Goal: Task Accomplishment & Management: Manage account settings

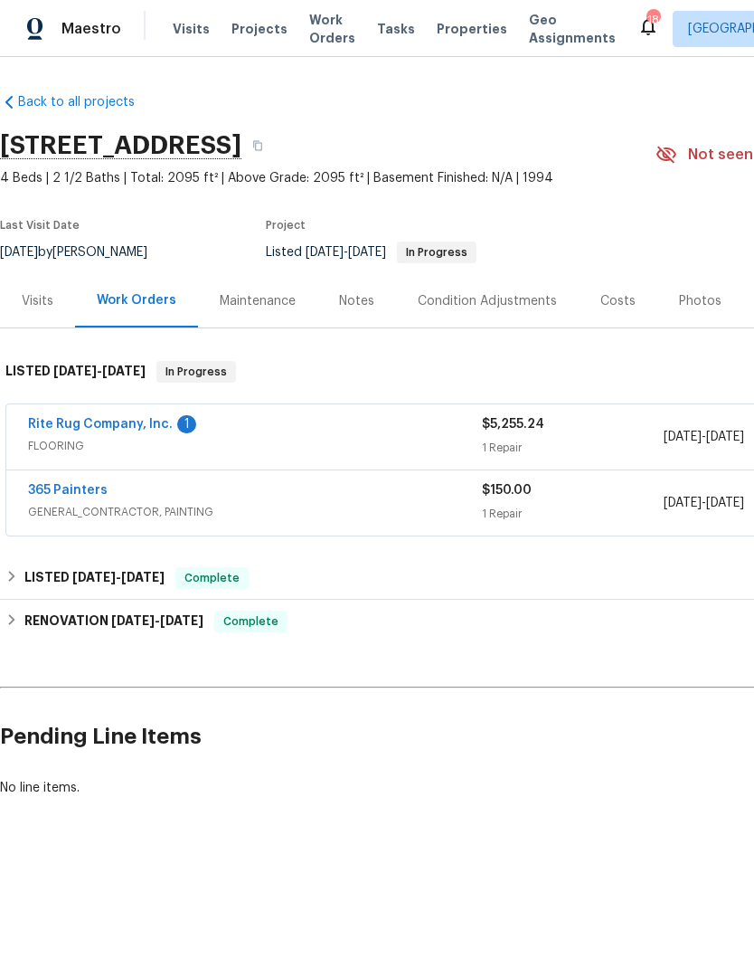
click at [166, 423] on link "Rite Rug Company, Inc." at bounding box center [100, 424] width 145 height 13
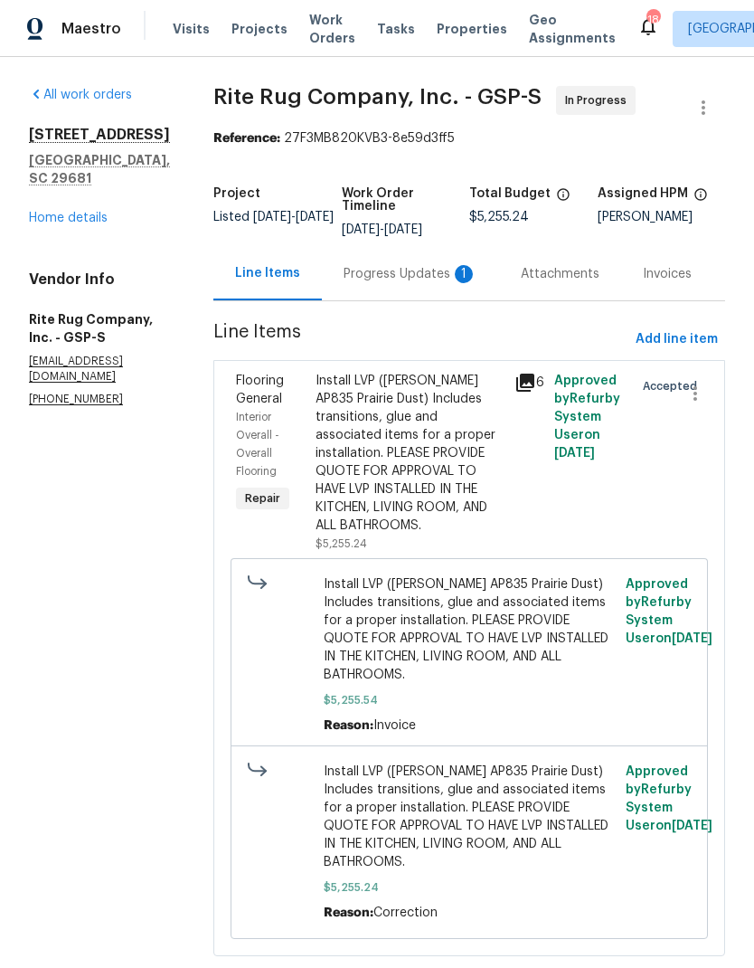
click at [414, 279] on div "Progress Updates 1" at bounding box center [411, 274] width 134 height 18
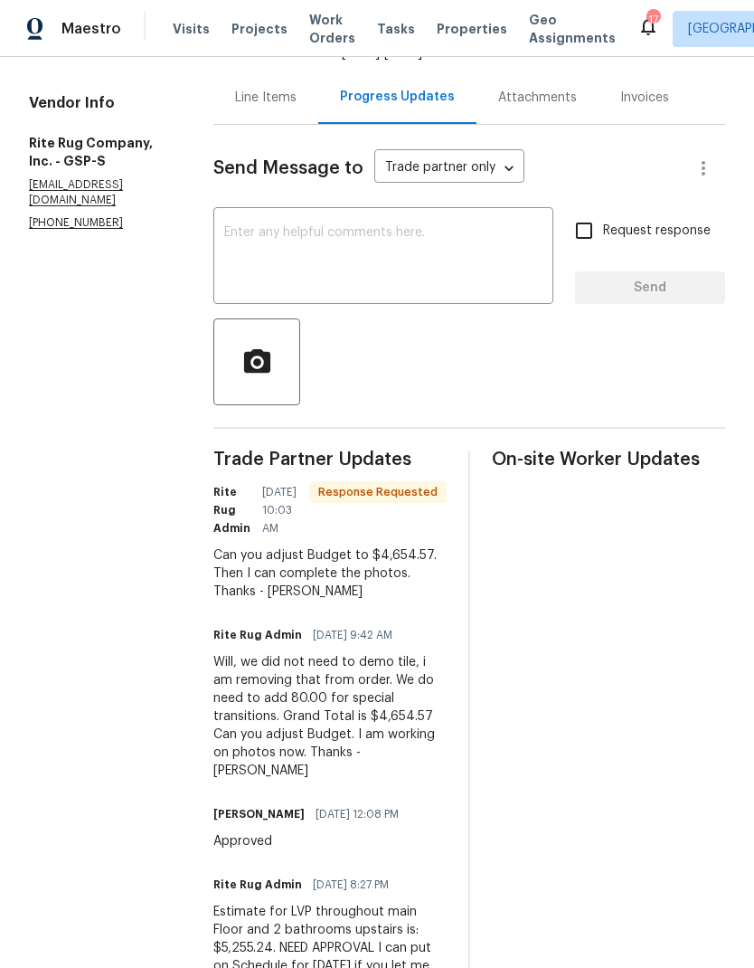
scroll to position [175, 0]
copy div "4,654.57"
click at [297, 108] on div "Line Items" at bounding box center [266, 99] width 62 height 18
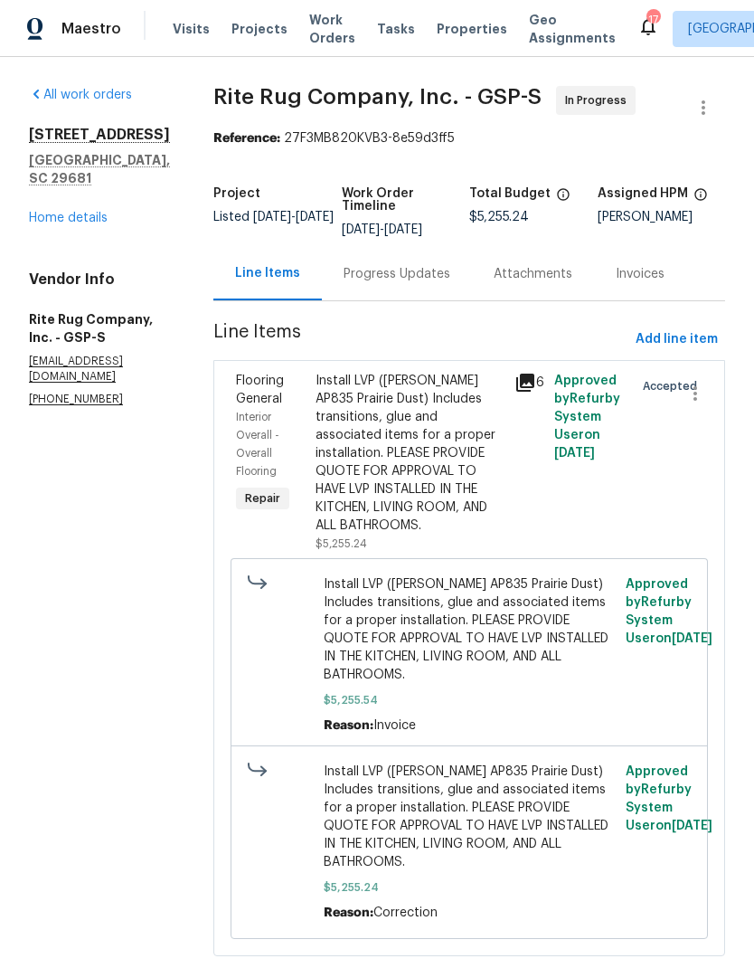
scroll to position [54, 0]
click at [421, 407] on div "Install LVP (Knighton AP835 Prairie Dust) Includes transitions, glue and associ…" at bounding box center [410, 453] width 188 height 163
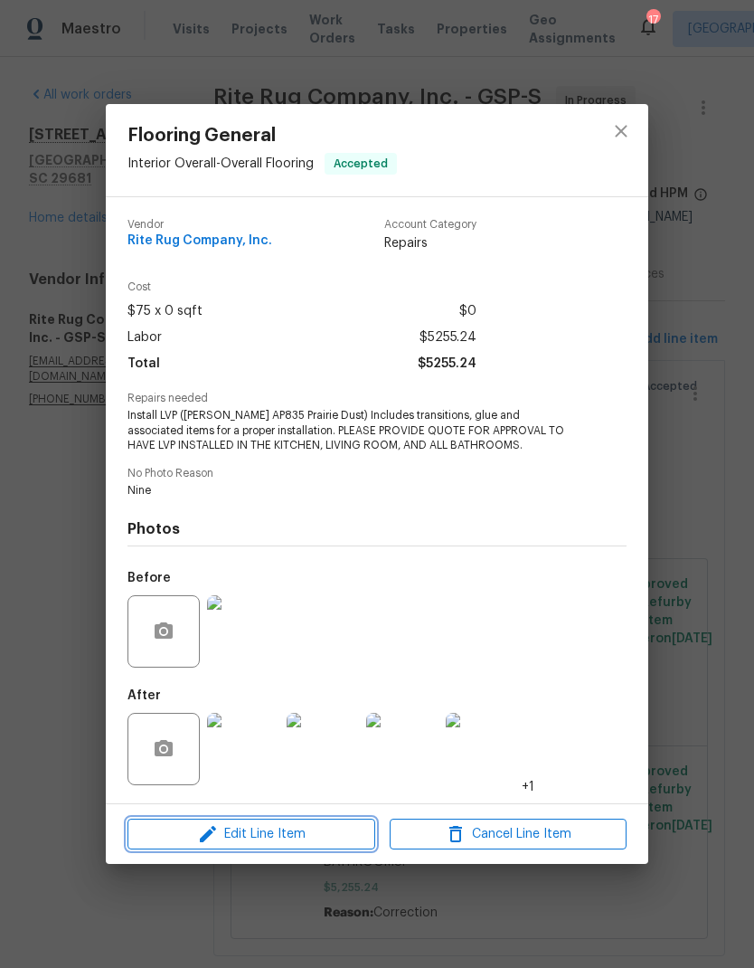
click at [305, 837] on span "Edit Line Item" at bounding box center [251, 834] width 237 height 23
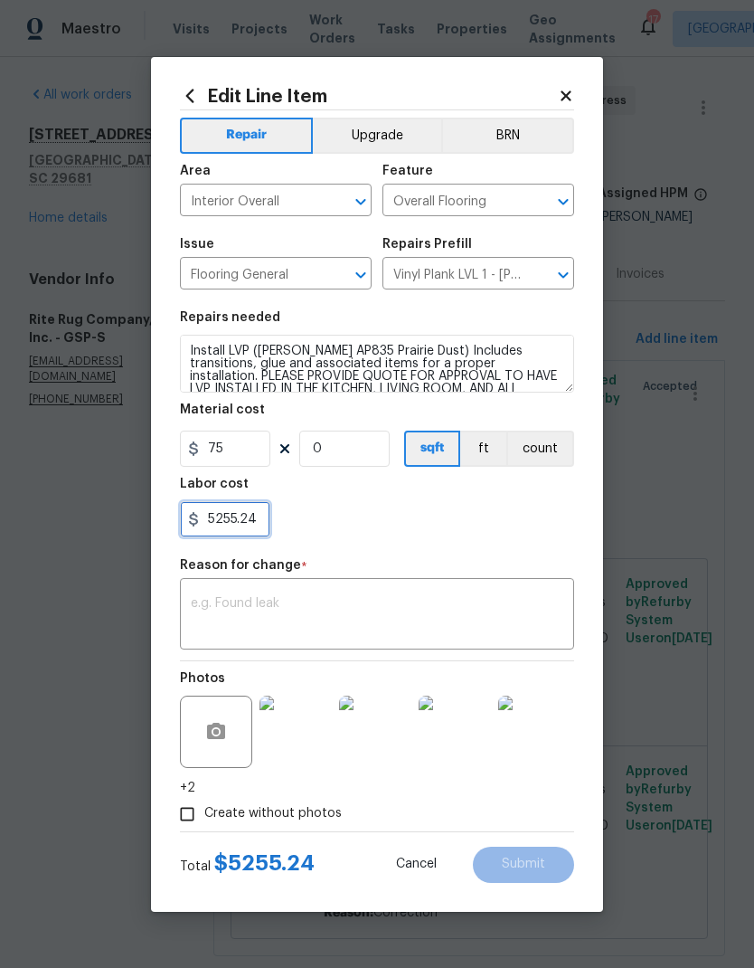
click at [252, 522] on input "5255.24" at bounding box center [225, 519] width 90 height 36
click at [250, 521] on input "5255.24" at bounding box center [225, 519] width 90 height 36
click at [250, 520] on input "5255.24" at bounding box center [225, 519] width 90 height 36
paste input "4654.57"
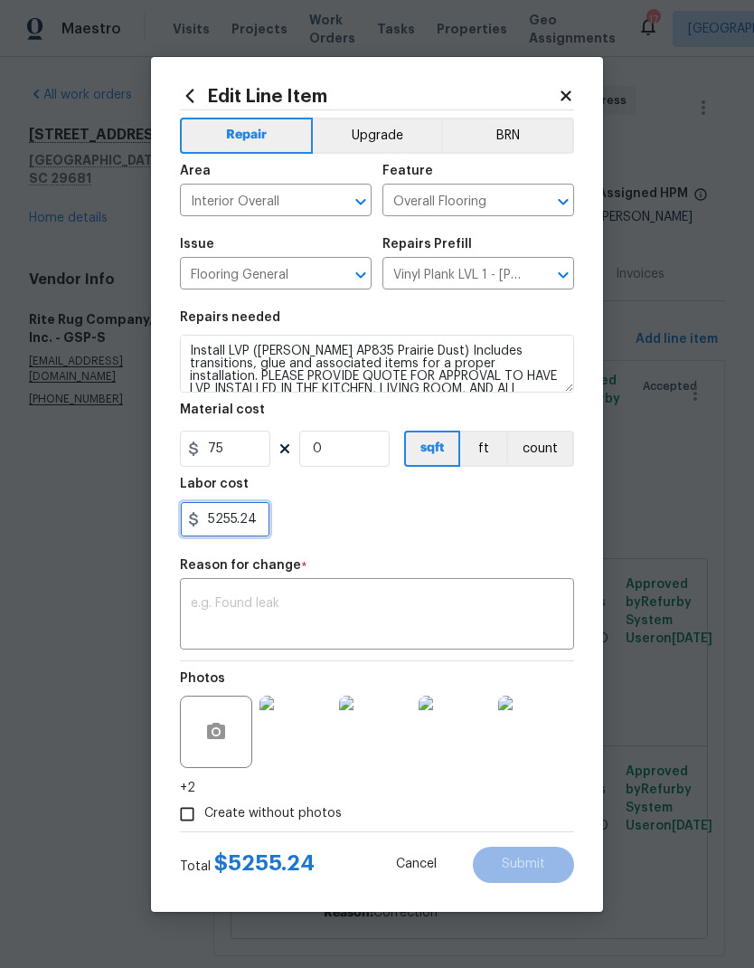
type input "4654.57"
click at [241, 440] on input "75" at bounding box center [225, 449] width 90 height 36
click at [393, 525] on div "4654.57" at bounding box center [377, 519] width 394 height 36
click at [355, 598] on textarea at bounding box center [377, 616] width 373 height 38
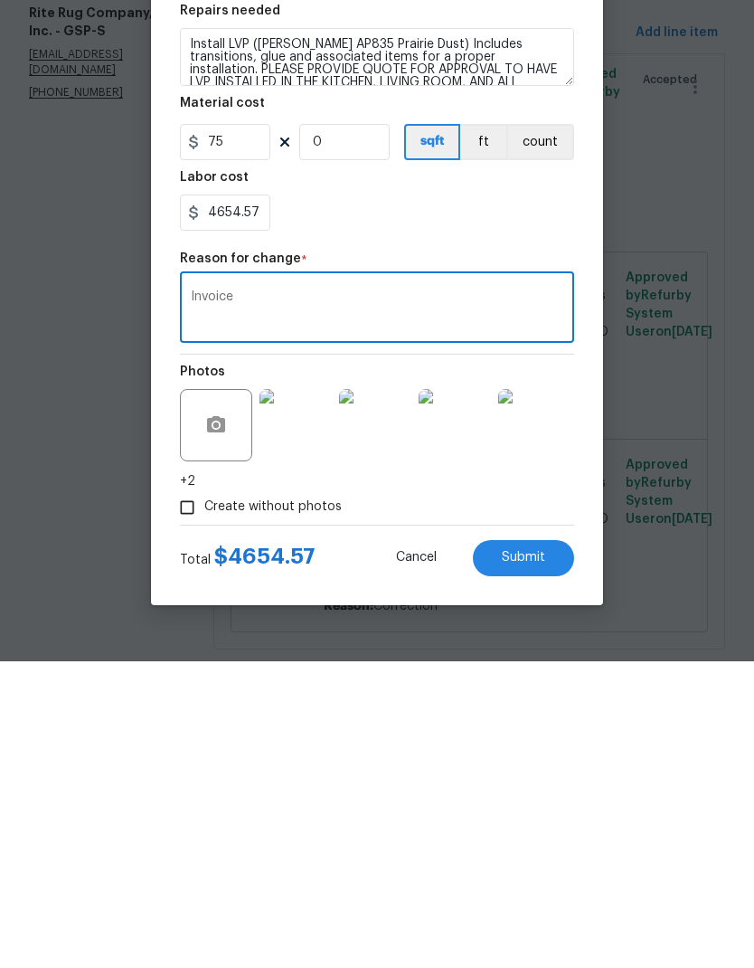
type textarea "Invoice"
click at [429, 300] on section "Repairs needed Install LVP (Knighton AP835 Prairie Dust) Includes transitions, …" at bounding box center [377, 424] width 394 height 248
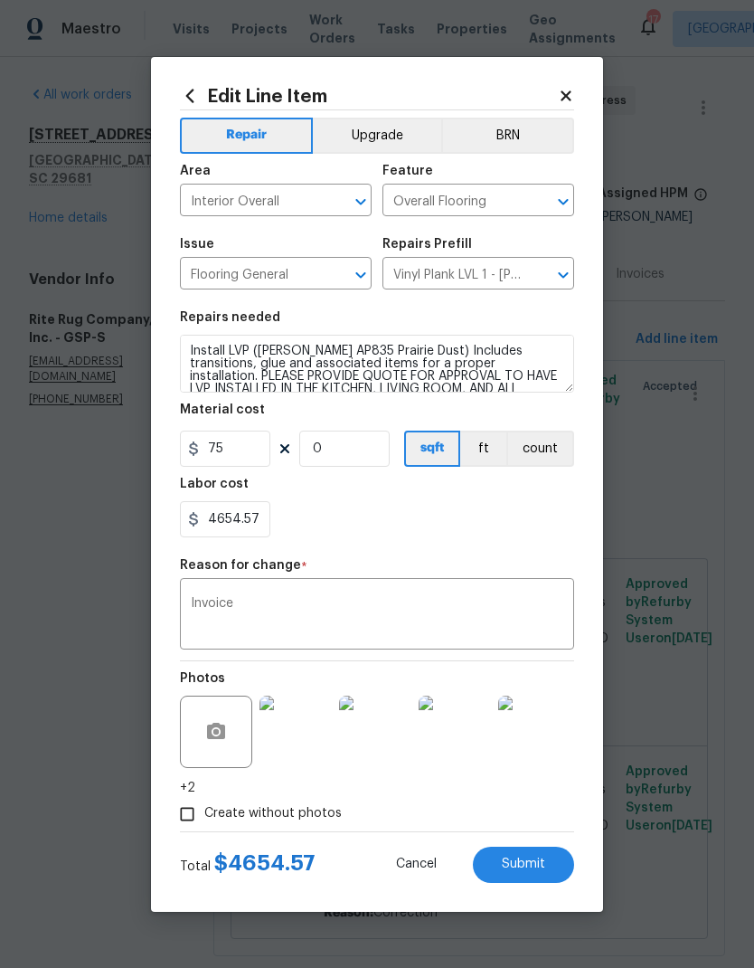
click at [535, 848] on button "Submit" at bounding box center [523, 865] width 101 height 36
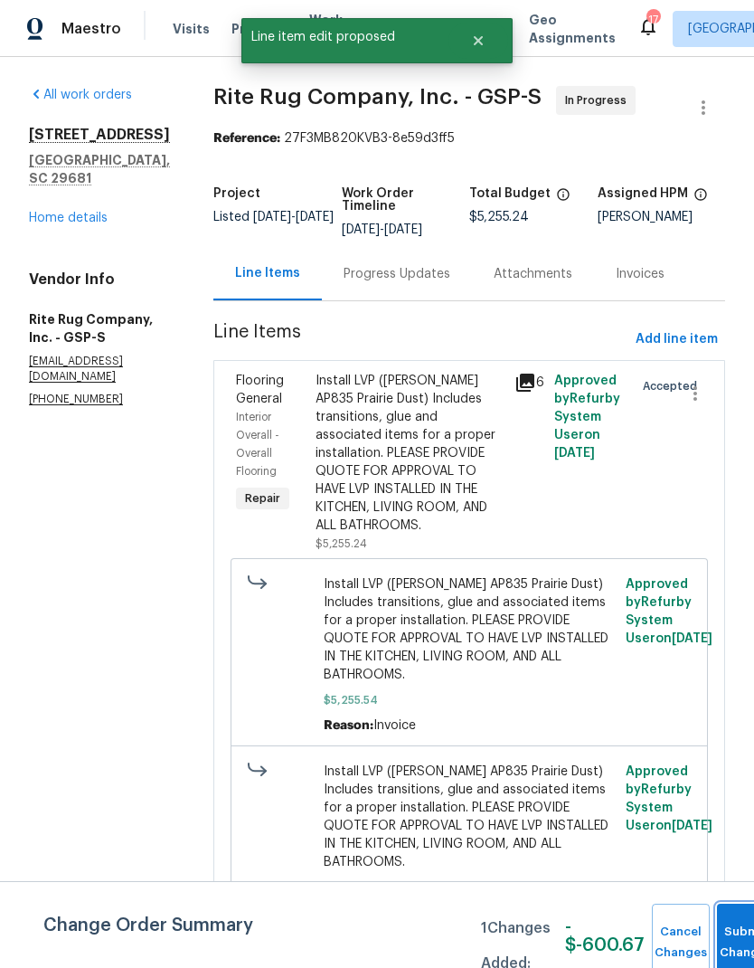
click at [741, 936] on button "Submit Changes" at bounding box center [746, 943] width 58 height 78
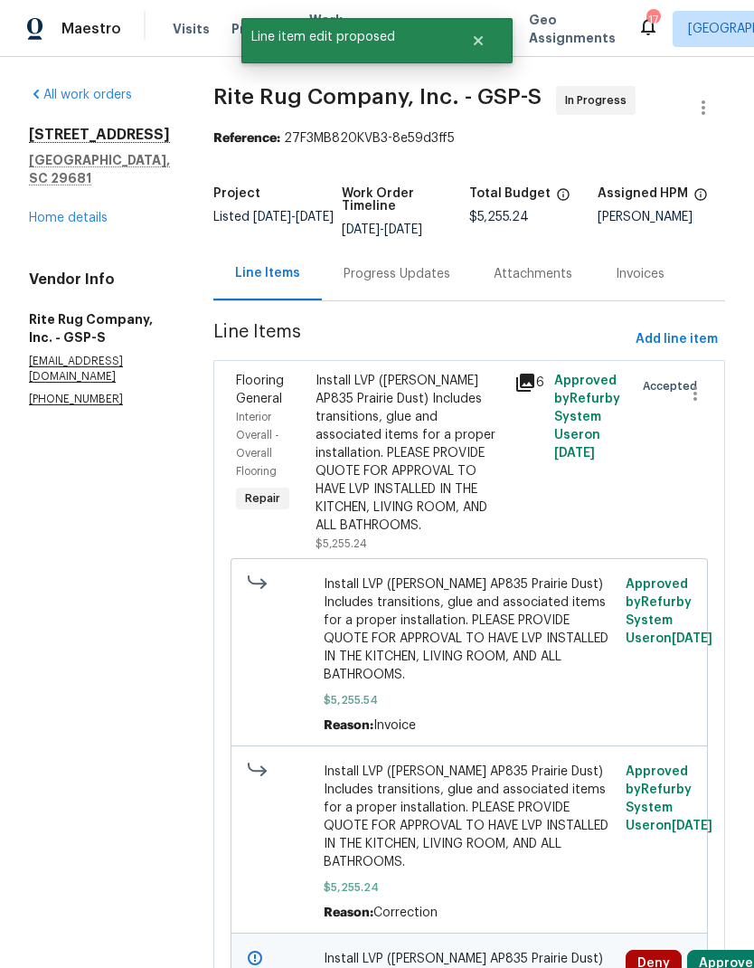
click at [711, 948] on div "Flooring General Interior Overall - Overall Flooring Repair Install LVP (Knight…" at bounding box center [469, 751] width 512 height 783
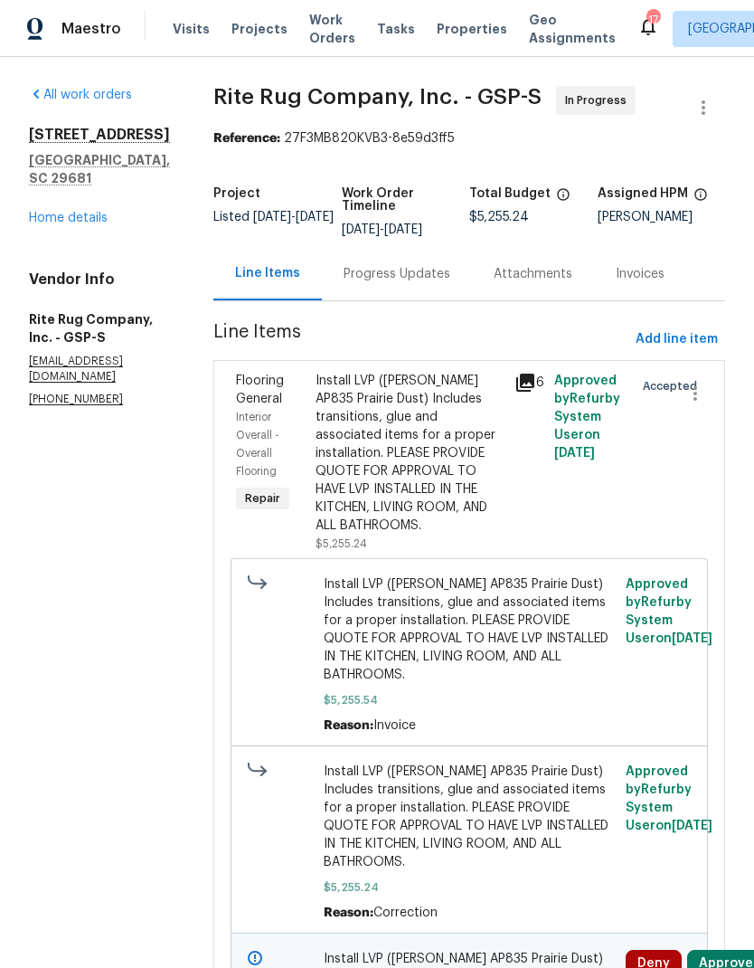
click at [719, 950] on button "Approve" at bounding box center [726, 963] width 78 height 27
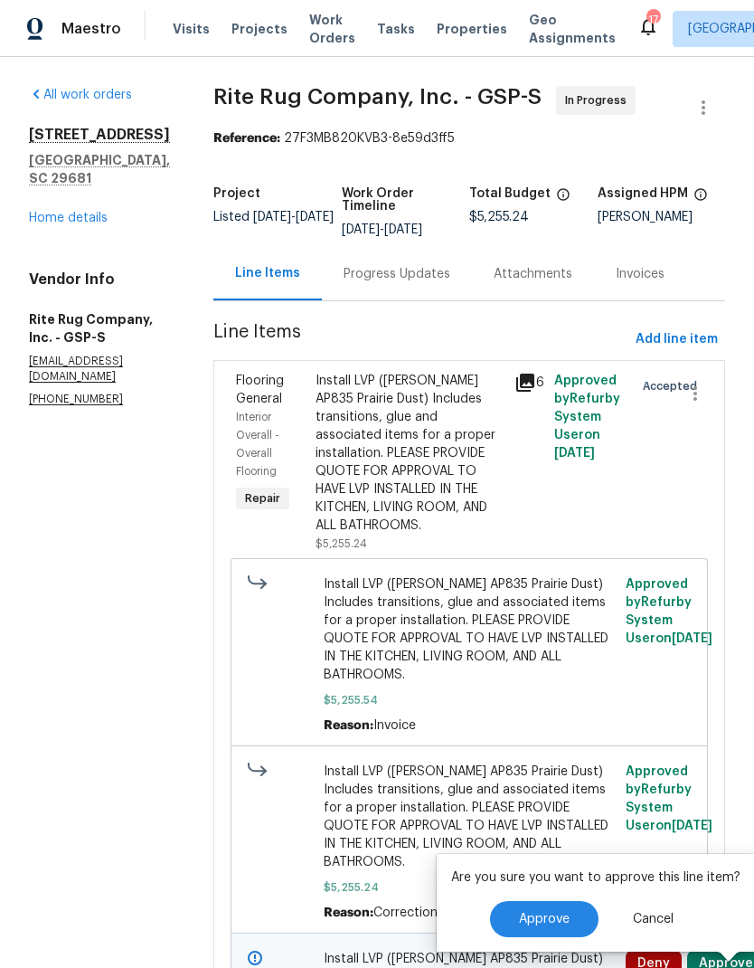
click at [547, 901] on button "Approve" at bounding box center [544, 919] width 109 height 36
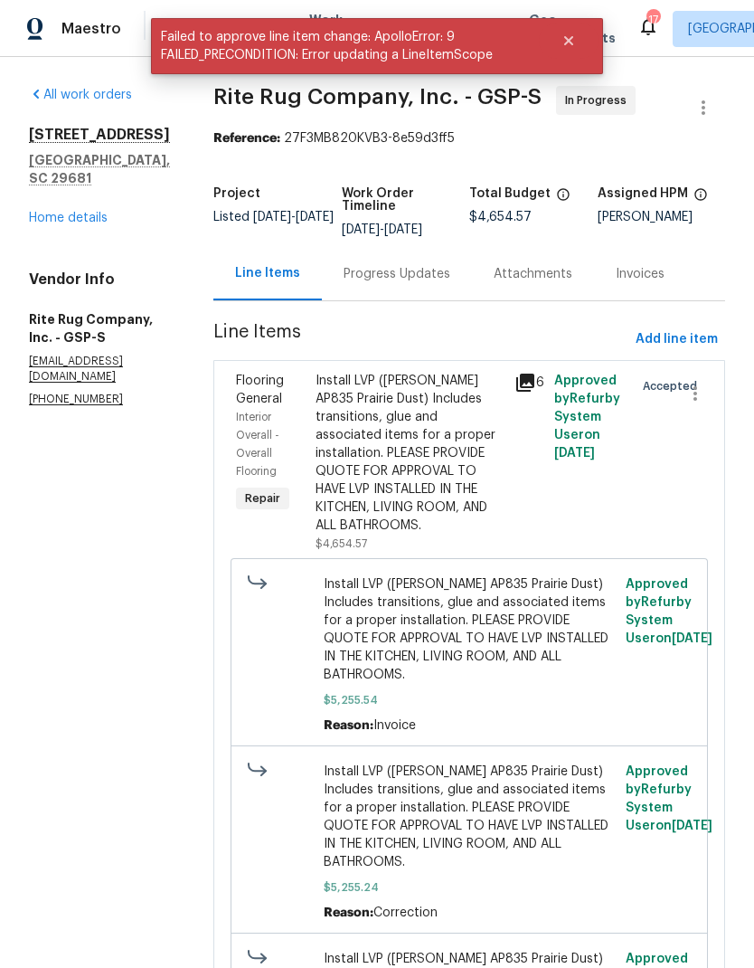
click at [445, 422] on div "Install LVP (Knighton AP835 Prairie Dust) Includes transitions, glue and associ…" at bounding box center [410, 453] width 188 height 163
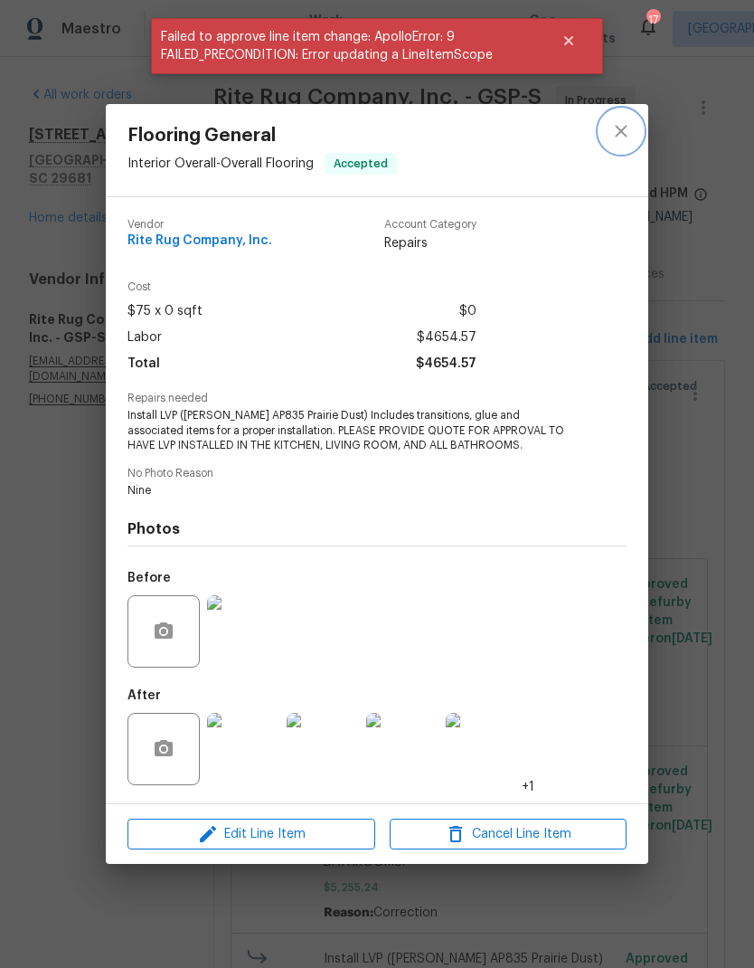
click at [625, 128] on icon "close" at bounding box center [621, 131] width 22 height 22
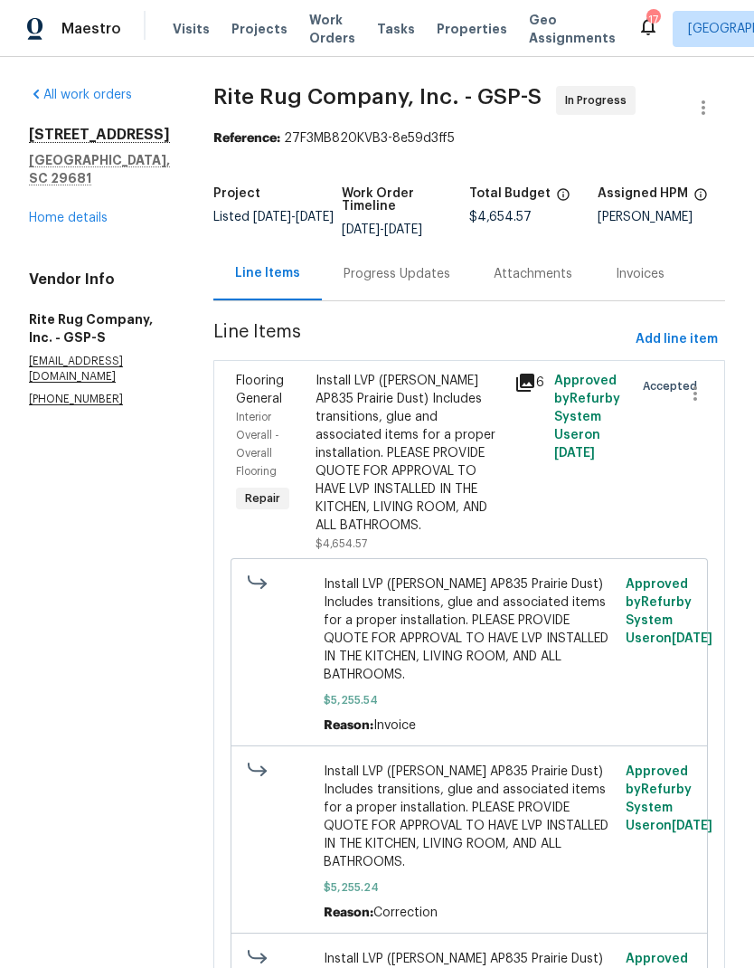
click at [448, 265] on div "Progress Updates" at bounding box center [397, 274] width 107 height 18
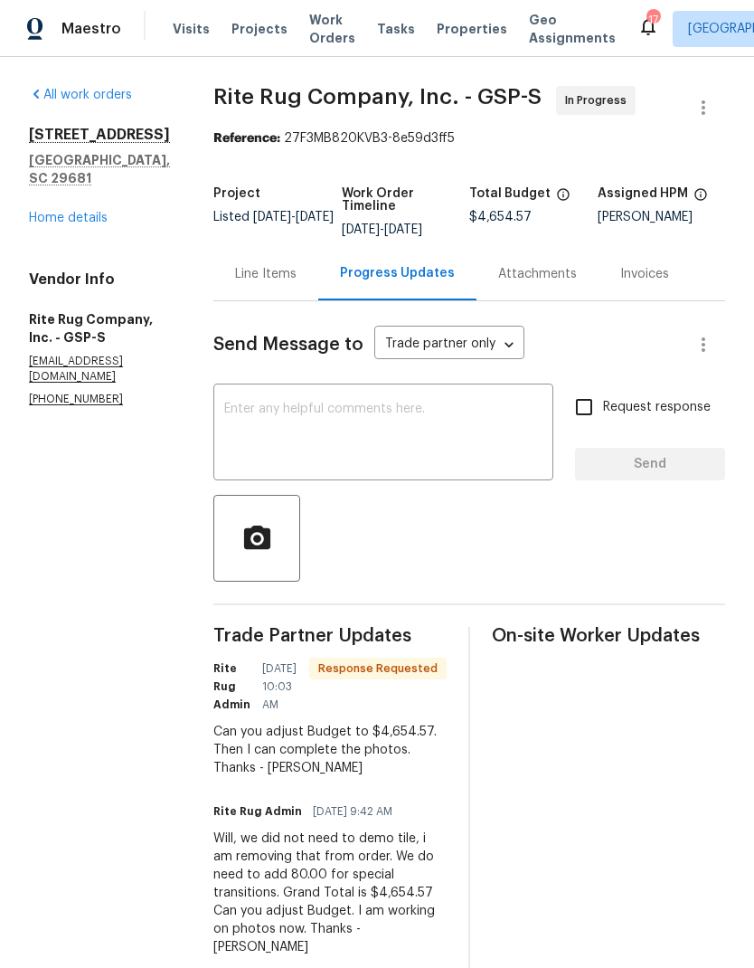
click at [406, 442] on textarea at bounding box center [383, 433] width 318 height 63
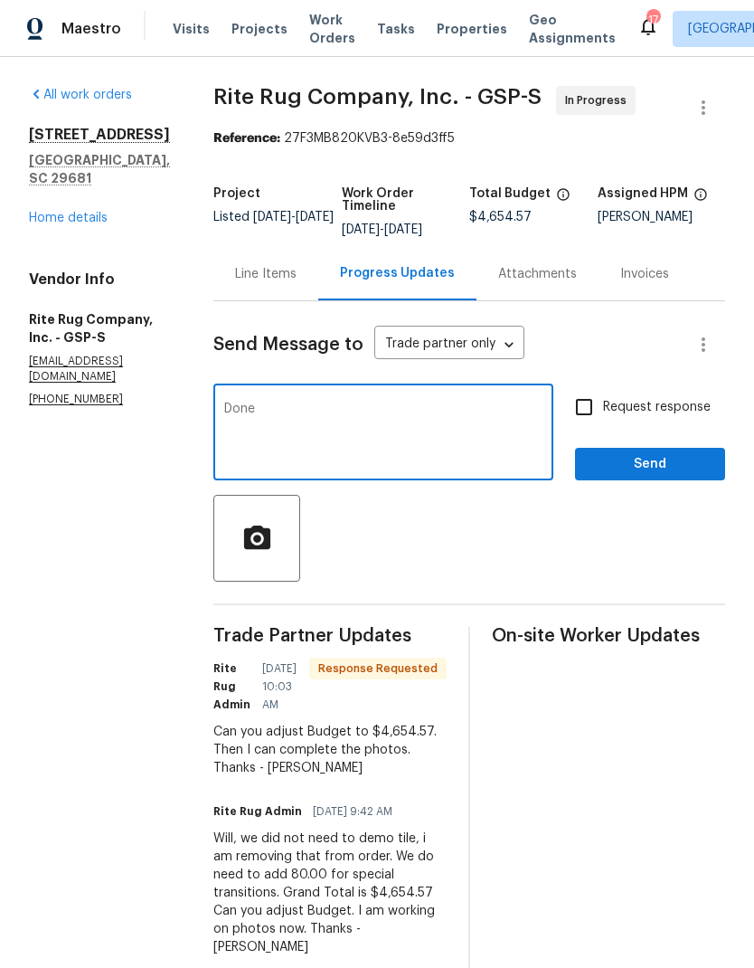
type textarea "Done"
click at [658, 481] on button "Send" at bounding box center [650, 464] width 150 height 33
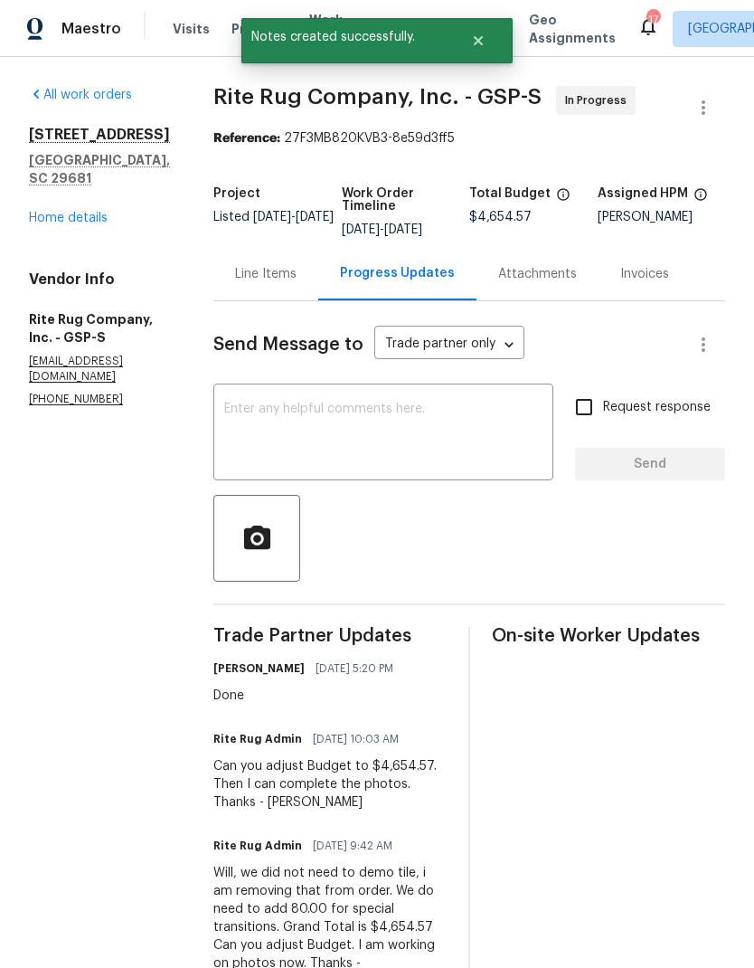
click at [80, 212] on link "Home details" at bounding box center [68, 218] width 79 height 13
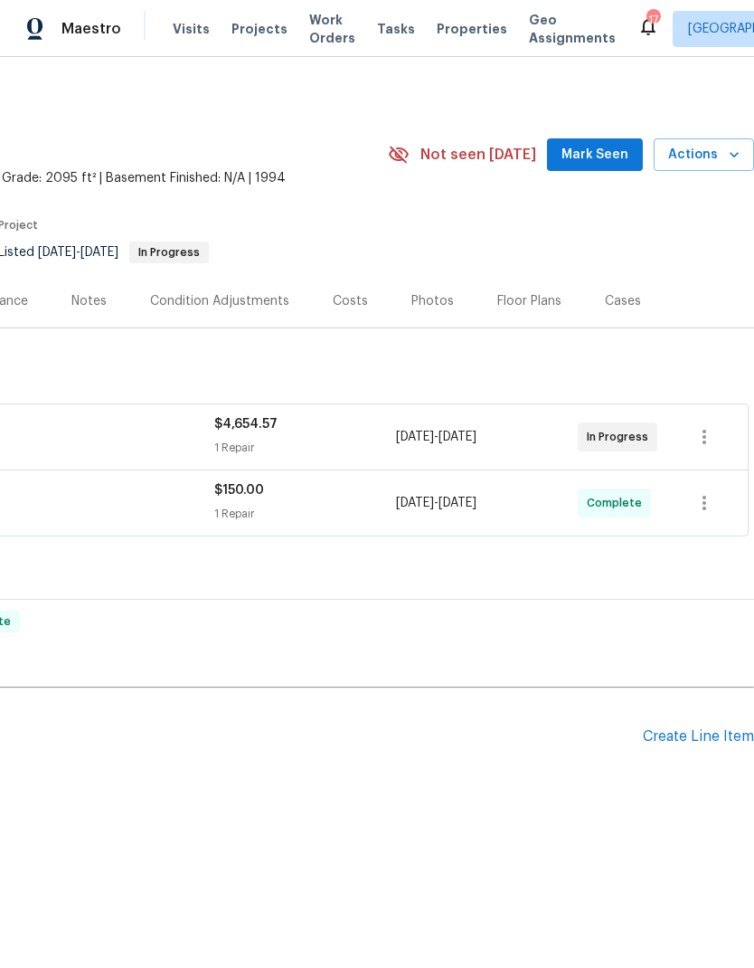
scroll to position [0, 268]
click at [433, 305] on div "Photos" at bounding box center [433, 301] width 43 height 18
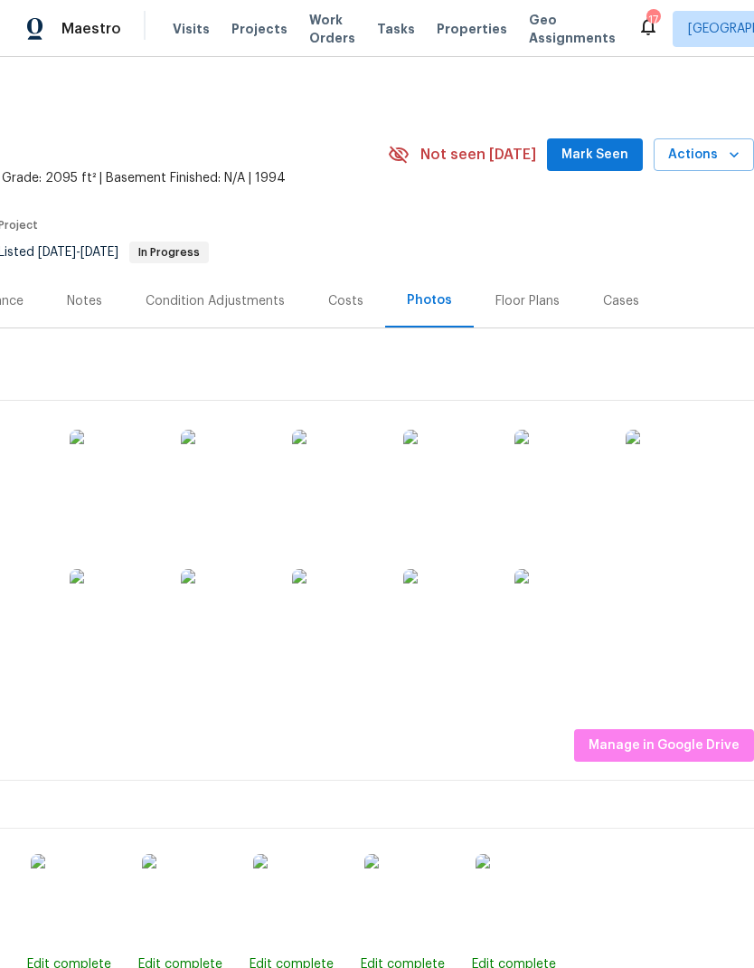
scroll to position [0, 268]
click at [686, 742] on span "Manage in Google Drive" at bounding box center [664, 745] width 151 height 23
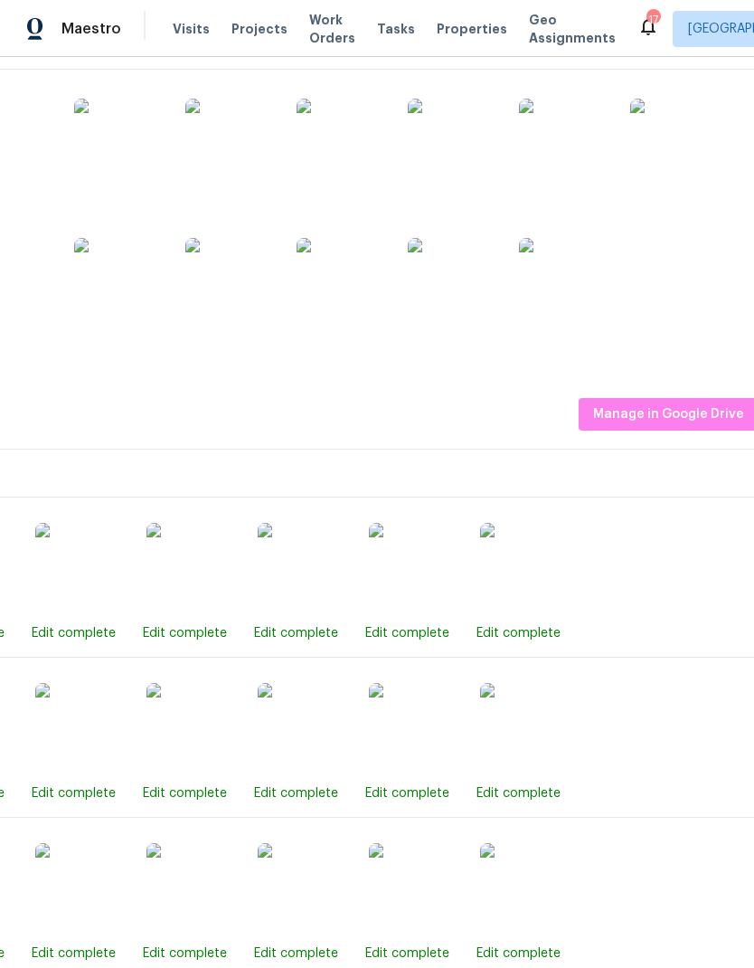
scroll to position [327, 262]
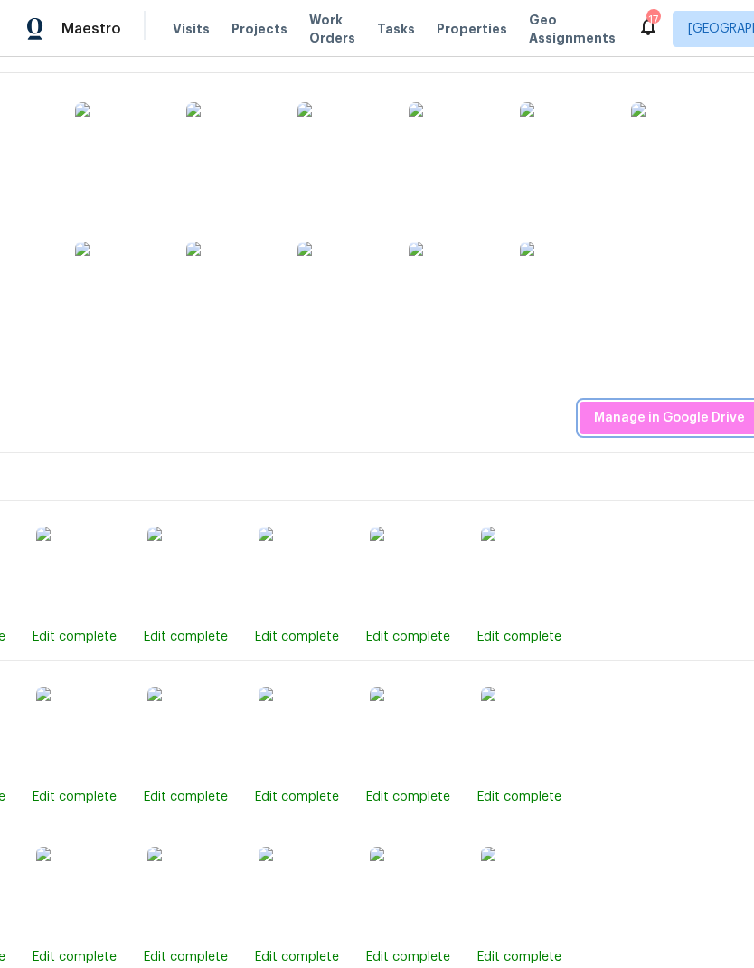
click at [674, 421] on span "Manage in Google Drive" at bounding box center [669, 418] width 151 height 23
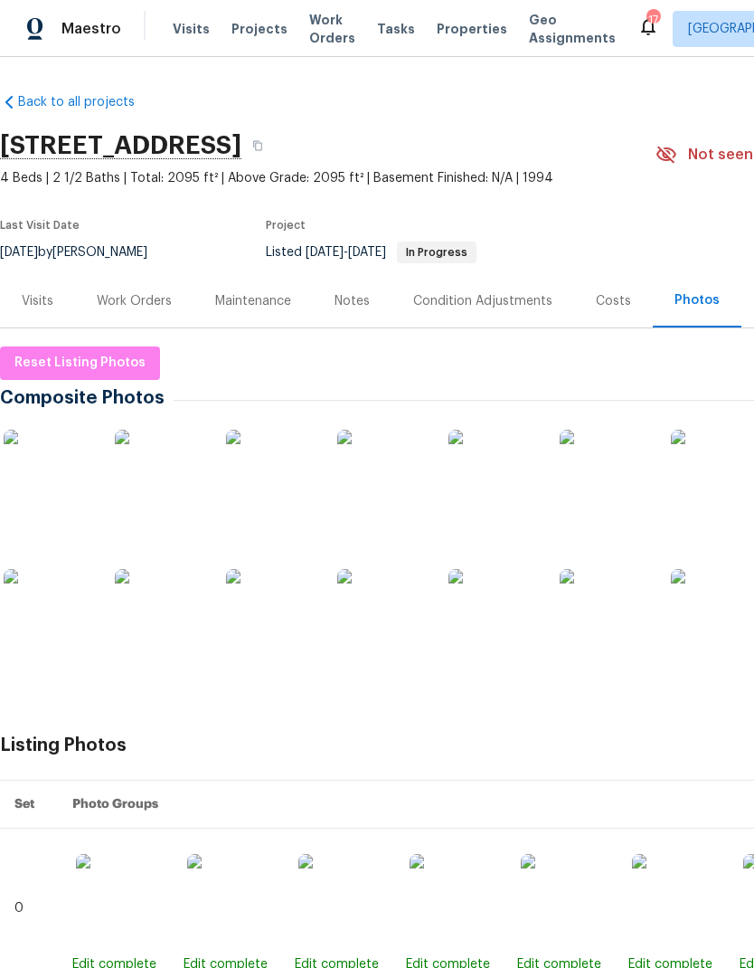
scroll to position [0, 0]
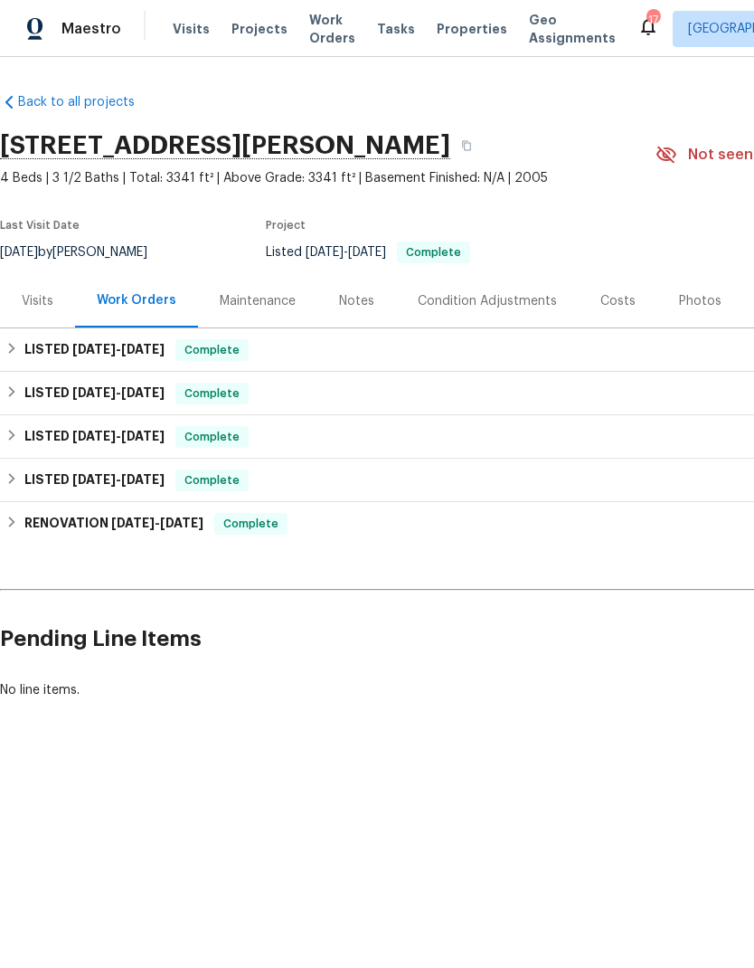
click at [697, 299] on div "Photos" at bounding box center [700, 301] width 43 height 18
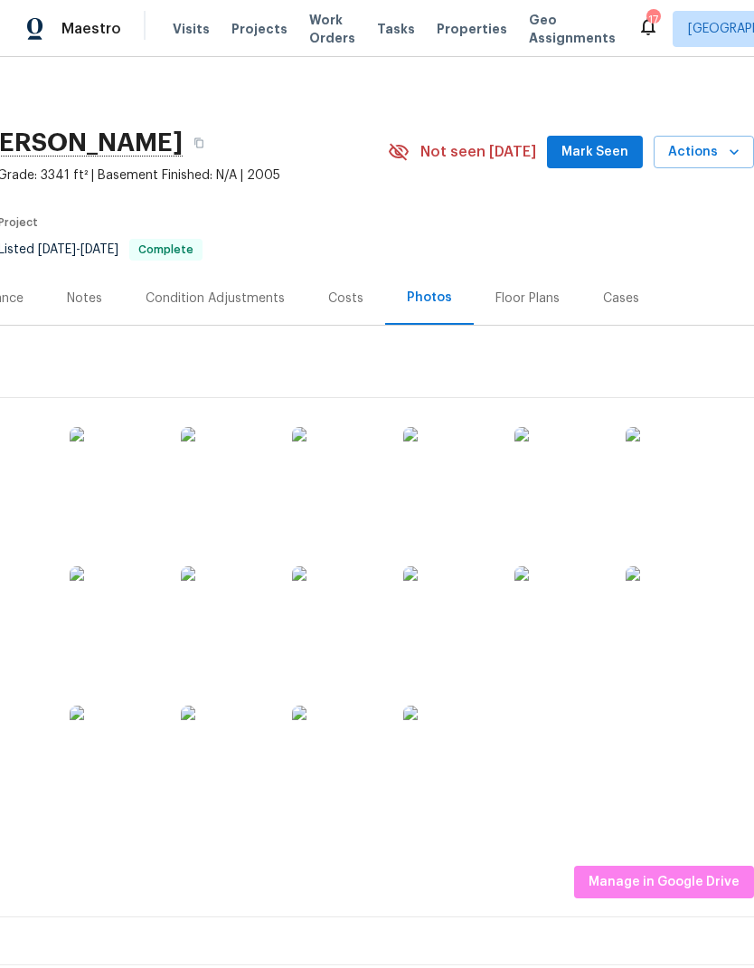
scroll to position [3, 268]
click at [646, 883] on span "Manage in Google Drive" at bounding box center [664, 882] width 151 height 23
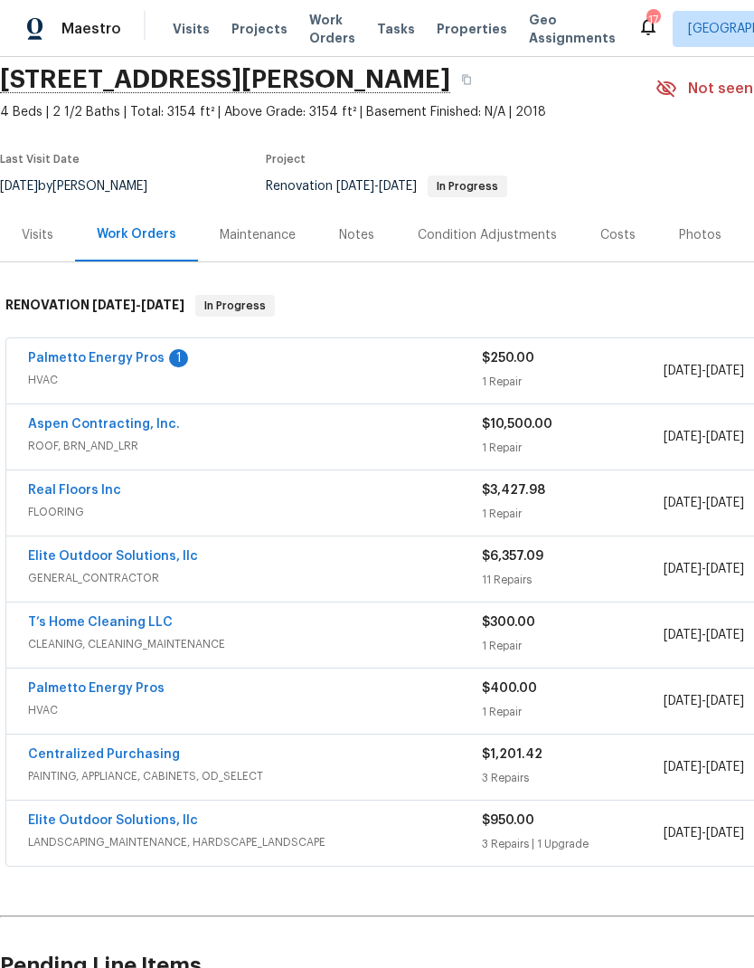
scroll to position [68, 0]
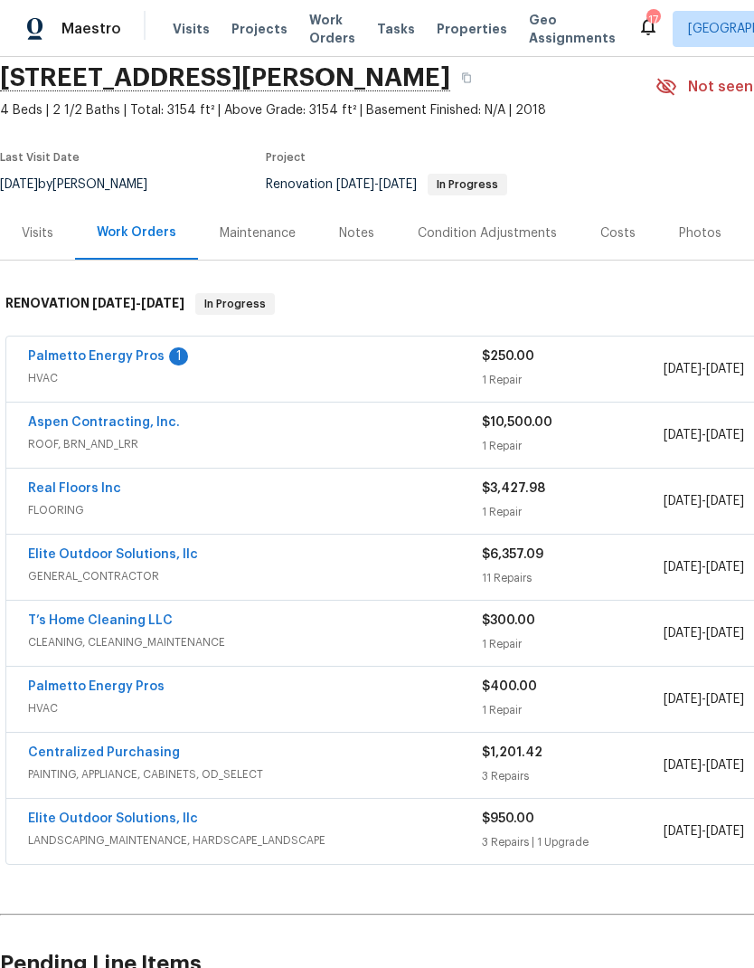
click at [156, 420] on link "Aspen Contracting, Inc." at bounding box center [104, 422] width 152 height 13
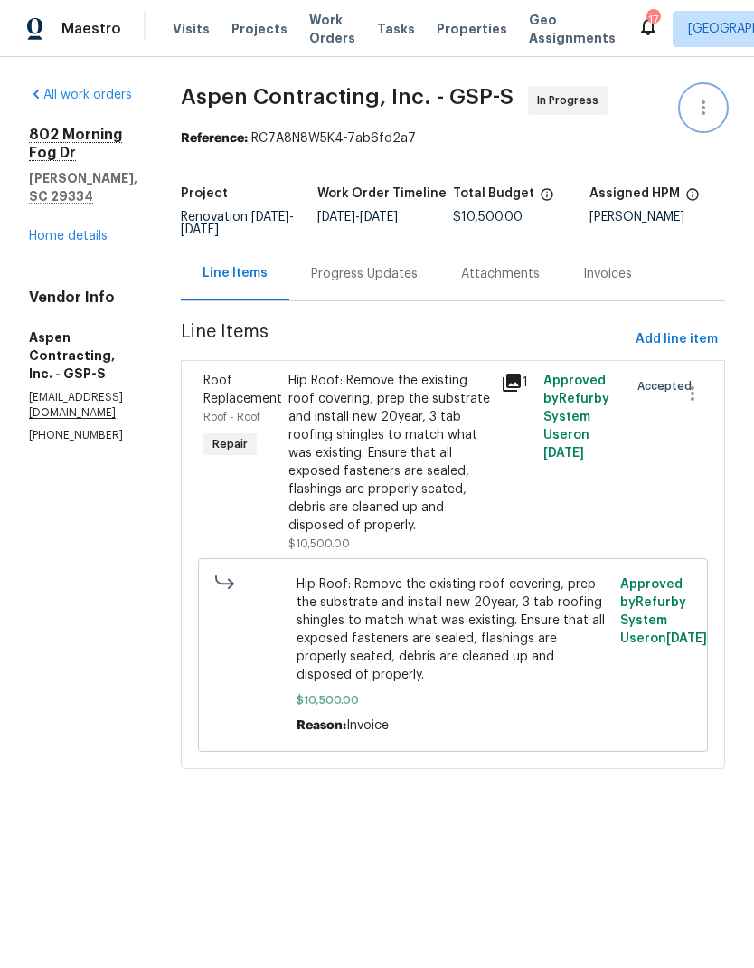
click at [705, 110] on icon "button" at bounding box center [704, 108] width 22 height 22
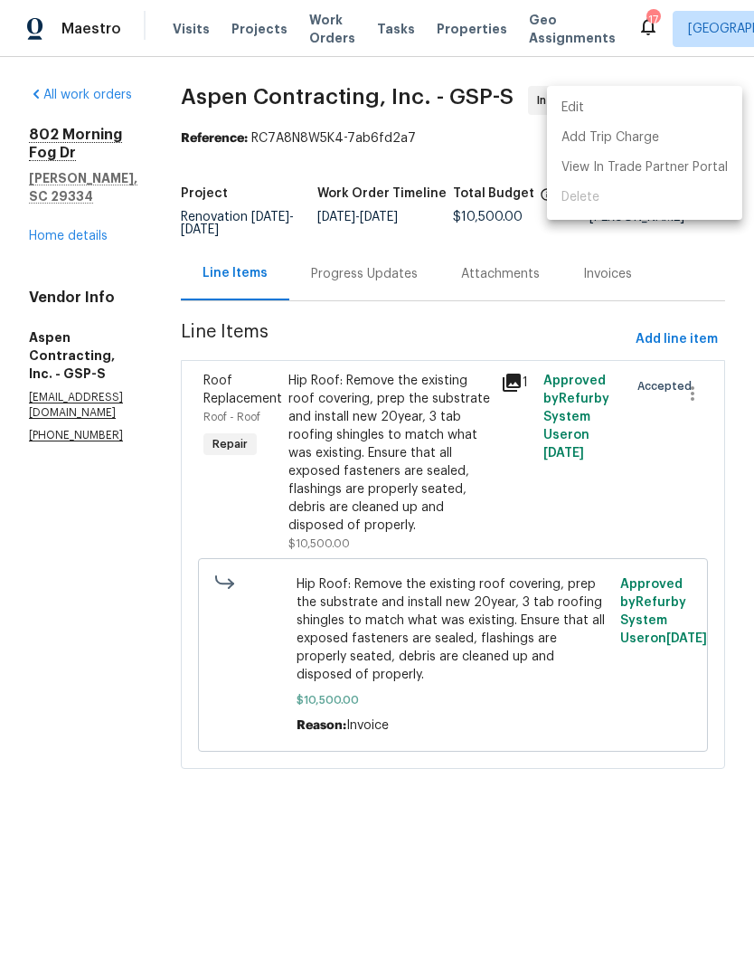
click at [617, 113] on li "Edit" at bounding box center [644, 108] width 195 height 30
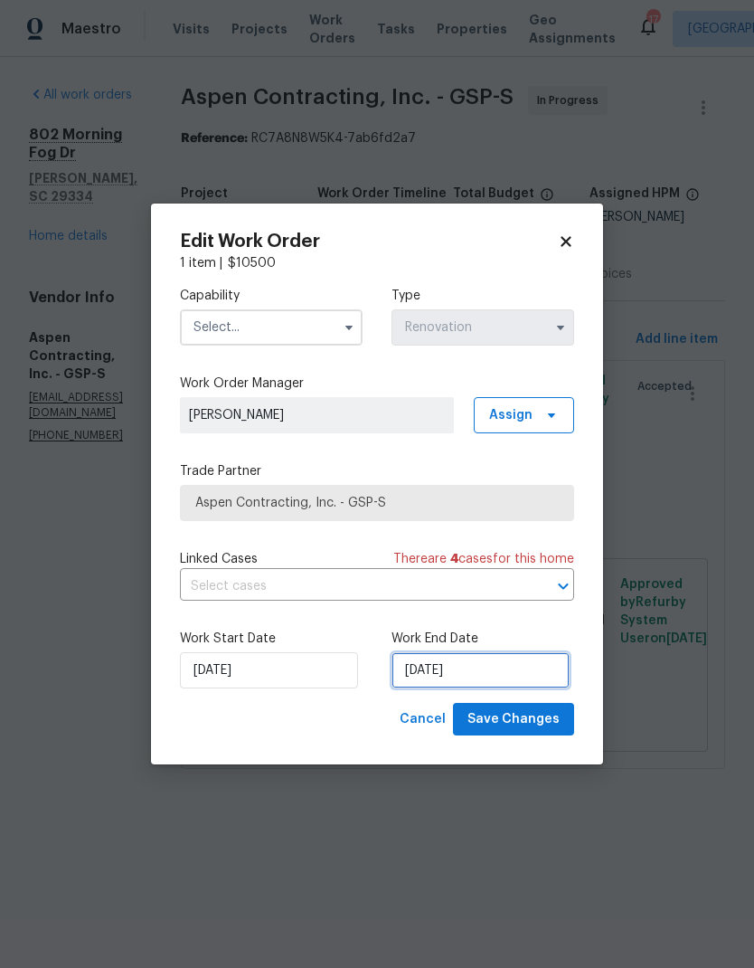
click at [440, 678] on input "9/15/2025" at bounding box center [481, 670] width 178 height 36
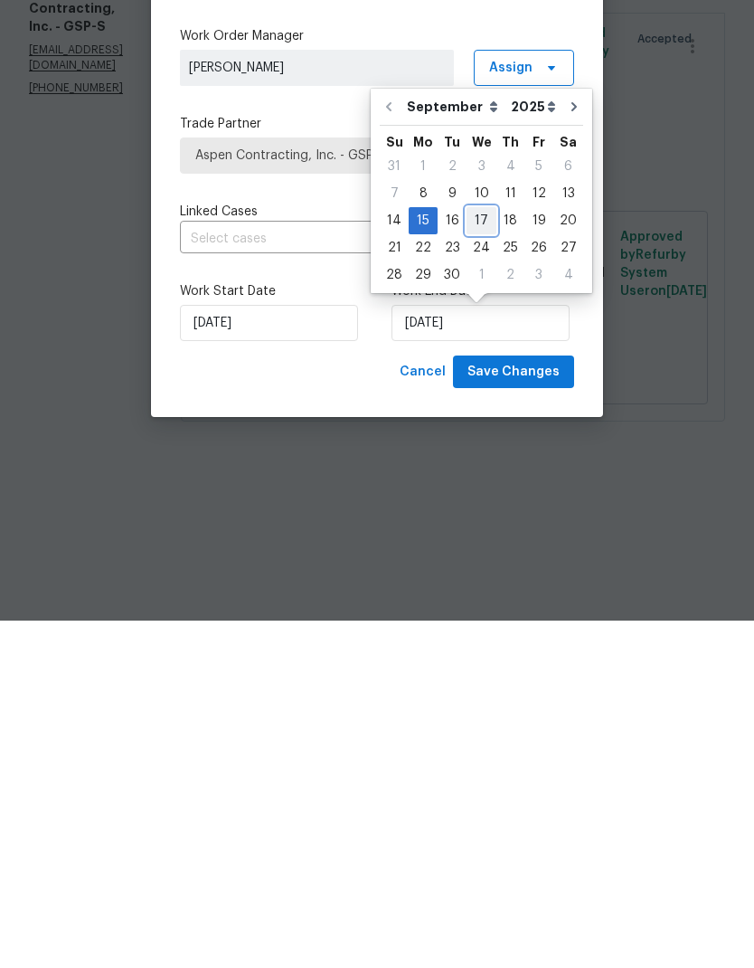
click at [482, 555] on div "17" at bounding box center [482, 567] width 30 height 25
type input "9/17/2025"
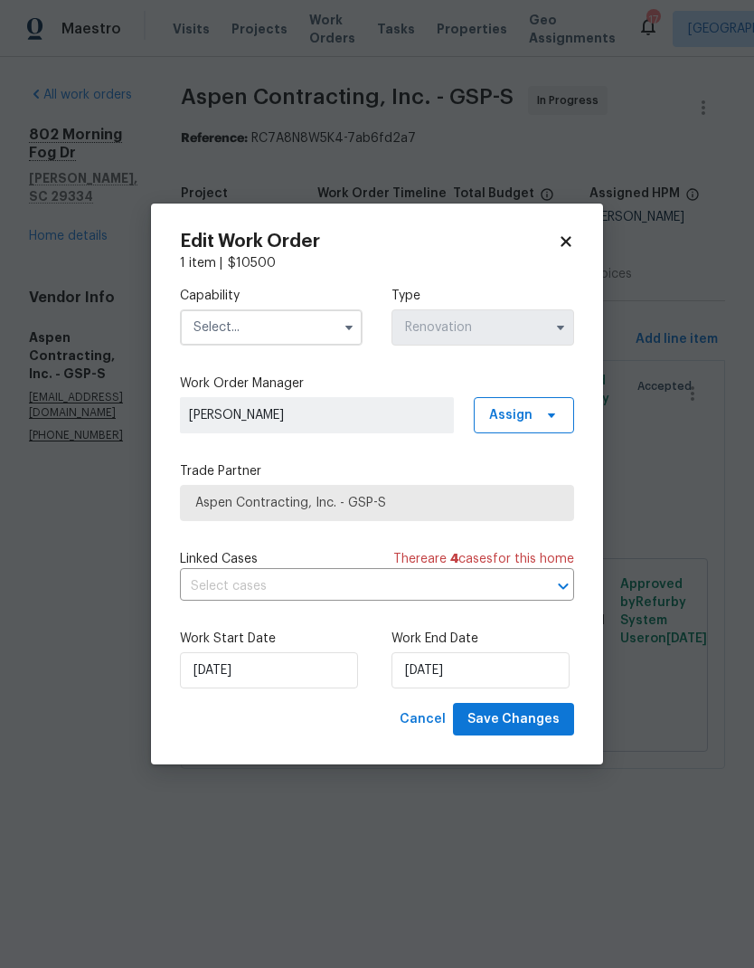
click at [328, 331] on input "text" at bounding box center [271, 327] width 183 height 36
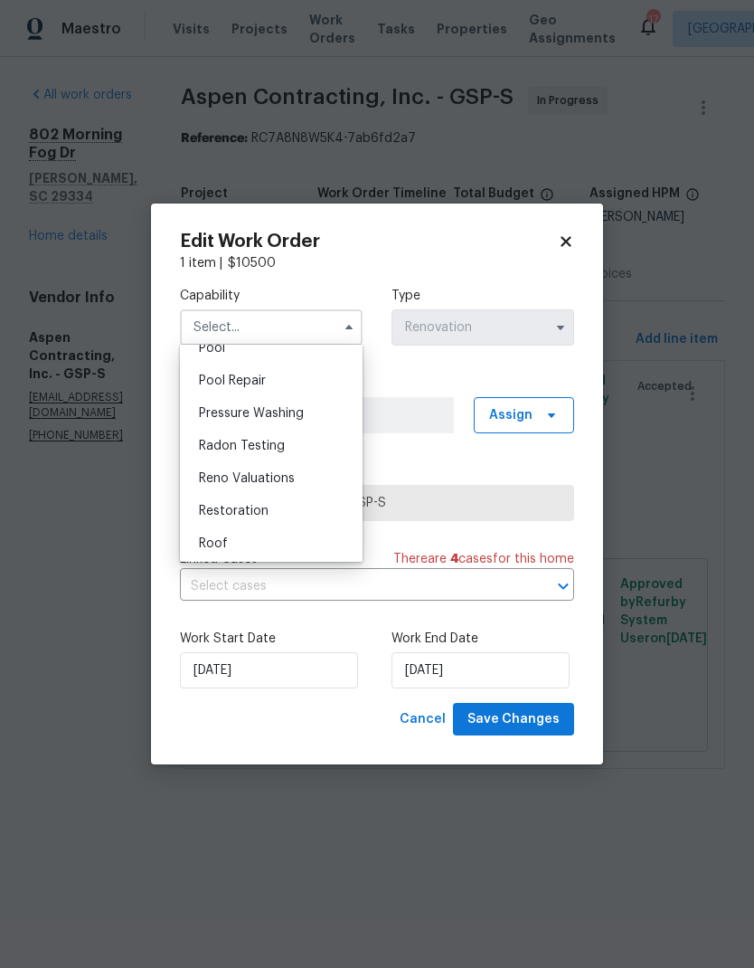
click at [227, 542] on div "Roof" at bounding box center [272, 543] width 174 height 33
type input "Roof"
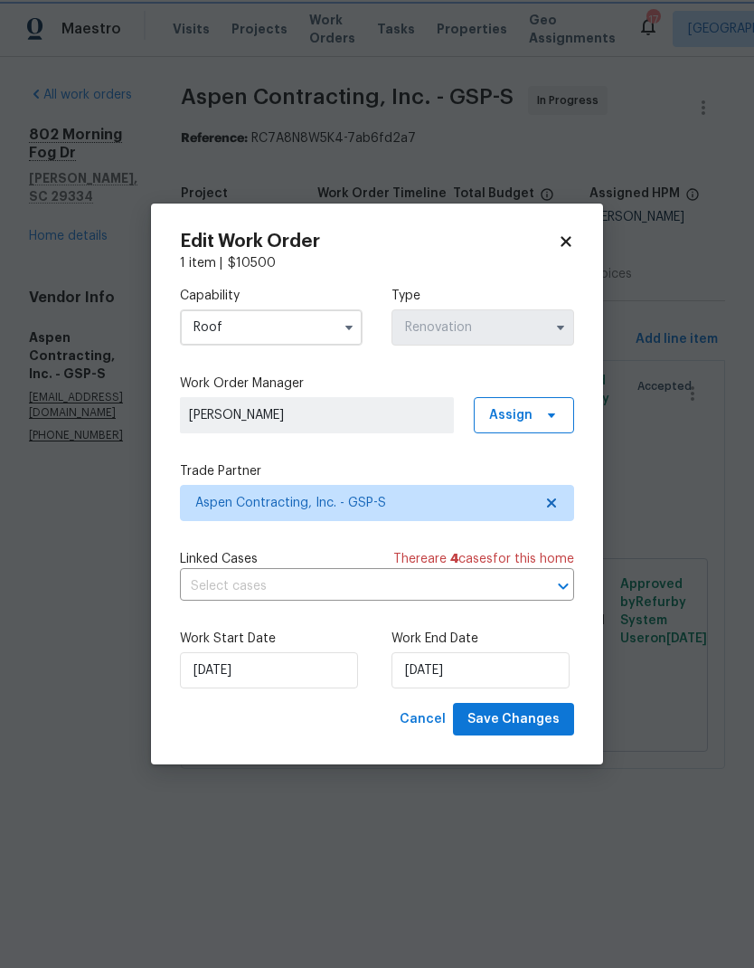
scroll to position [1702, 0]
click at [545, 727] on span "Save Changes" at bounding box center [514, 719] width 92 height 23
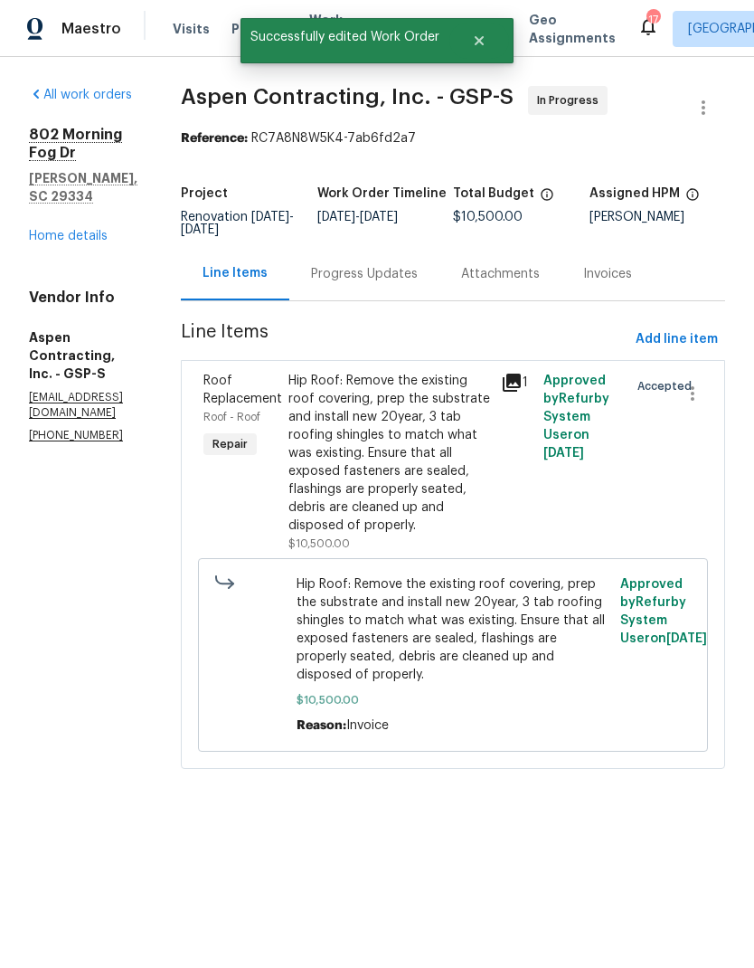
click at [398, 819] on html "Maestro Visits Projects Work Orders Tasks Properties Geo Assignments 17 Greenvi…" at bounding box center [377, 409] width 754 height 819
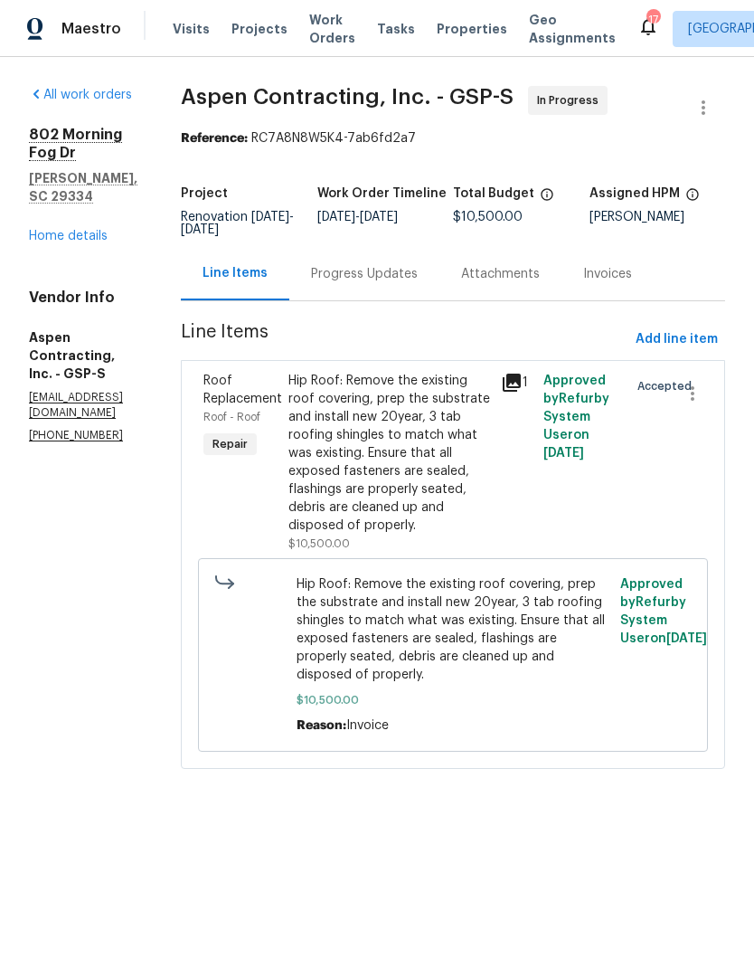
click at [185, 30] on span "Visits" at bounding box center [191, 29] width 37 height 18
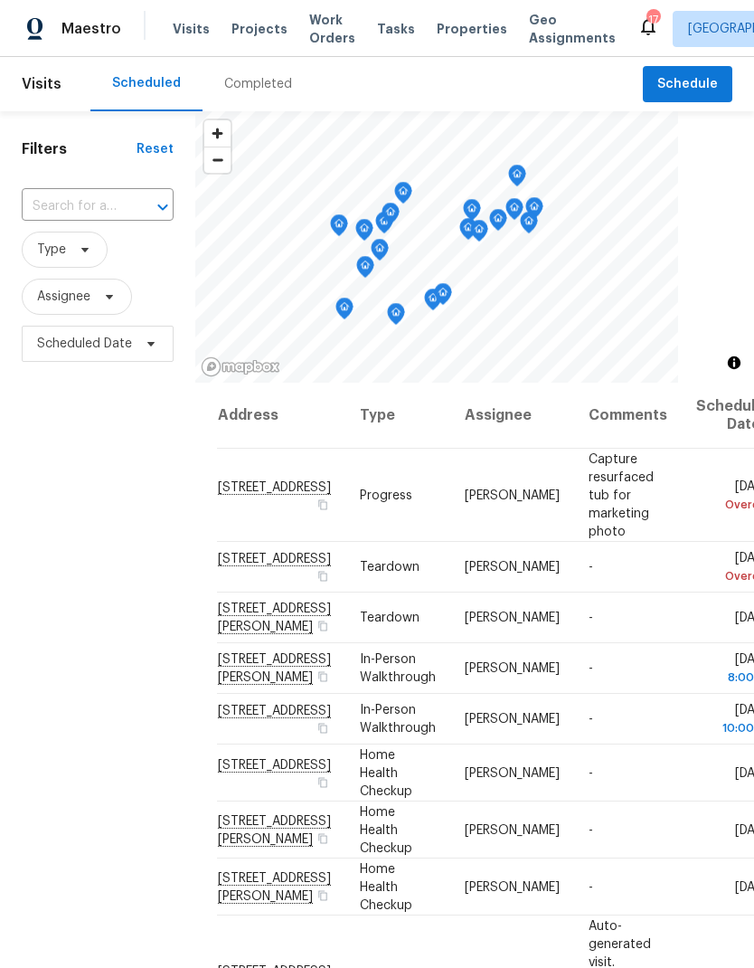
click at [449, 14] on div "Visits Projects Work Orders Tasks Properties Geo Assignments" at bounding box center [405, 29] width 465 height 36
click at [442, 37] on span "Properties" at bounding box center [472, 29] width 71 height 18
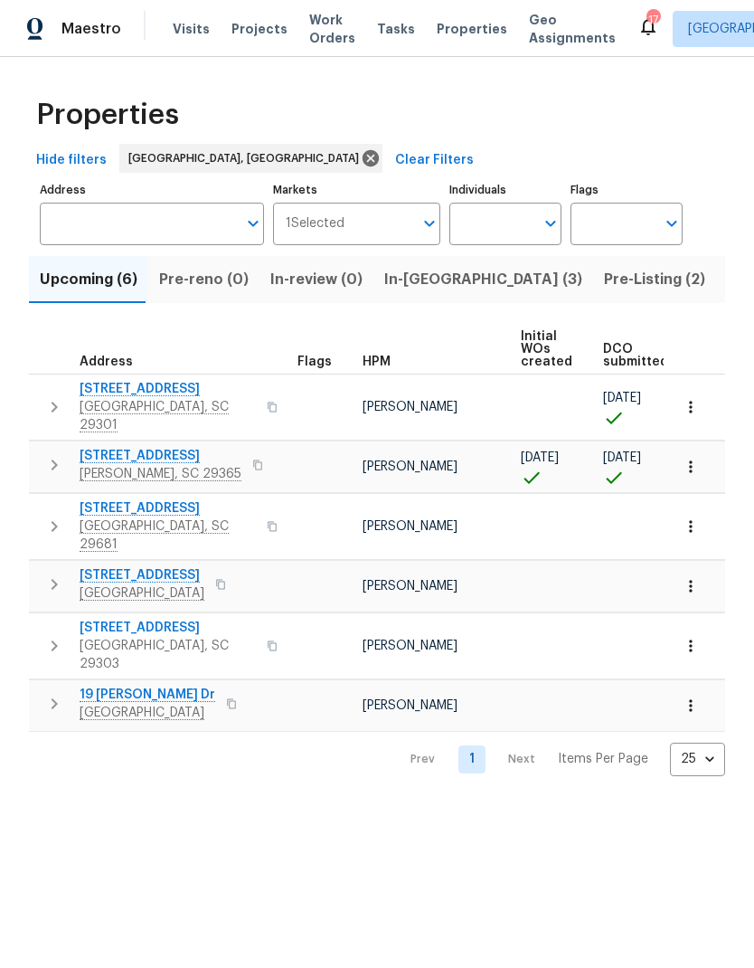
click at [158, 619] on span "44 Willowood Dr" at bounding box center [168, 628] width 176 height 18
click at [132, 686] on span "19 Milton Dr" at bounding box center [148, 695] width 136 height 18
click at [155, 566] on span "10 Ashwood Ave" at bounding box center [142, 575] width 125 height 18
click at [128, 499] on span "126 Keel Ln" at bounding box center [168, 508] width 176 height 18
click at [175, 447] on span "203 Heatherbrook Dr" at bounding box center [161, 456] width 162 height 18
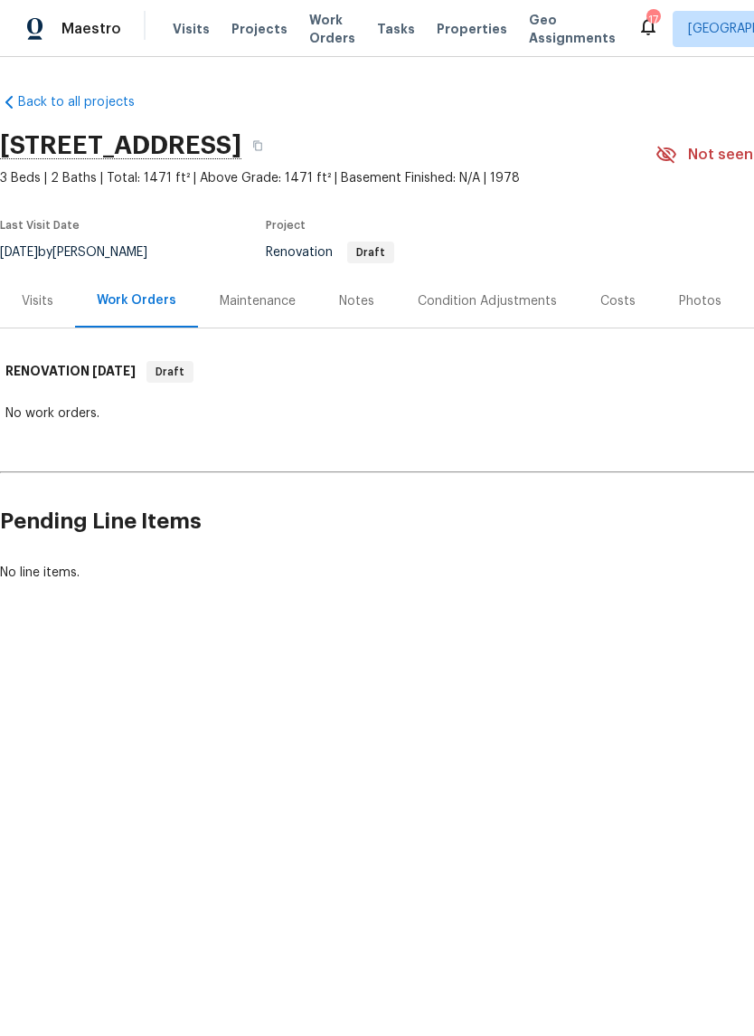
click at [357, 313] on div "Notes" at bounding box center [356, 300] width 79 height 53
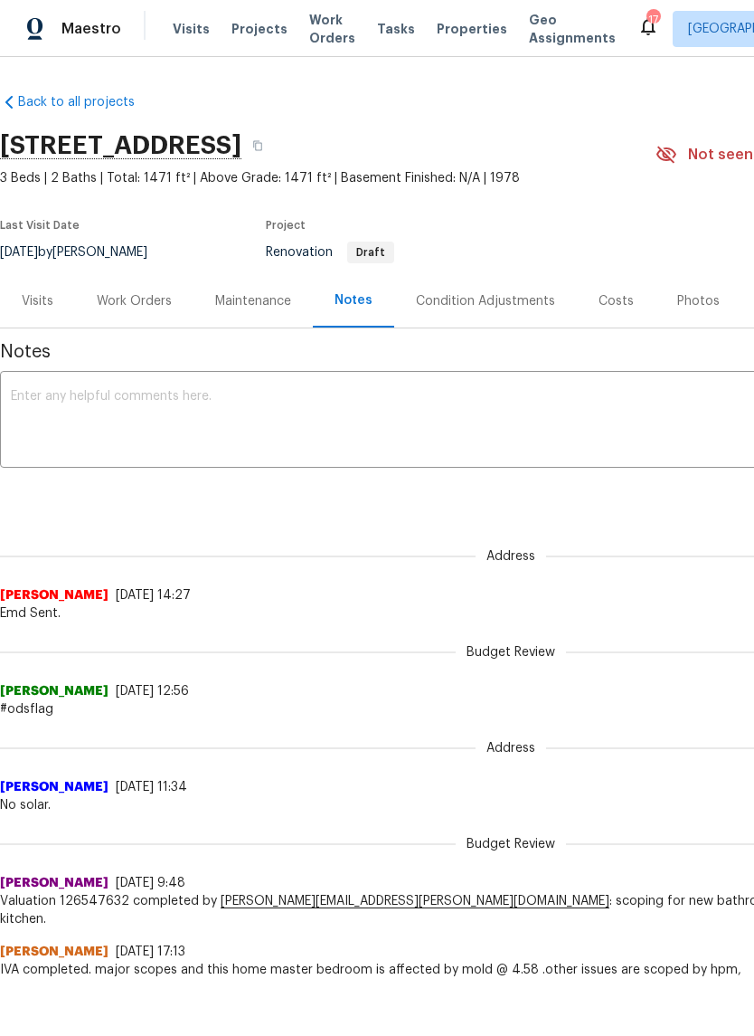
click at [607, 305] on div "Costs" at bounding box center [616, 301] width 35 height 18
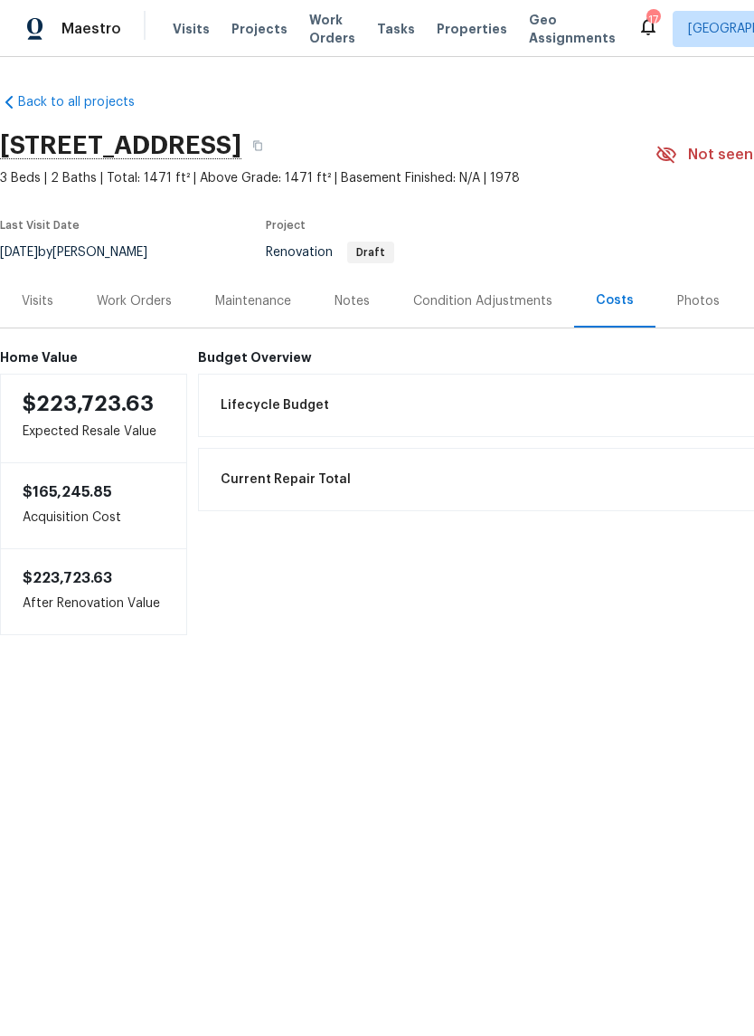
click at [135, 308] on div "Work Orders" at bounding box center [134, 301] width 75 height 18
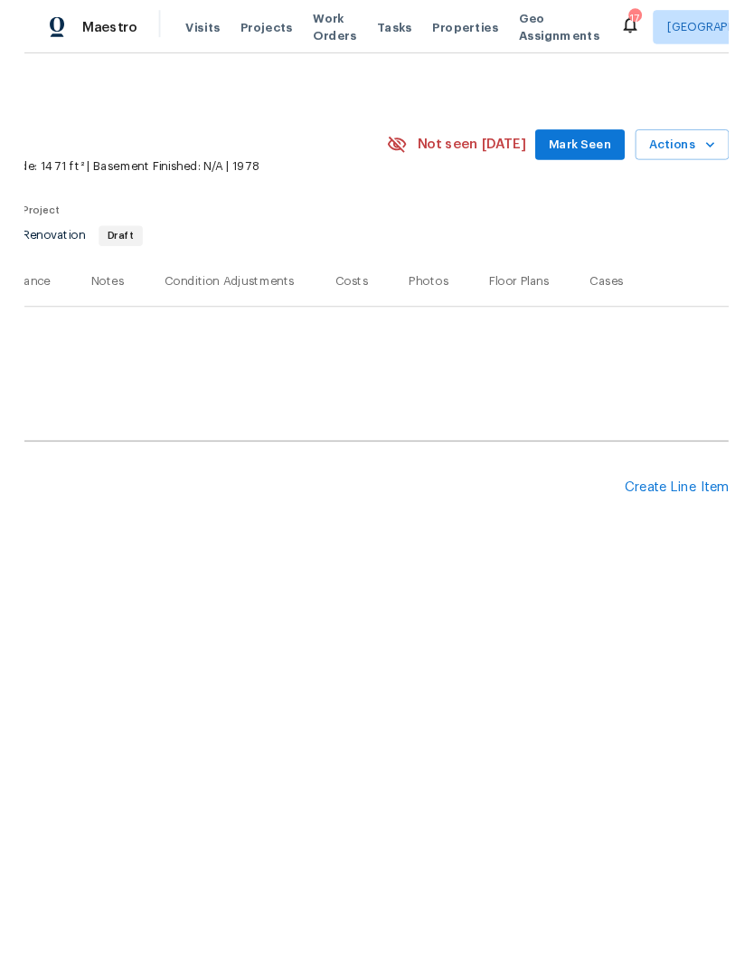
scroll to position [0, 268]
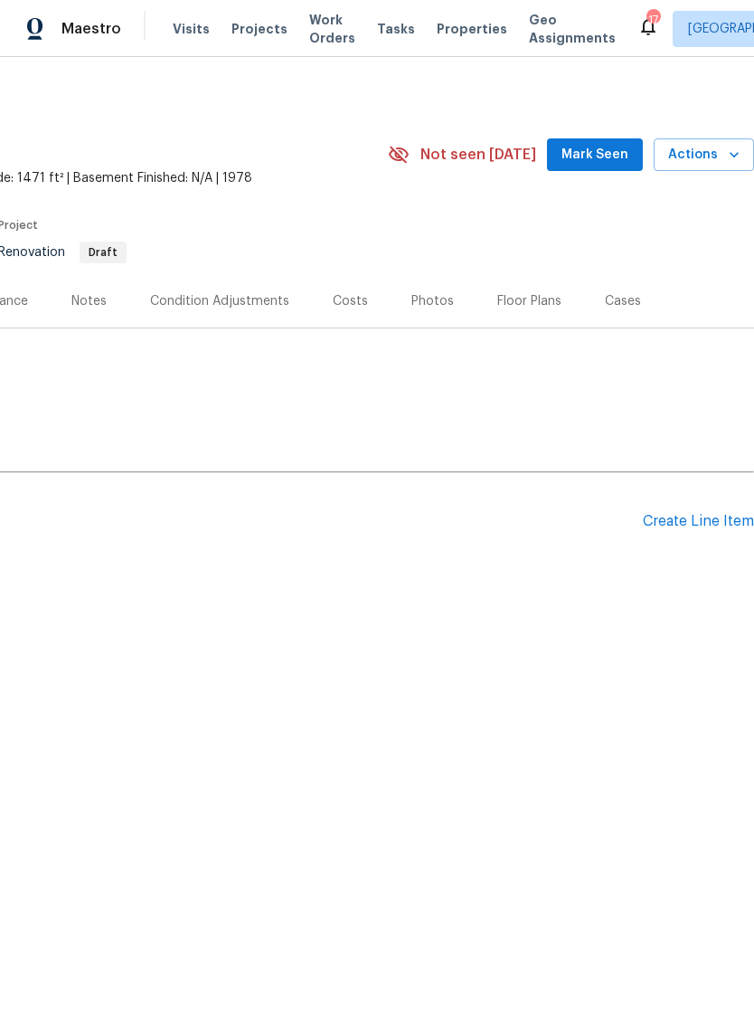
click at [692, 520] on div "Create Line Item" at bounding box center [698, 521] width 111 height 17
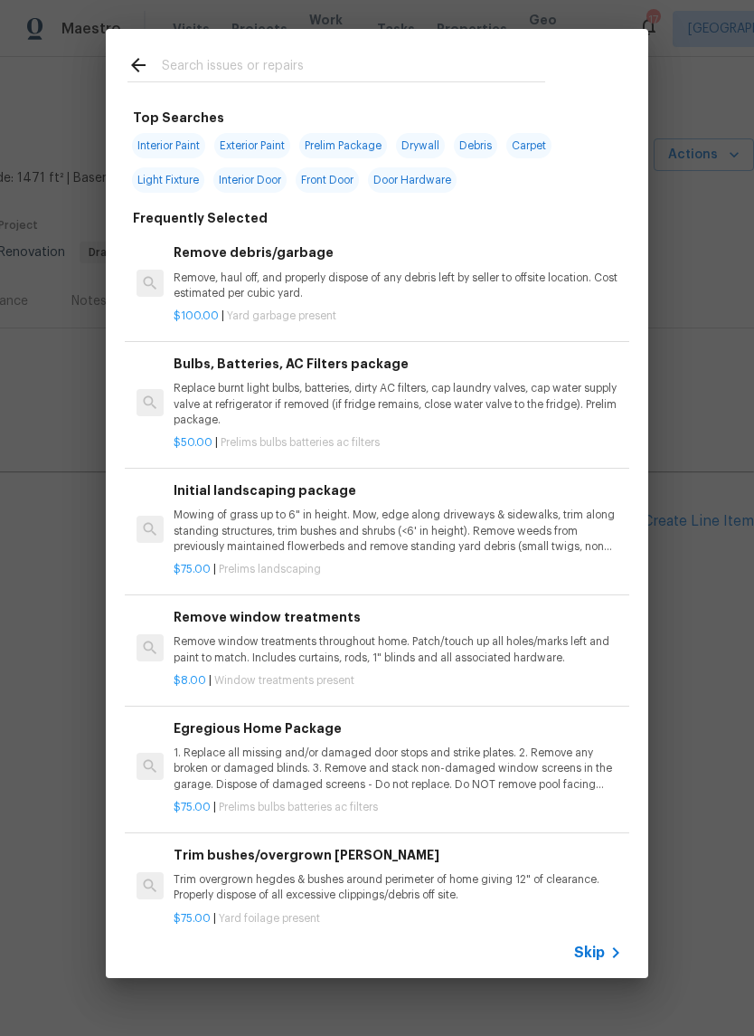
click at [409, 65] on input "text" at bounding box center [353, 67] width 383 height 27
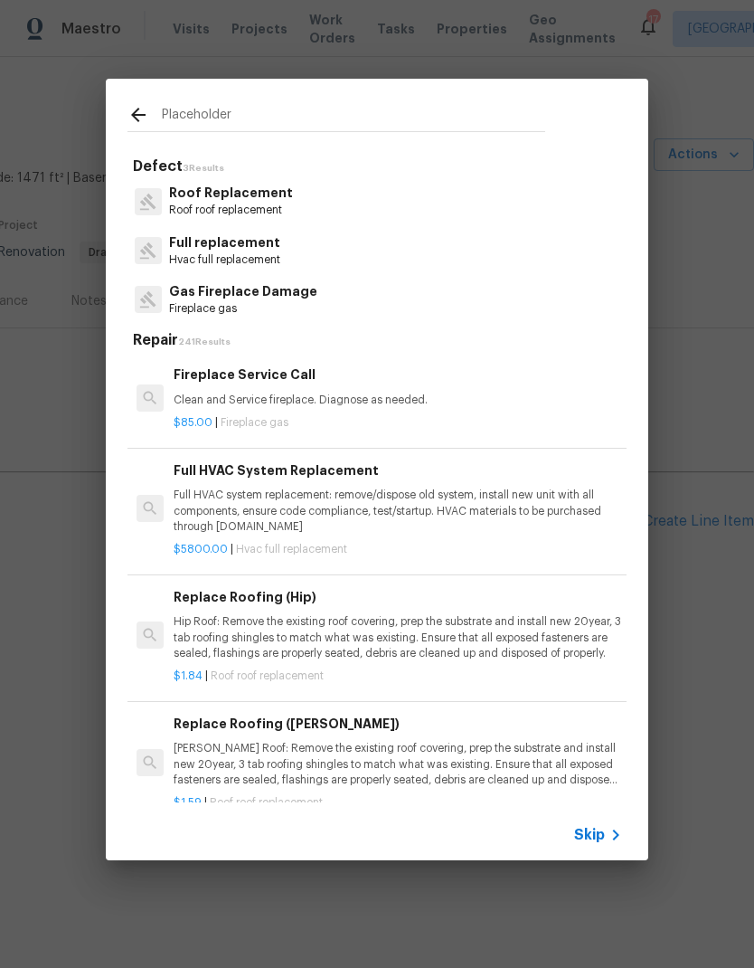
type input "Placeholder"
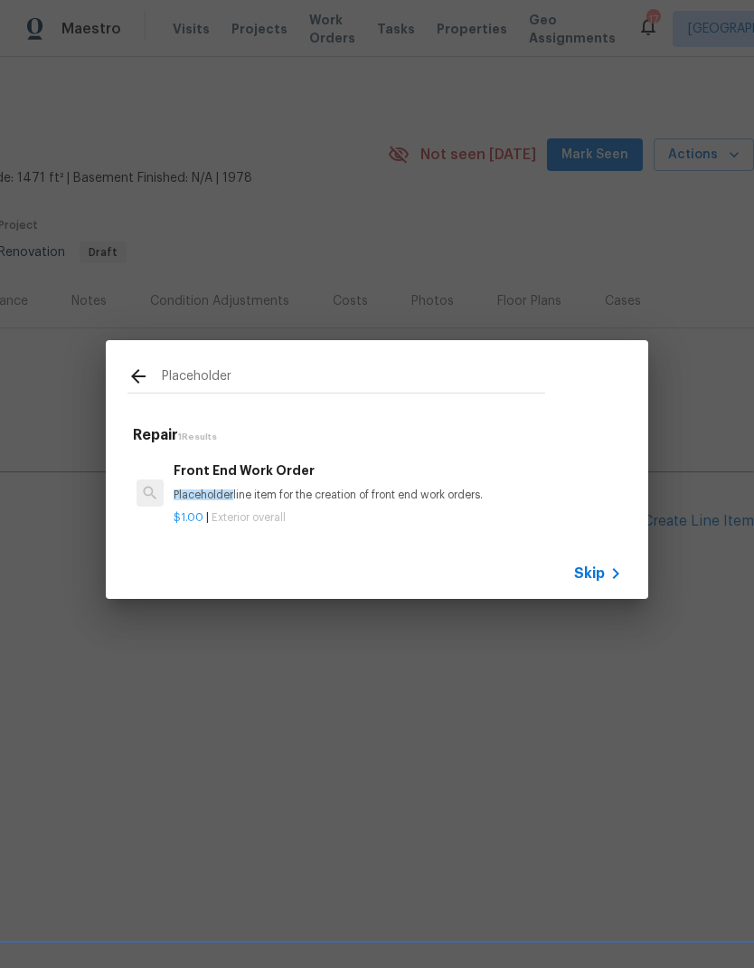
click at [389, 494] on p "Placeholder line item for the creation of front end work orders." at bounding box center [398, 494] width 449 height 15
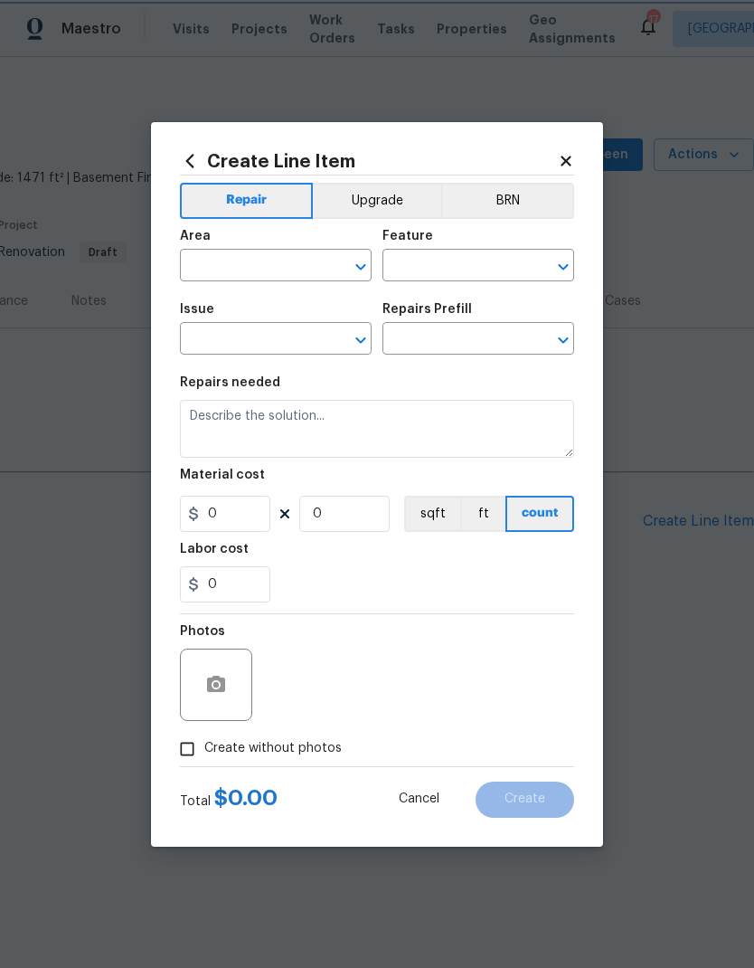
type input "Overall Exterior"
type input "Front End Work Order $1.00"
type textarea "Placeholder line item for the creation of front end work orders."
type input "1"
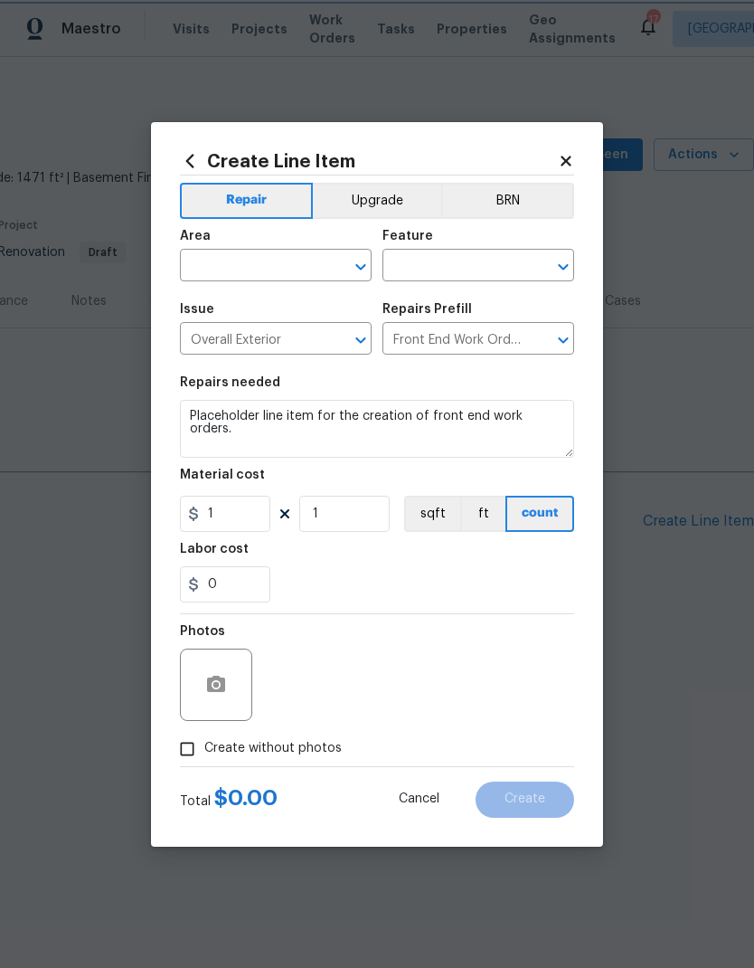
click at [389, 494] on figure "Material cost 1 1 sqft ft count" at bounding box center [377, 499] width 394 height 63
click at [266, 248] on div "Area" at bounding box center [276, 242] width 192 height 24
click at [291, 254] on input "text" at bounding box center [250, 267] width 141 height 28
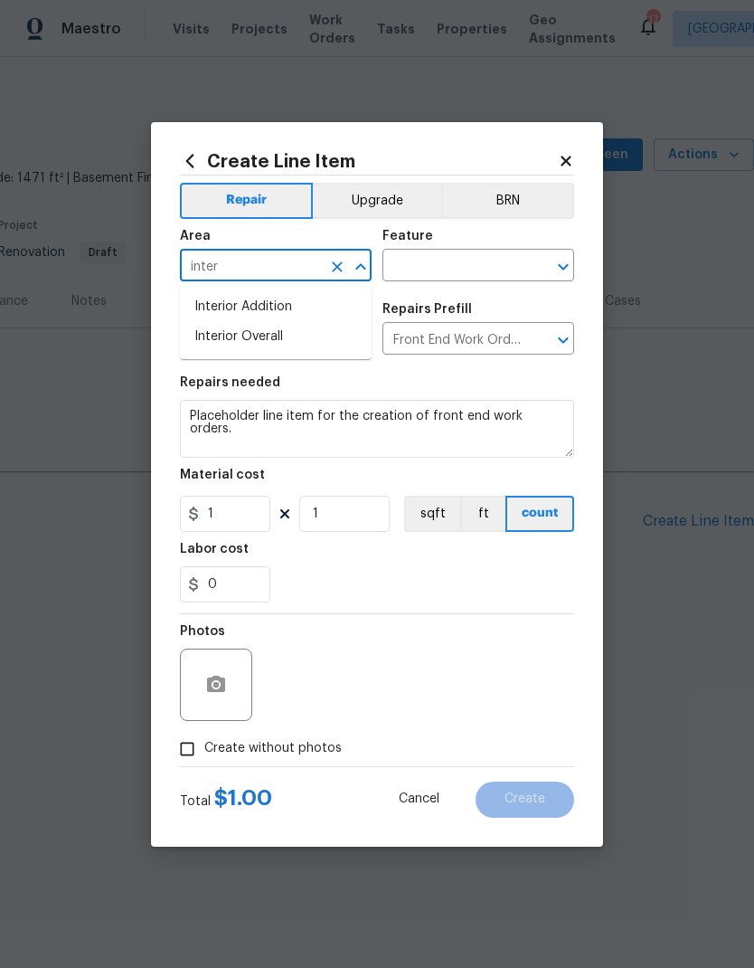
click at [271, 336] on li "Interior Overall" at bounding box center [276, 337] width 192 height 30
type input "Interior Overall"
click at [455, 270] on input "text" at bounding box center [453, 267] width 141 height 28
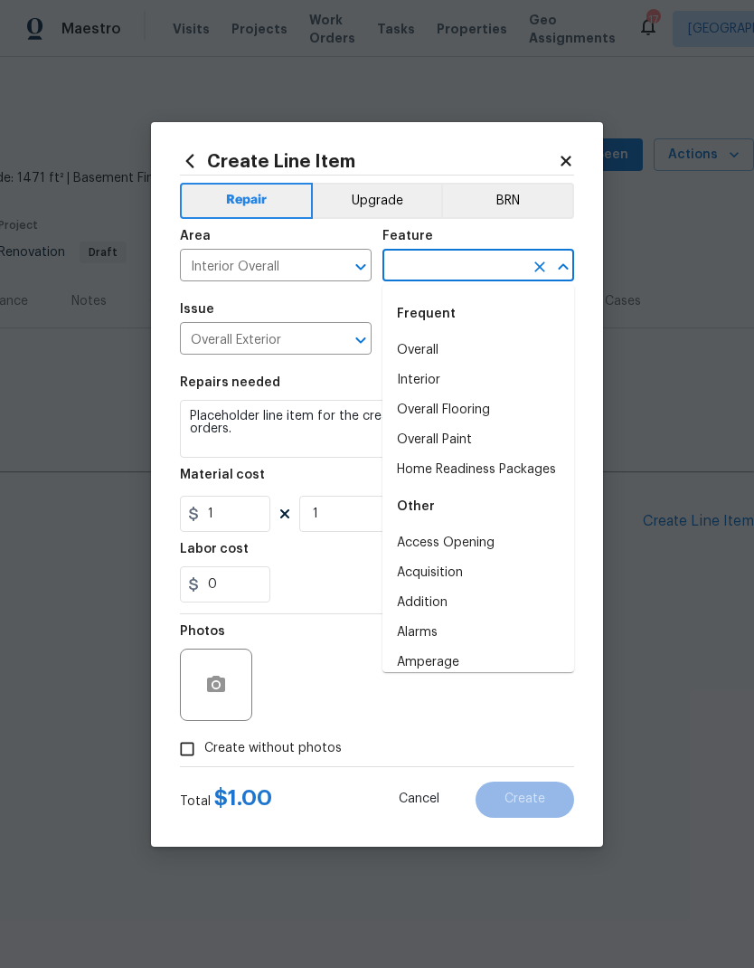
click at [429, 355] on li "Overall" at bounding box center [479, 351] width 192 height 30
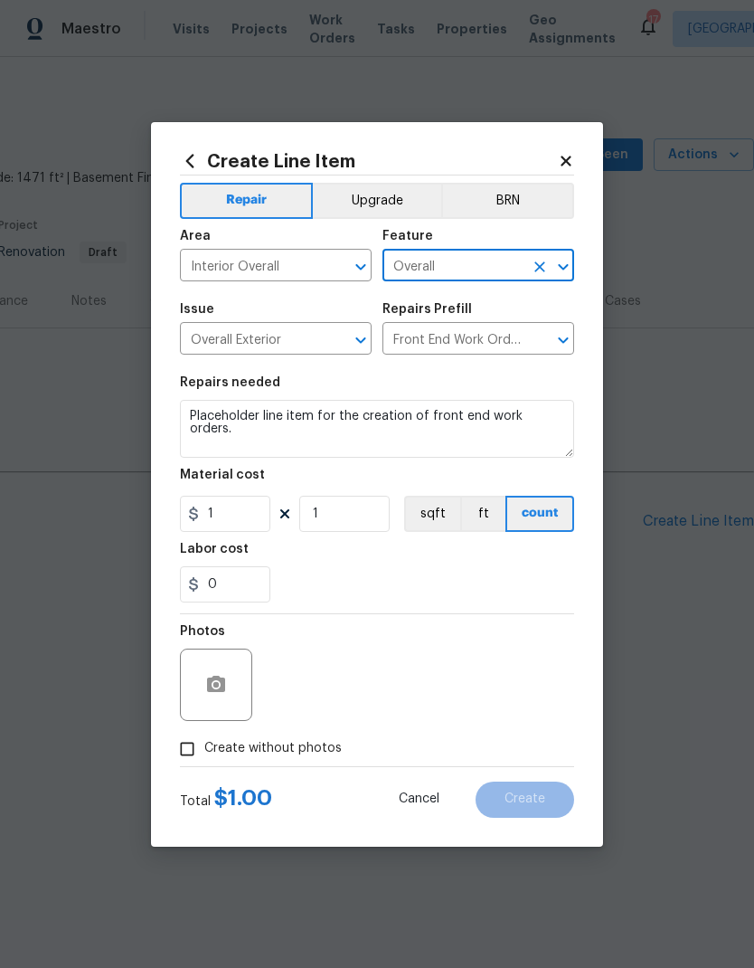
type input "Overall"
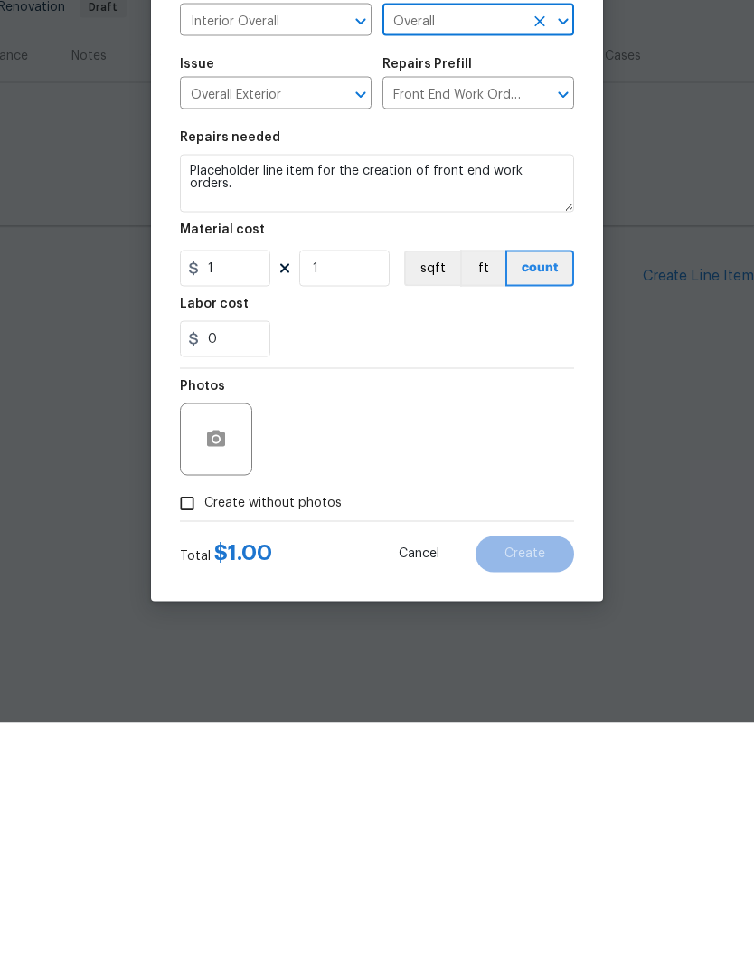
click at [189, 732] on input "Create without photos" at bounding box center [187, 749] width 34 height 34
checkbox input "true"
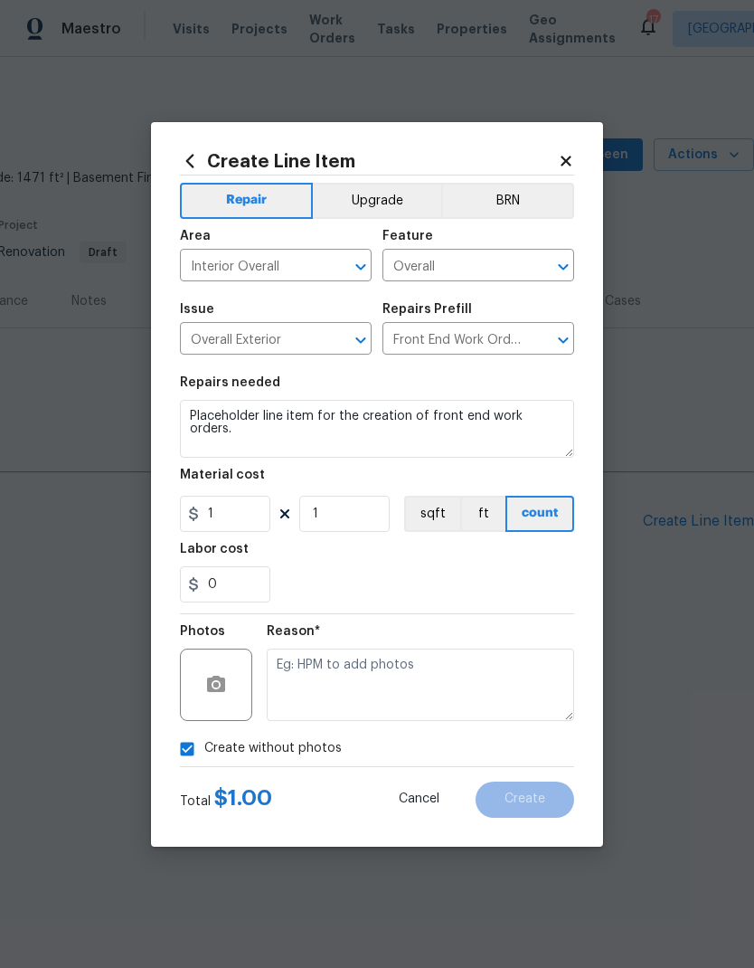
click at [427, 667] on textarea at bounding box center [421, 684] width 308 height 72
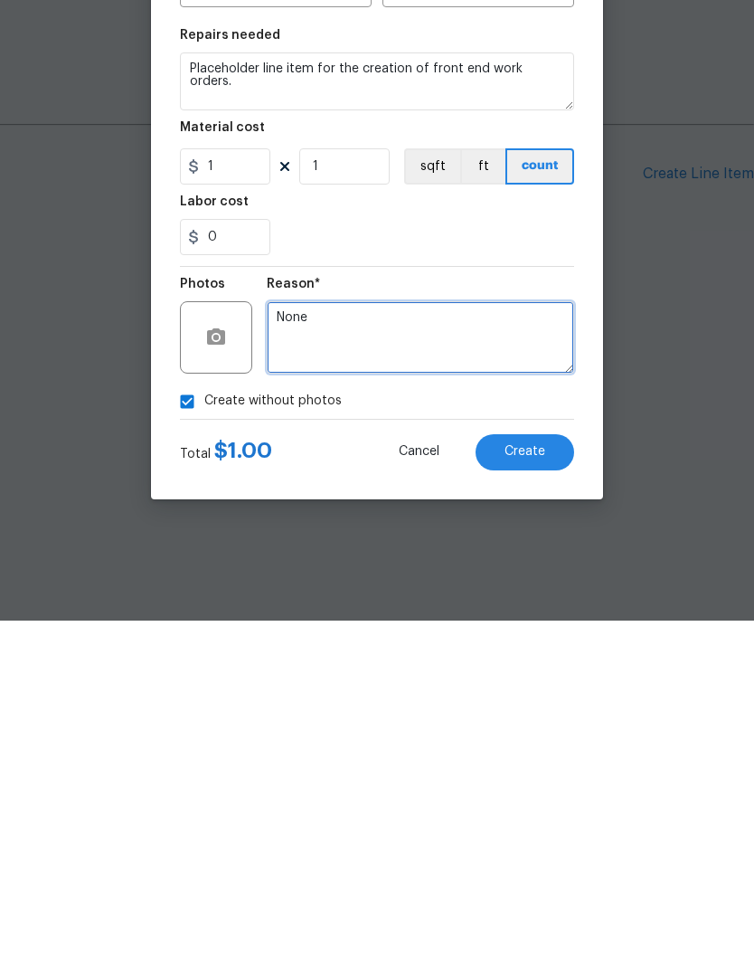
type textarea "None"
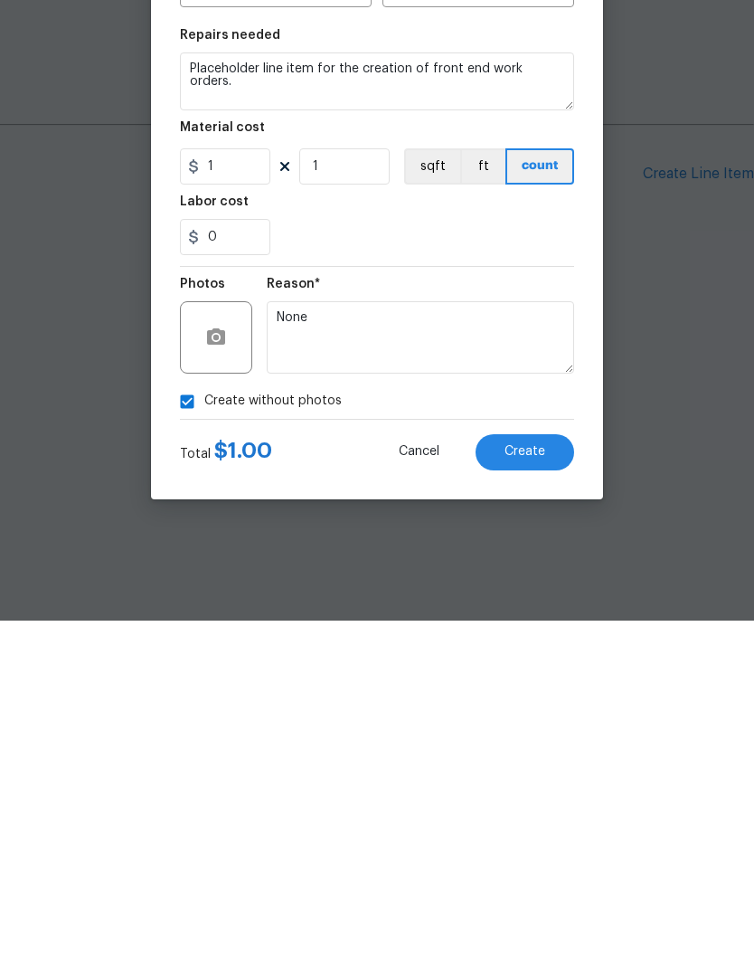
click at [536, 781] on button "Create" at bounding box center [525, 799] width 99 height 36
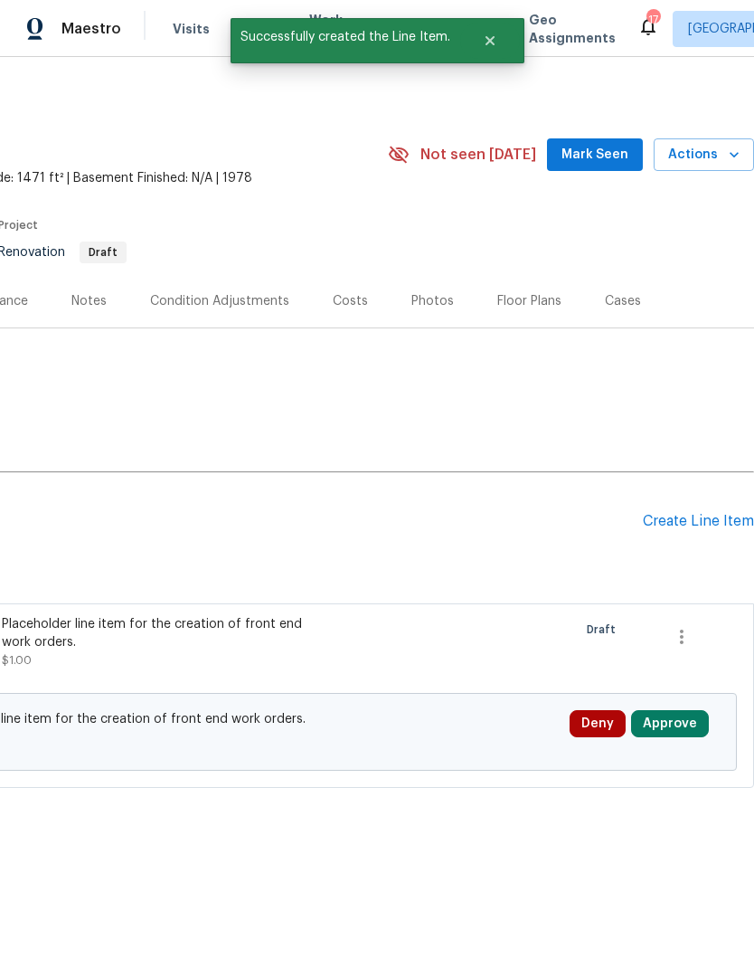
click at [680, 719] on button "Approve" at bounding box center [670, 723] width 78 height 27
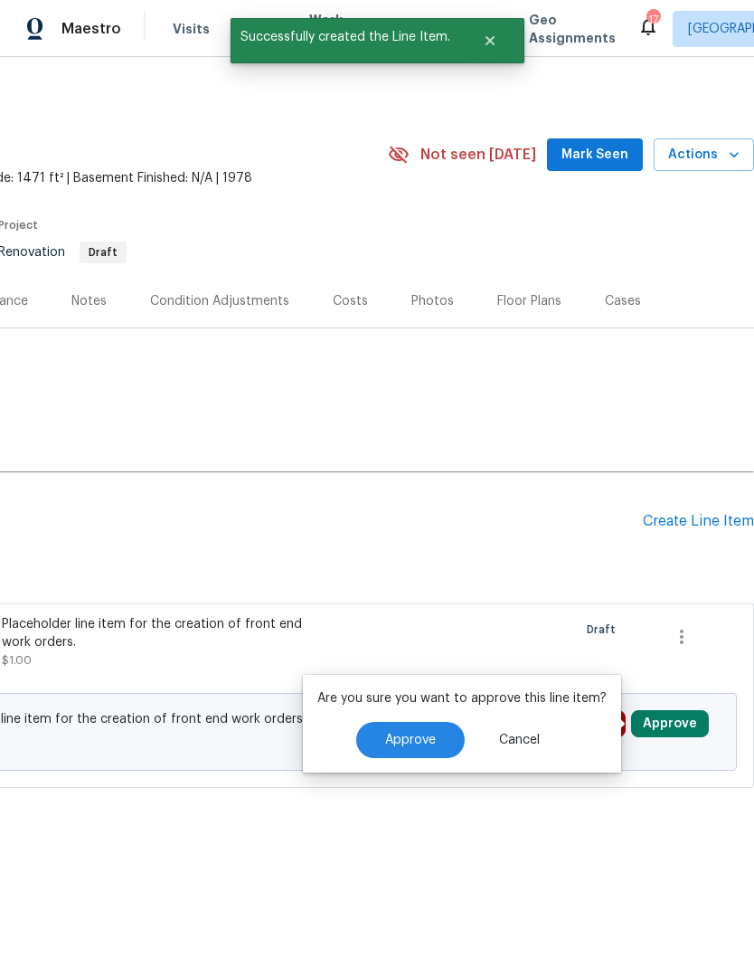
click at [427, 740] on span "Approve" at bounding box center [410, 740] width 51 height 14
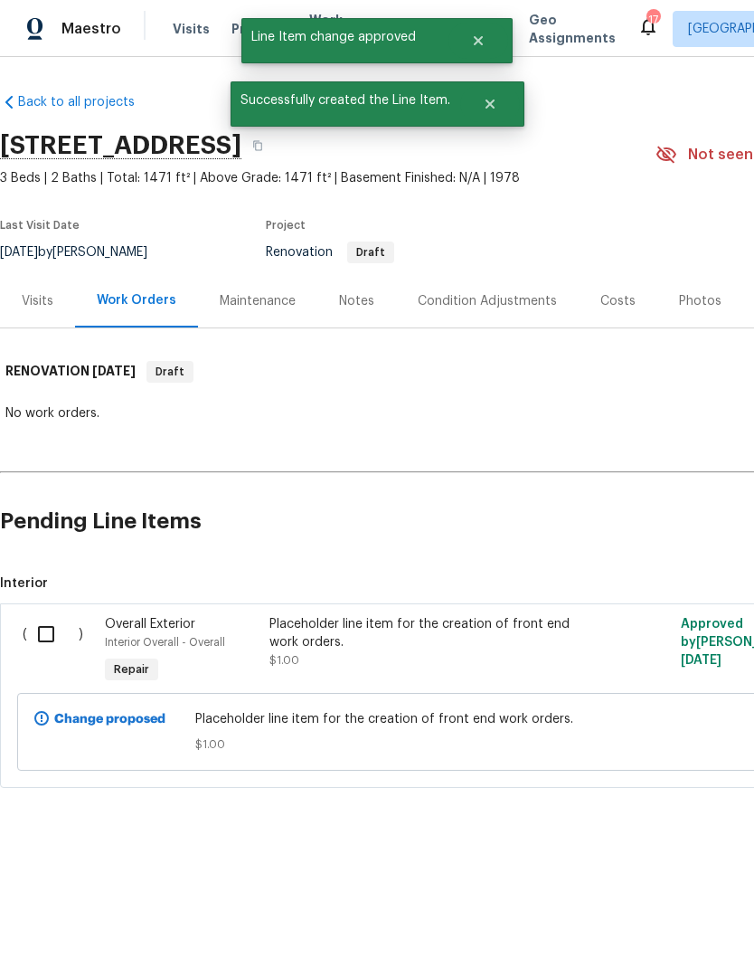
scroll to position [0, 0]
click at [46, 626] on input "checkbox" at bounding box center [53, 634] width 52 height 38
checkbox input "true"
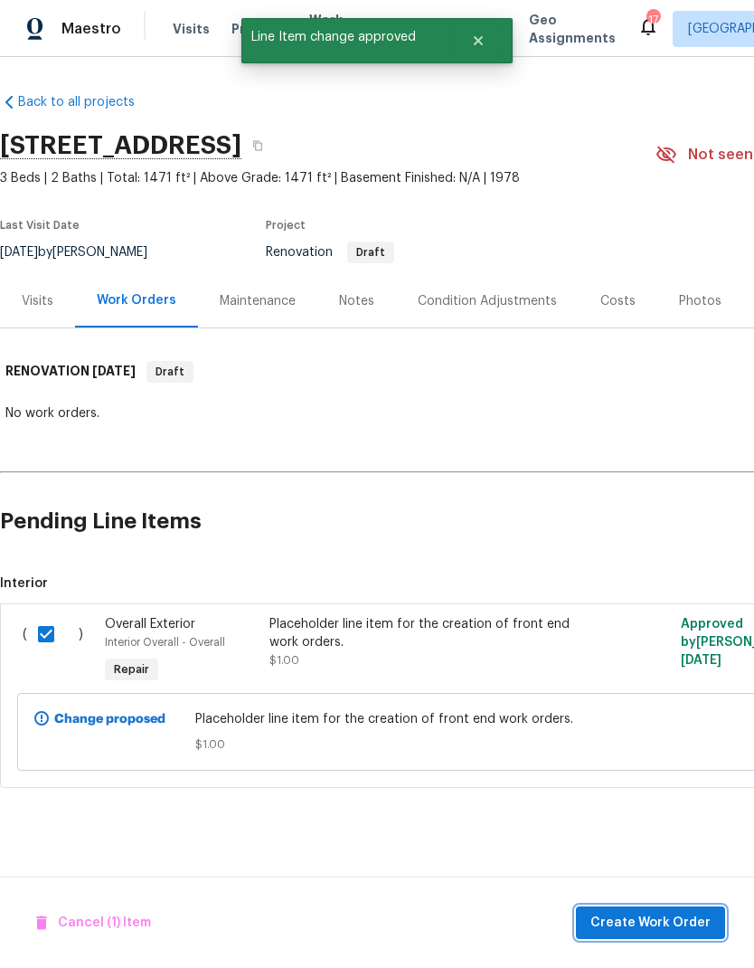
click at [627, 911] on button "Create Work Order" at bounding box center [650, 922] width 149 height 33
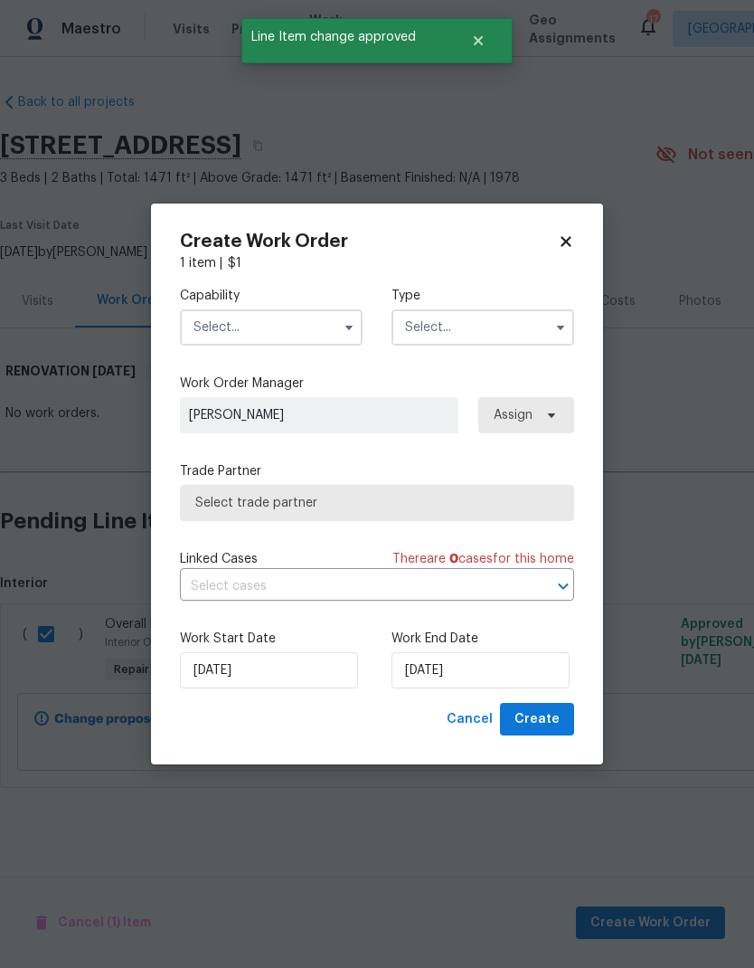
click at [311, 324] on input "text" at bounding box center [271, 327] width 183 height 36
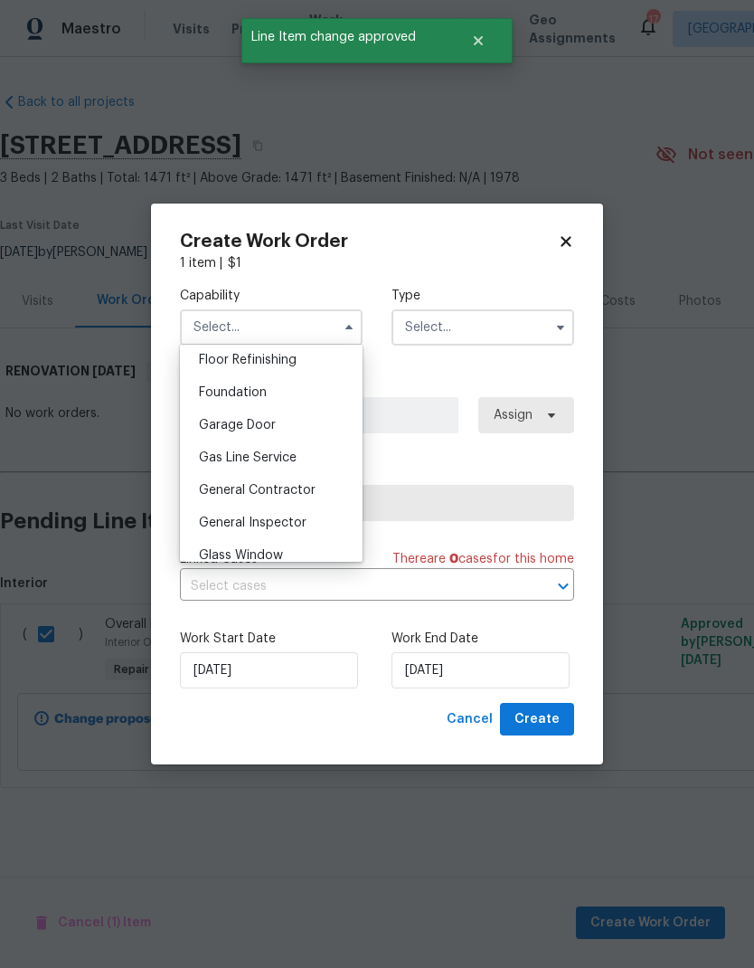
scroll to position [753, 0]
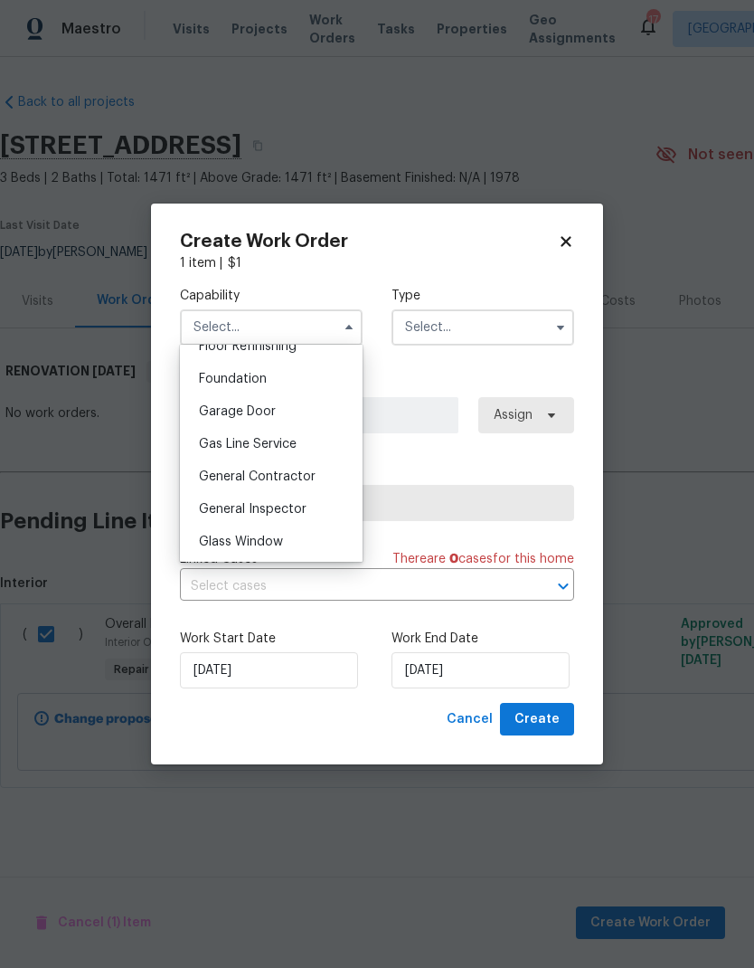
click at [292, 475] on span "General Contractor" at bounding box center [257, 476] width 117 height 13
type input "General Contractor"
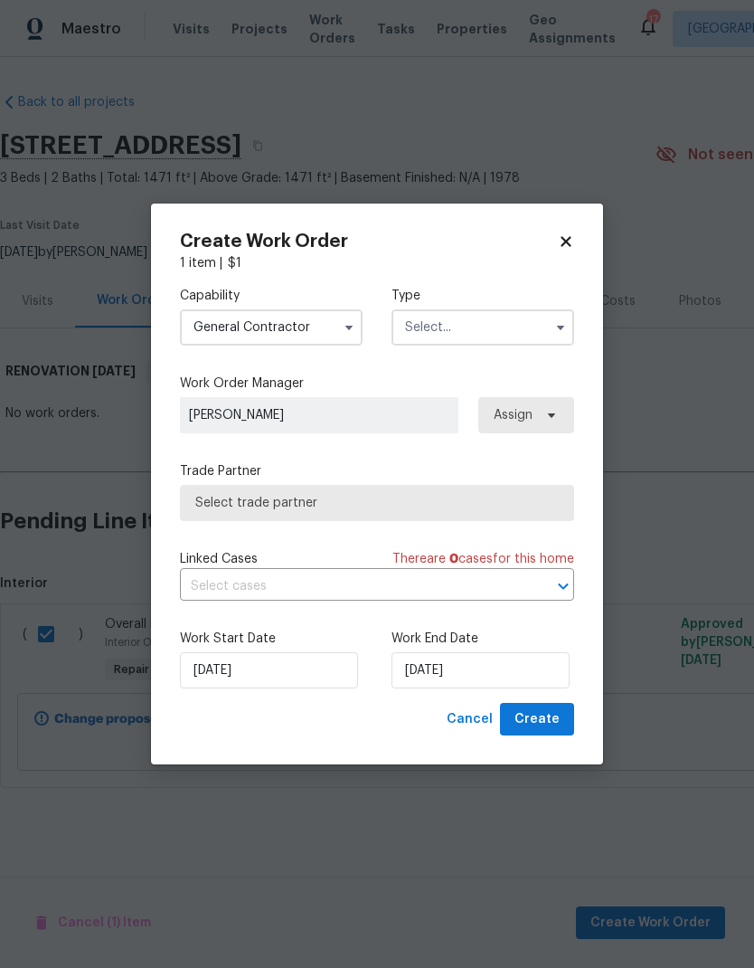
click at [507, 329] on input "text" at bounding box center [483, 327] width 183 height 36
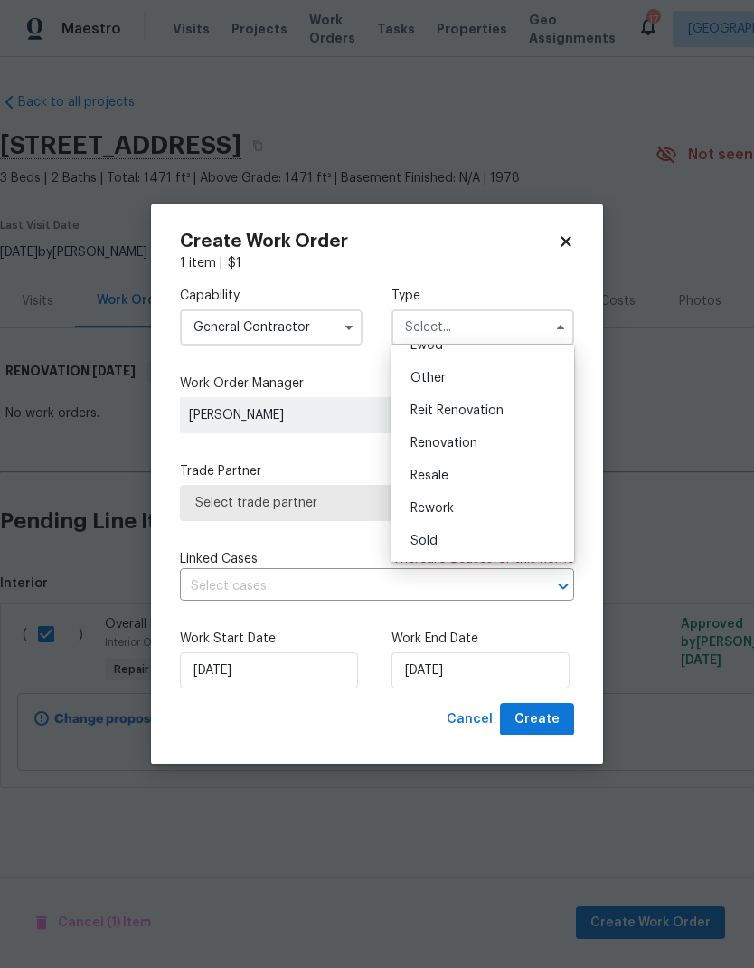
scroll to position [215, 0]
click at [482, 442] on div "Renovation" at bounding box center [483, 443] width 174 height 33
type input "Renovation"
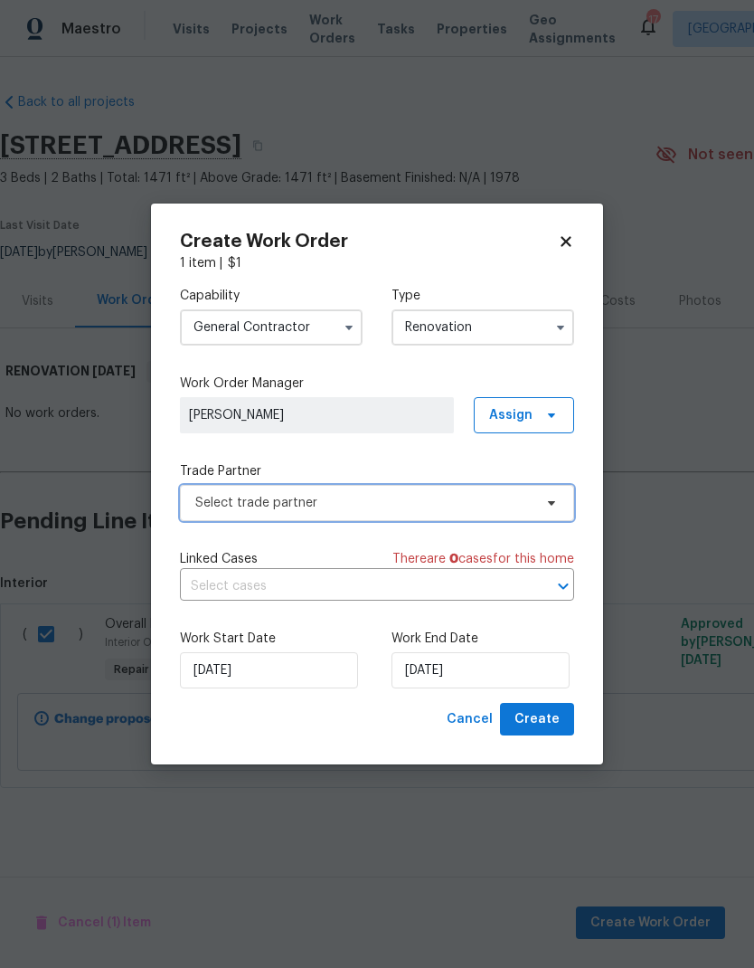
click at [486, 512] on span "Select trade partner" at bounding box center [377, 503] width 394 height 36
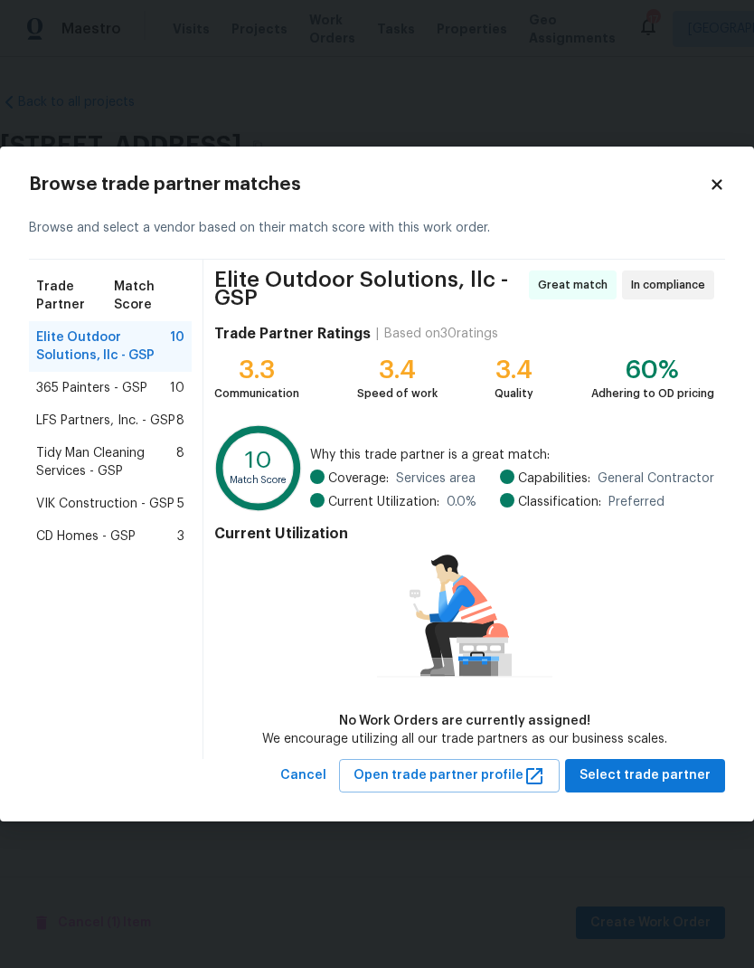
click at [141, 382] on span "365 Painters - GSP" at bounding box center [91, 388] width 111 height 18
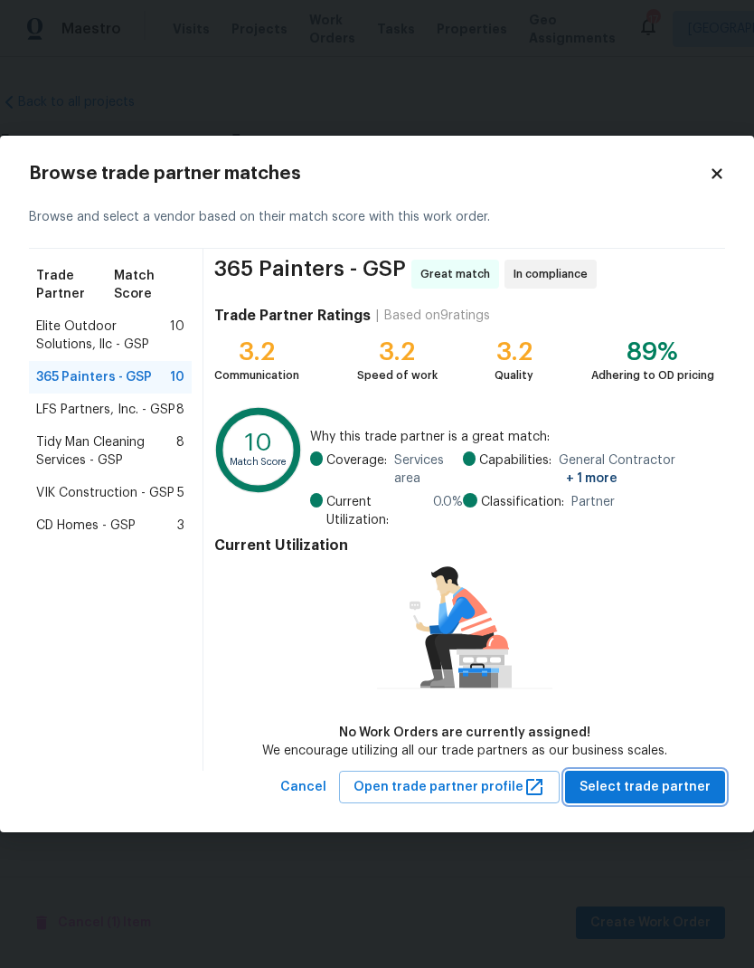
click at [674, 787] on span "Select trade partner" at bounding box center [645, 787] width 131 height 23
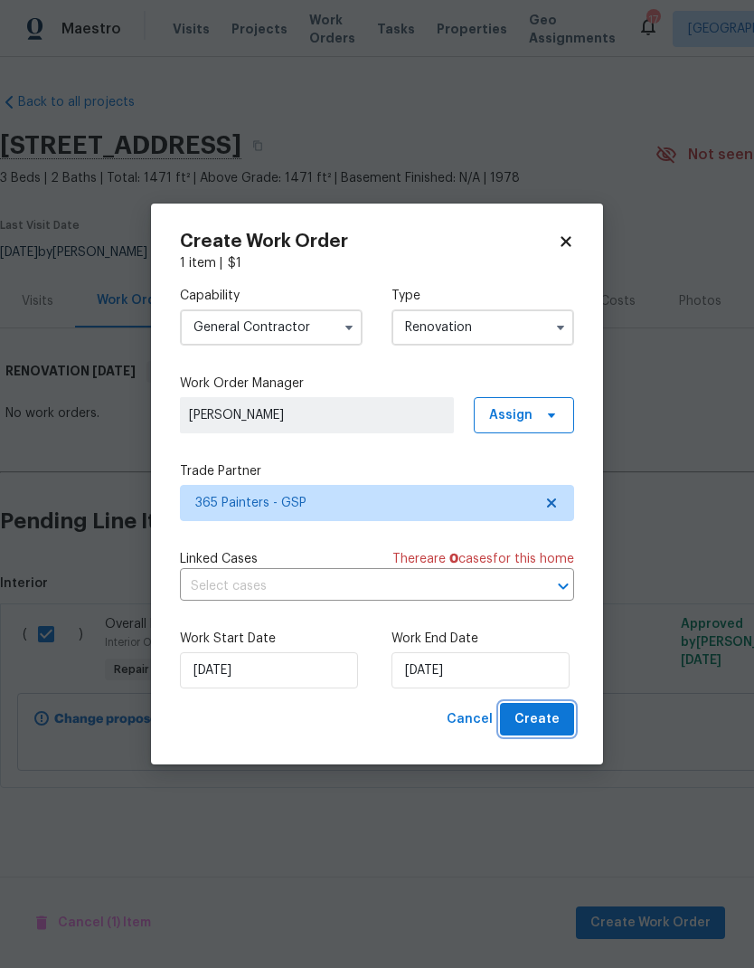
click at [550, 722] on span "Create" at bounding box center [537, 719] width 45 height 23
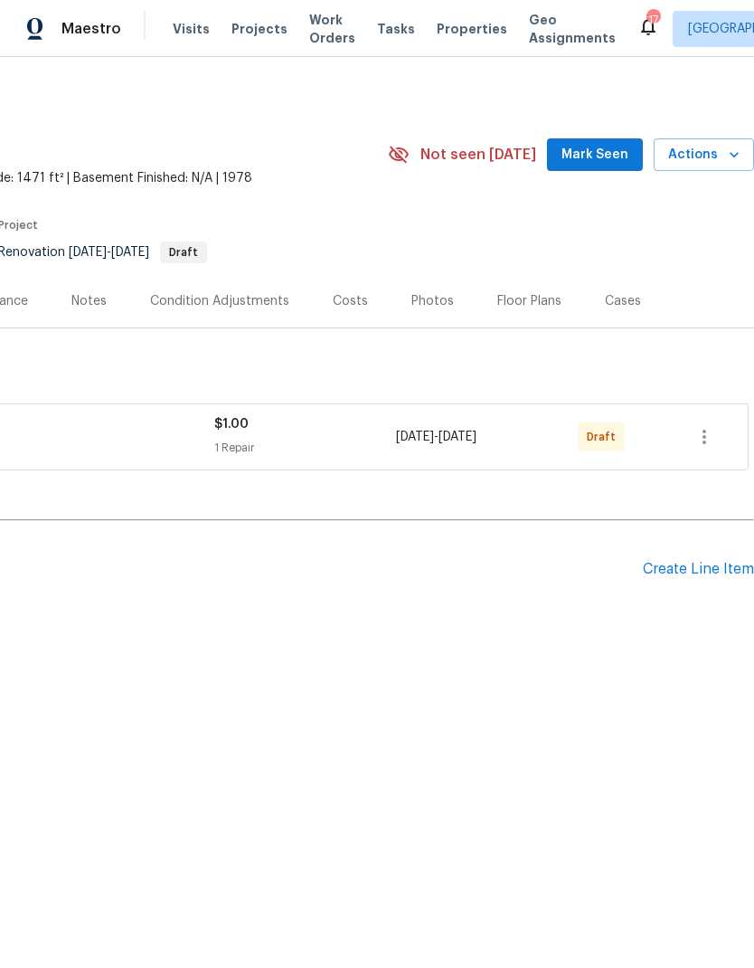
scroll to position [0, 268]
click at [709, 435] on icon "button" at bounding box center [705, 437] width 22 height 22
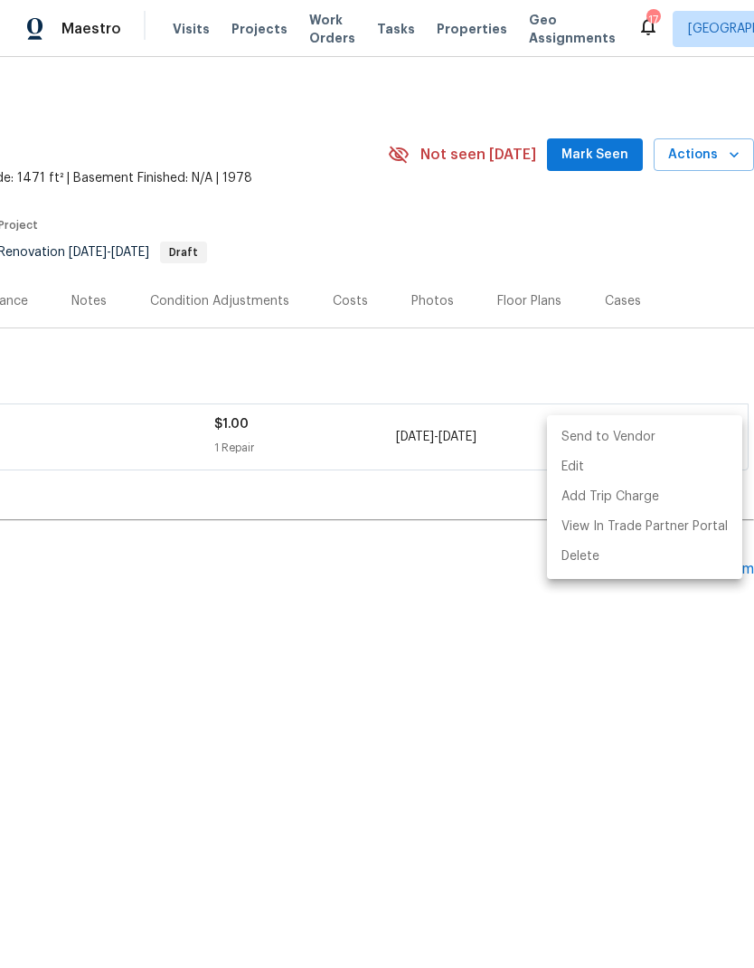
click at [641, 439] on li "Send to Vendor" at bounding box center [644, 437] width 195 height 30
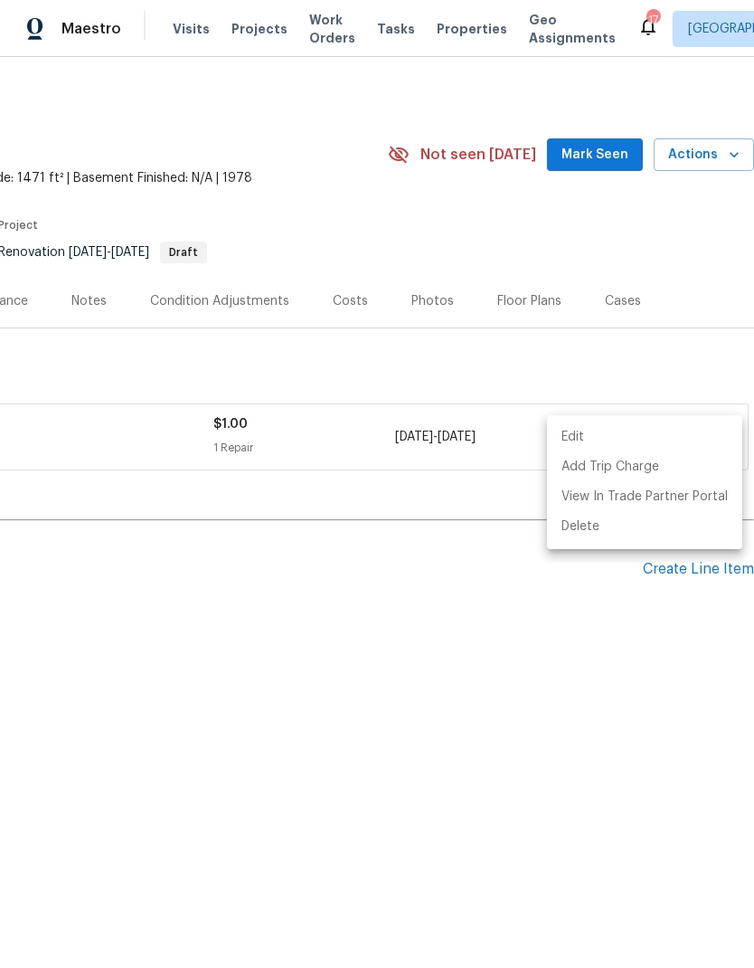
click at [554, 357] on div at bounding box center [377, 484] width 754 height 968
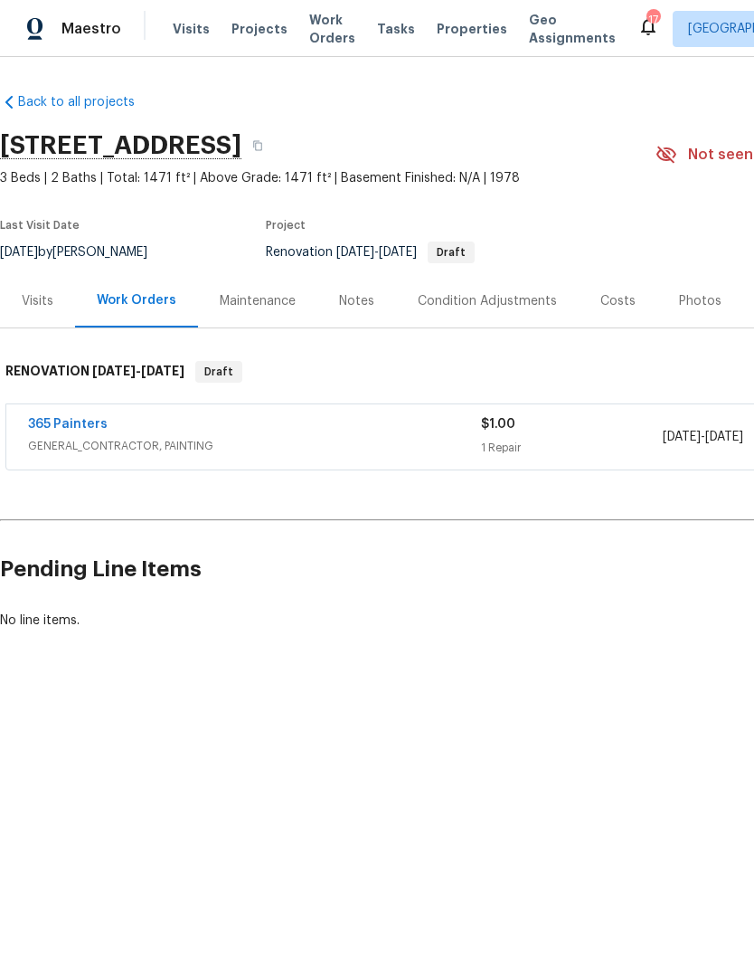
scroll to position [0, 0]
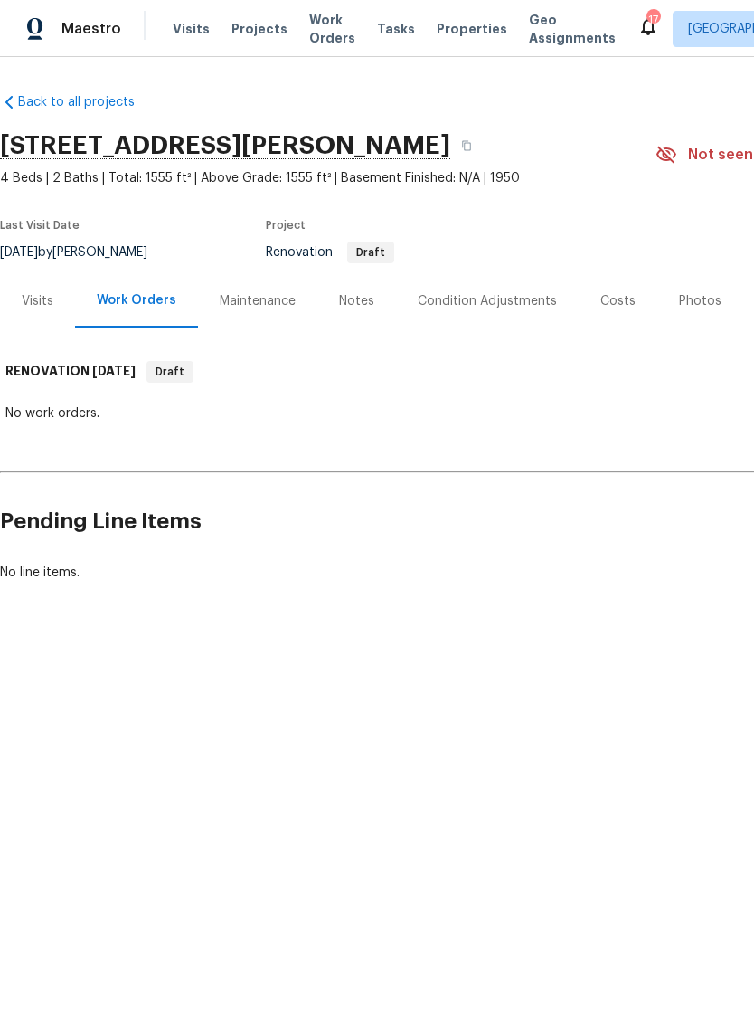
click at [606, 302] on div "Costs" at bounding box center [618, 301] width 35 height 18
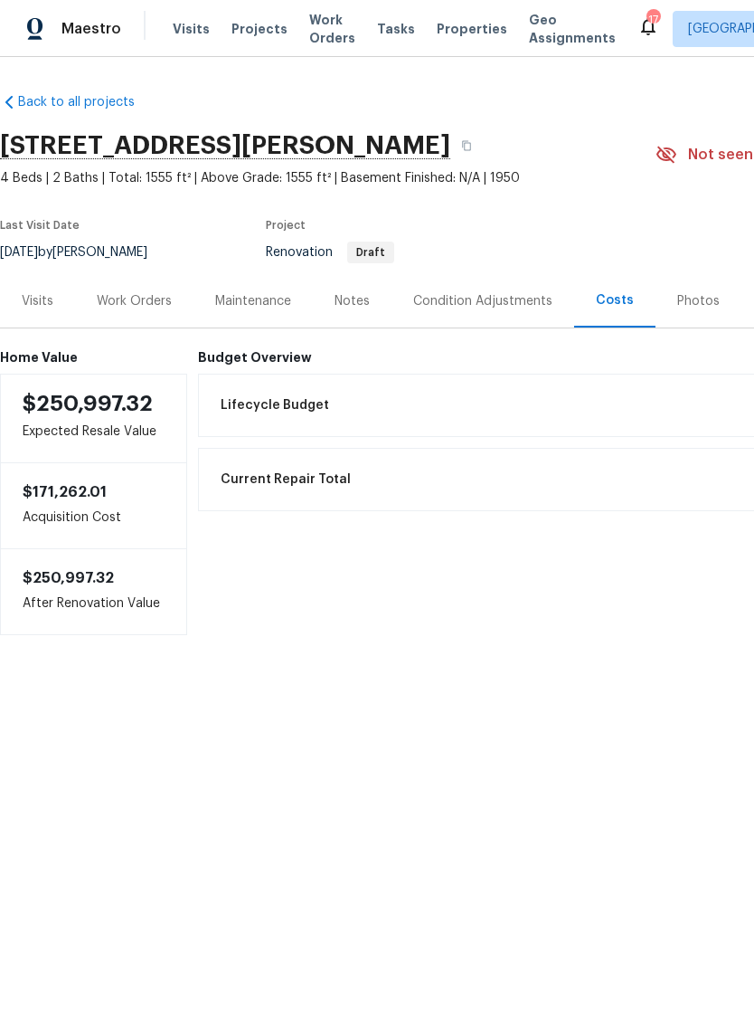
click at [128, 290] on div "Work Orders" at bounding box center [134, 300] width 118 height 53
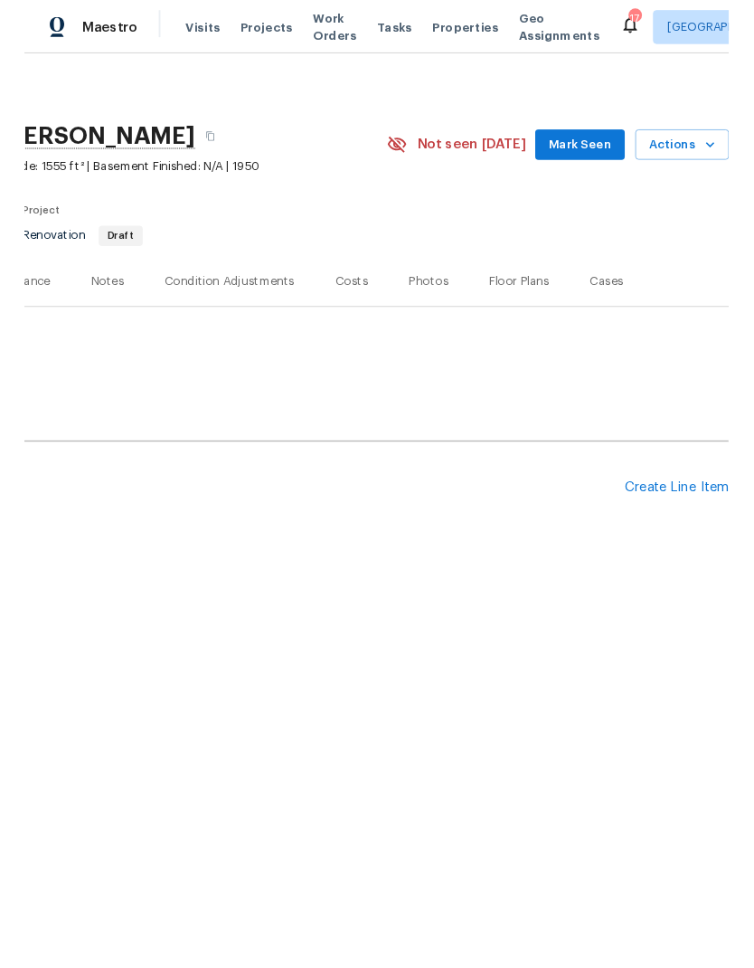
scroll to position [0, 268]
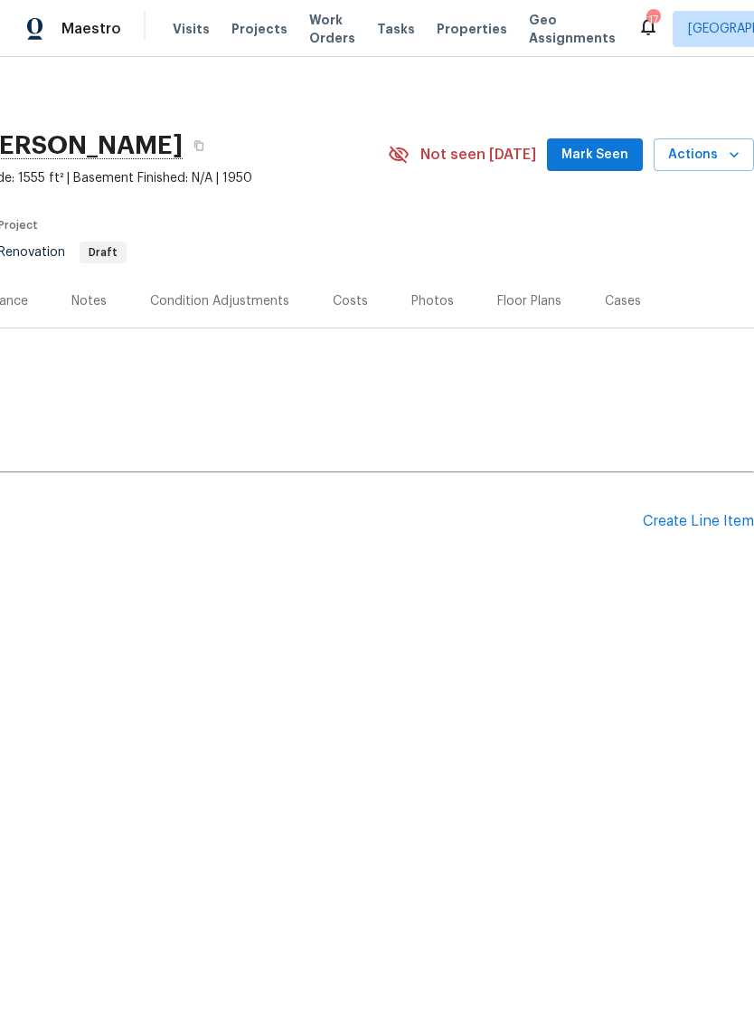
click at [694, 515] on div "Create Line Item" at bounding box center [698, 521] width 111 height 17
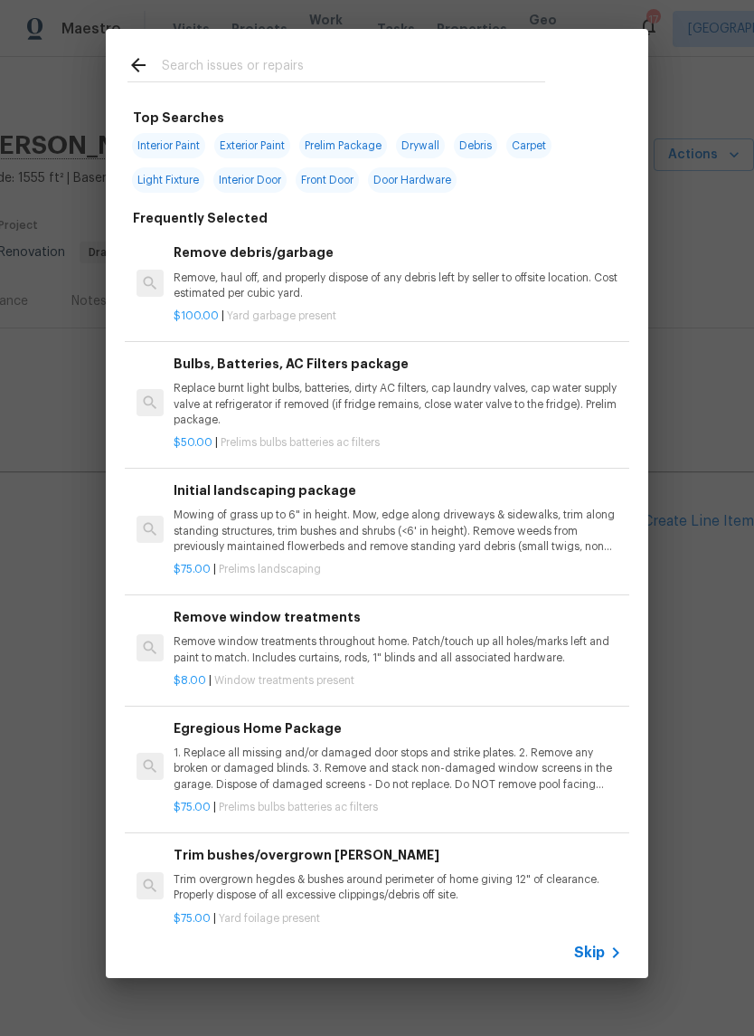
click at [359, 55] on input "text" at bounding box center [353, 67] width 383 height 27
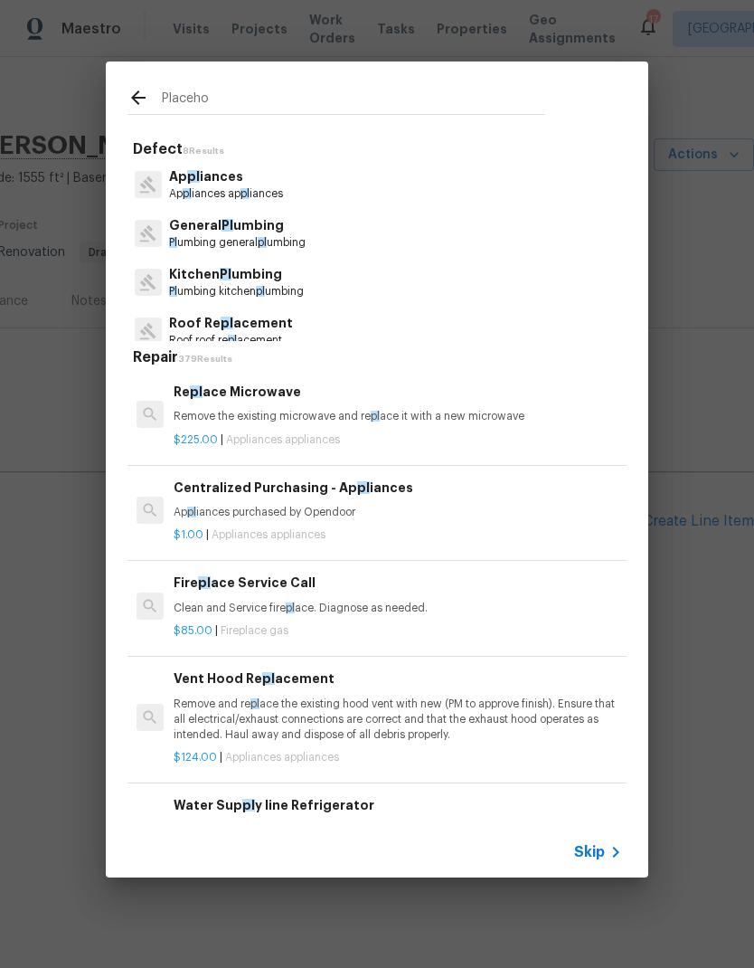
type input "Placehol"
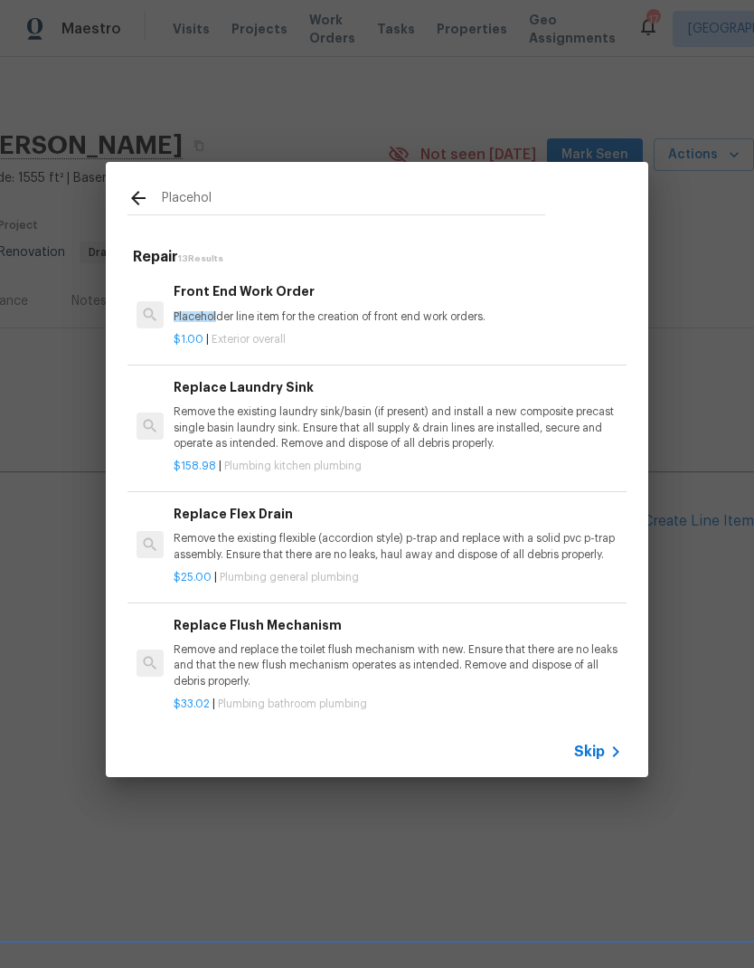
click at [316, 309] on p "Placehol der line item for the creation of front end work orders." at bounding box center [398, 316] width 449 height 15
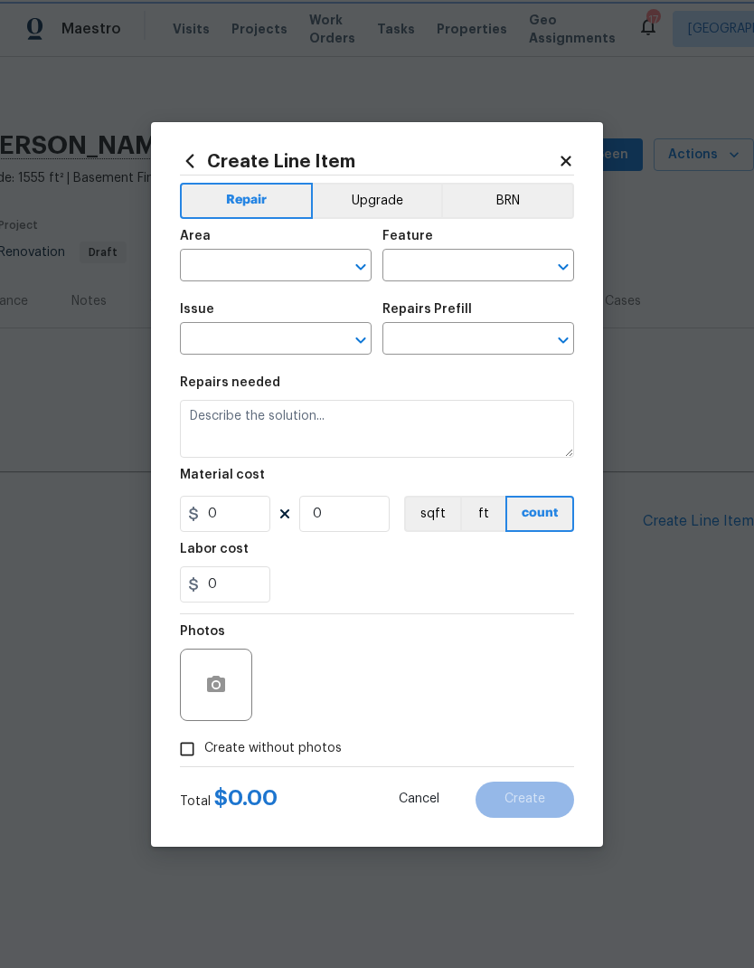
type input "Overall Exterior"
type input "Front End Work Order $1.00"
type textarea "Placeholder line item for the creation of front end work orders."
type input "1"
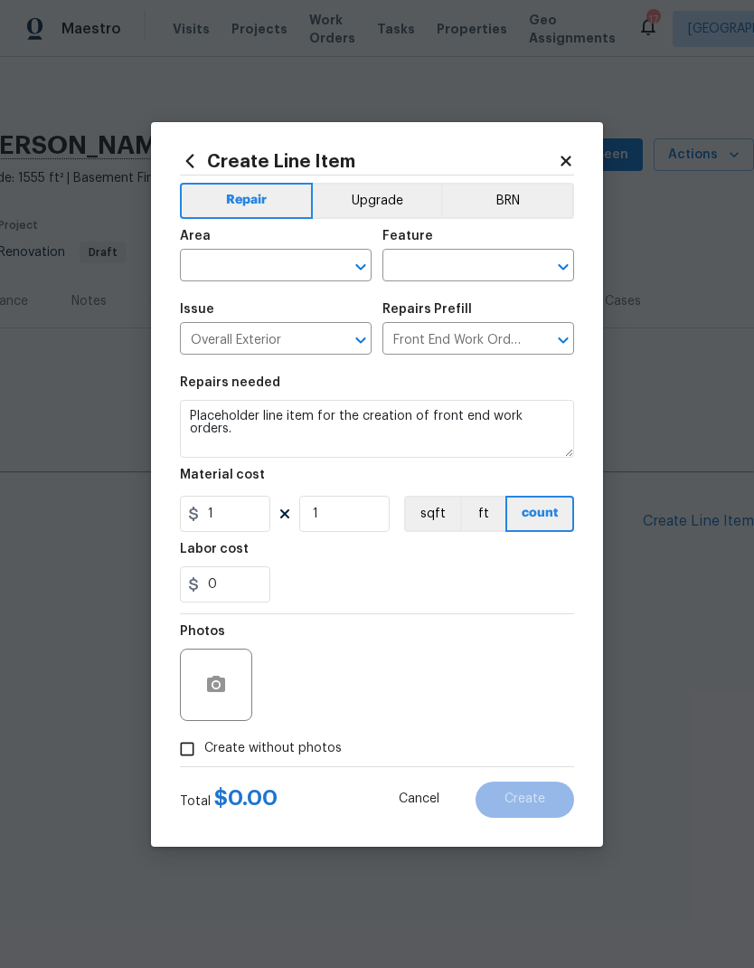
click at [316, 292] on span "Area ​" at bounding box center [276, 255] width 192 height 73
click at [290, 260] on input "text" at bounding box center [250, 267] width 141 height 28
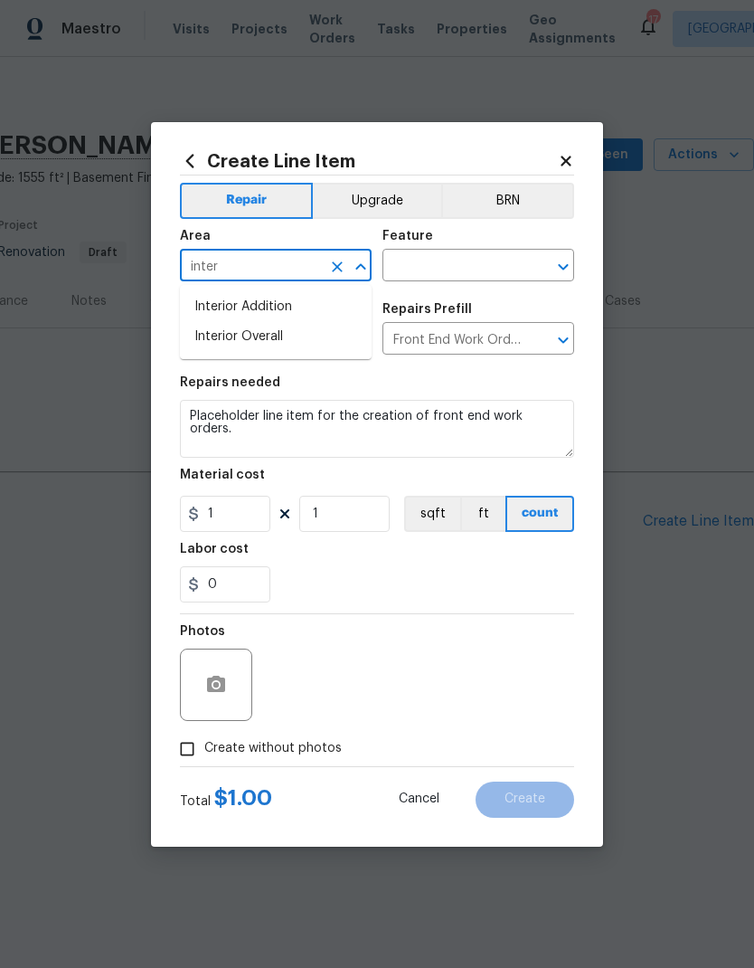
click at [279, 341] on li "Interior Overall" at bounding box center [276, 337] width 192 height 30
type input "Interior Overall"
click at [480, 264] on input "text" at bounding box center [453, 267] width 141 height 28
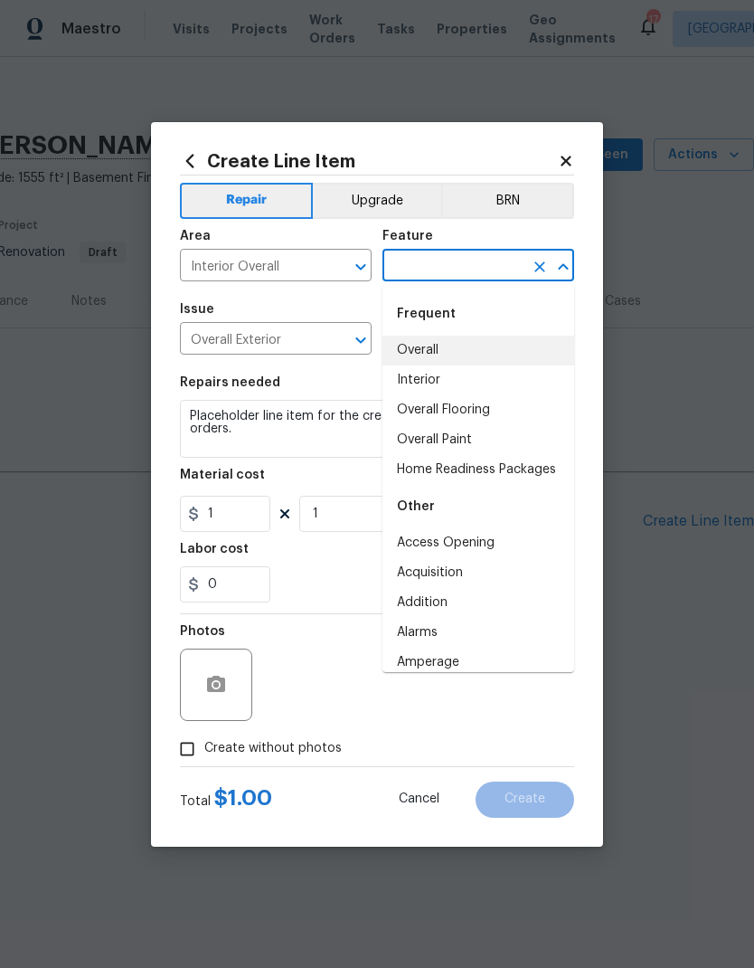
click at [429, 345] on li "Overall" at bounding box center [479, 351] width 192 height 30
type input "Overall"
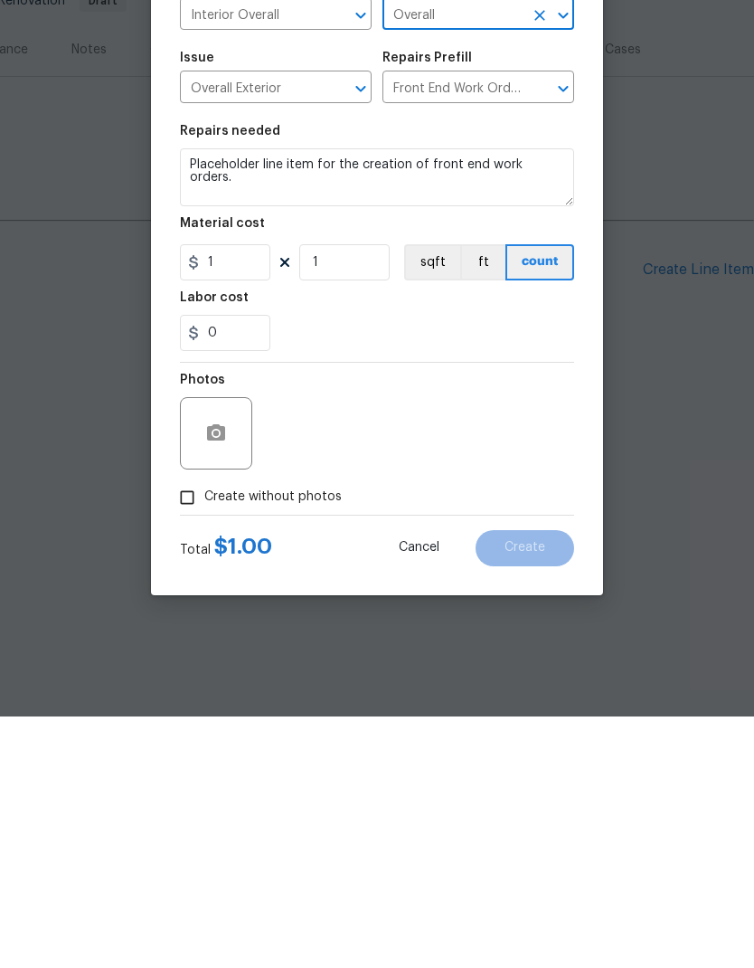
click at [184, 732] on input "Create without photos" at bounding box center [187, 749] width 34 height 34
checkbox input "true"
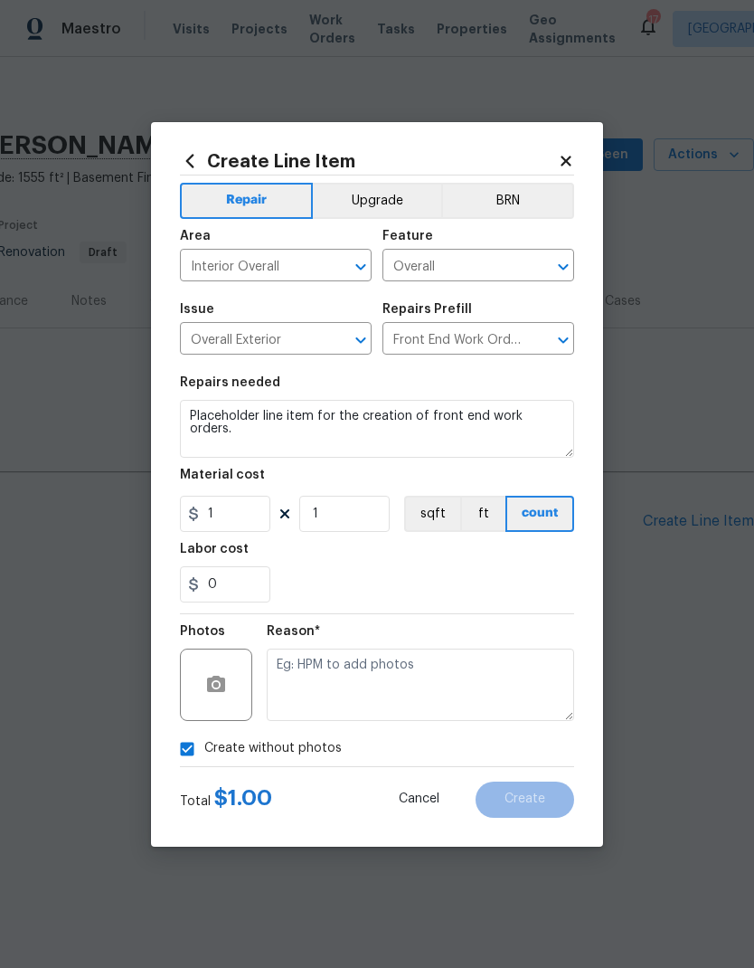
click at [358, 666] on textarea at bounding box center [421, 684] width 308 height 72
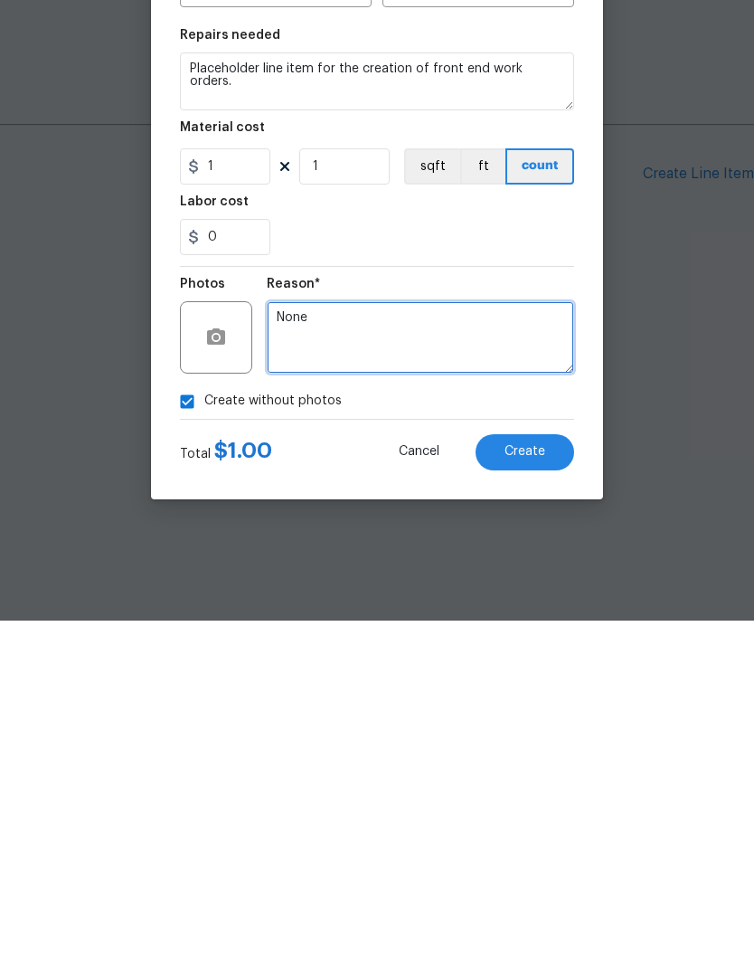
type textarea "None"
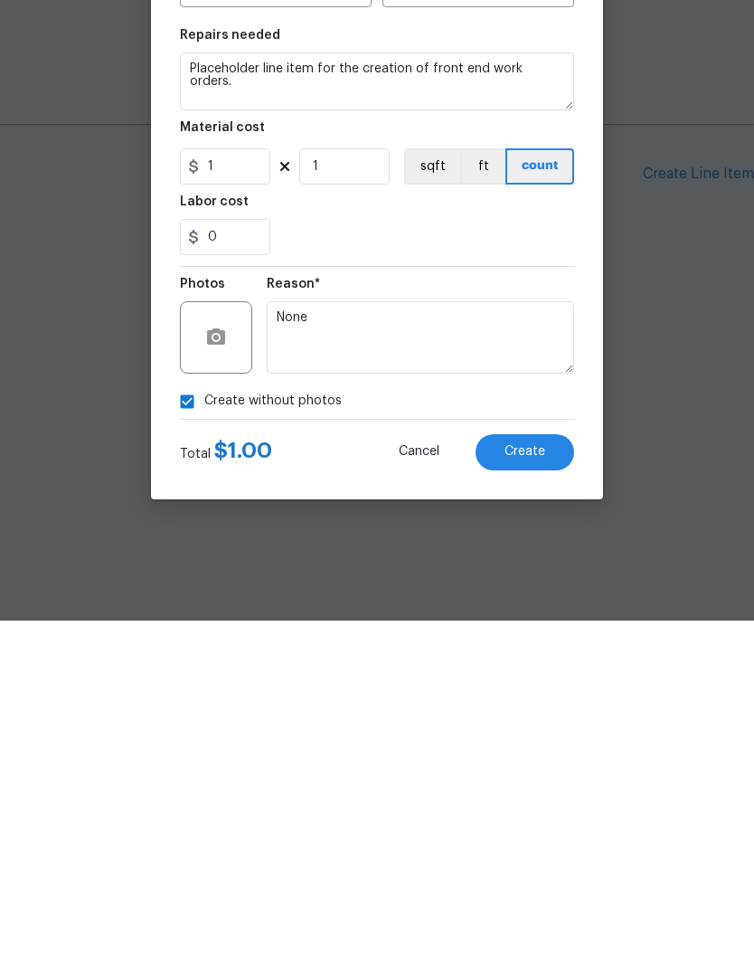
click at [526, 792] on span "Create" at bounding box center [525, 799] width 41 height 14
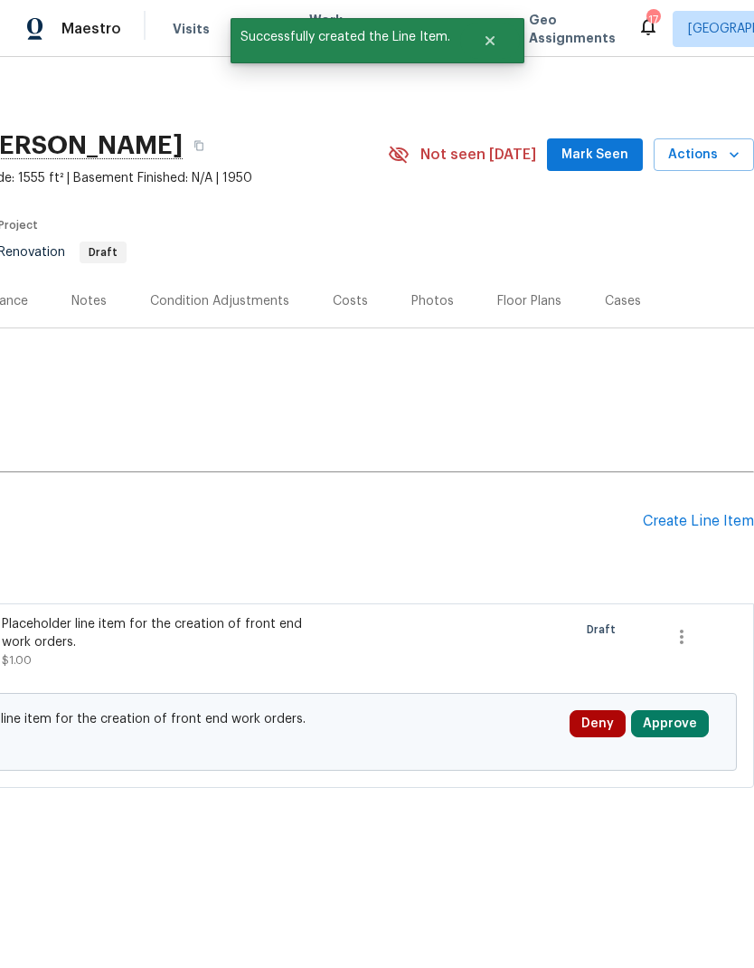
click at [677, 717] on button "Approve" at bounding box center [670, 723] width 78 height 27
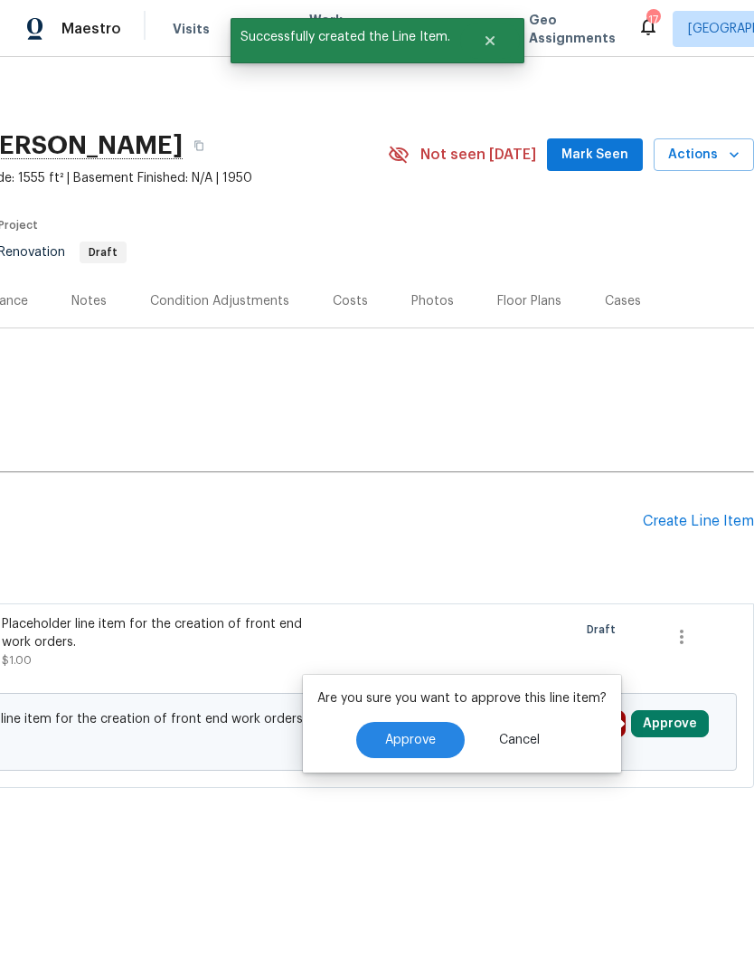
click at [431, 734] on span "Approve" at bounding box center [410, 740] width 51 height 14
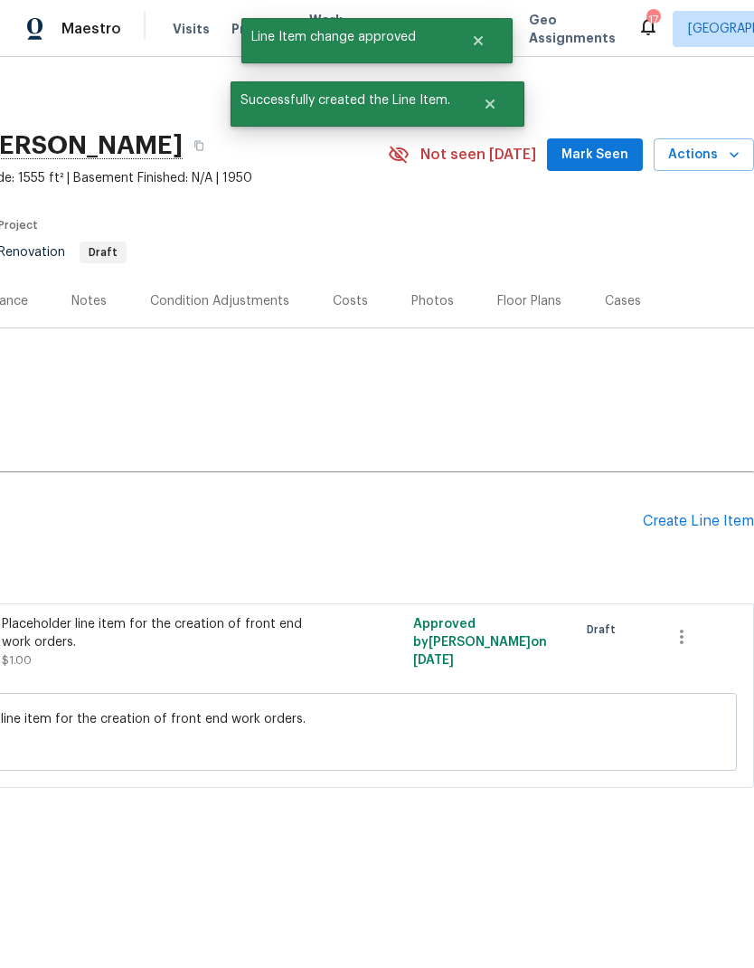
click at [370, 532] on h2 "Pending Line Items" at bounding box center [187, 521] width 911 height 84
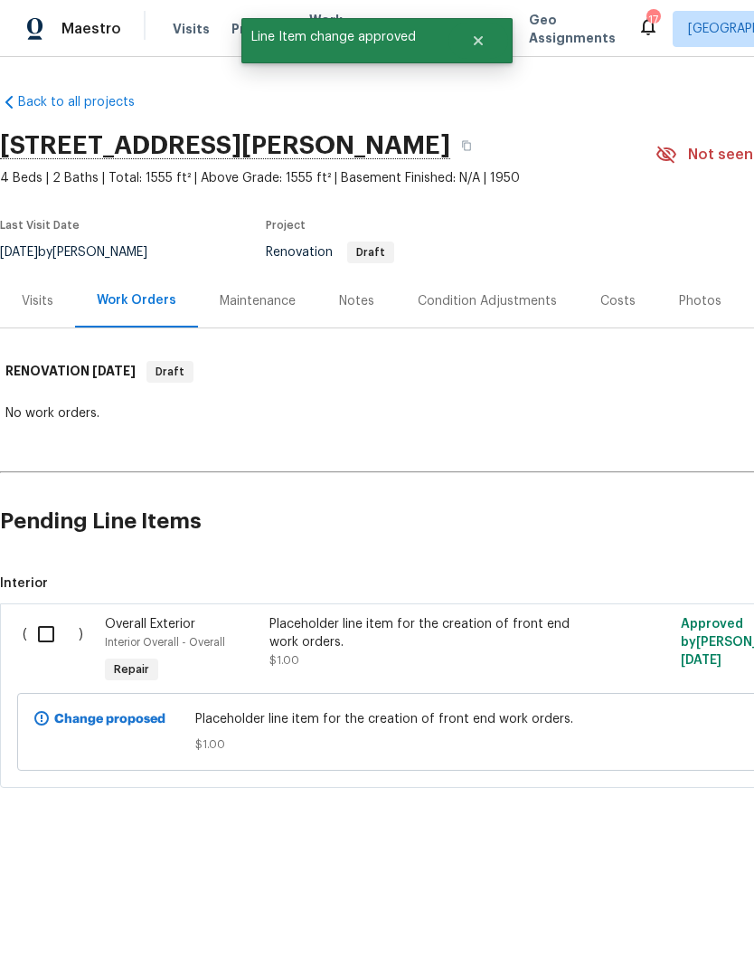
scroll to position [0, 0]
click at [47, 635] on input "checkbox" at bounding box center [53, 634] width 52 height 38
checkbox input "true"
click at [642, 925] on span "Create Work Order" at bounding box center [651, 923] width 120 height 23
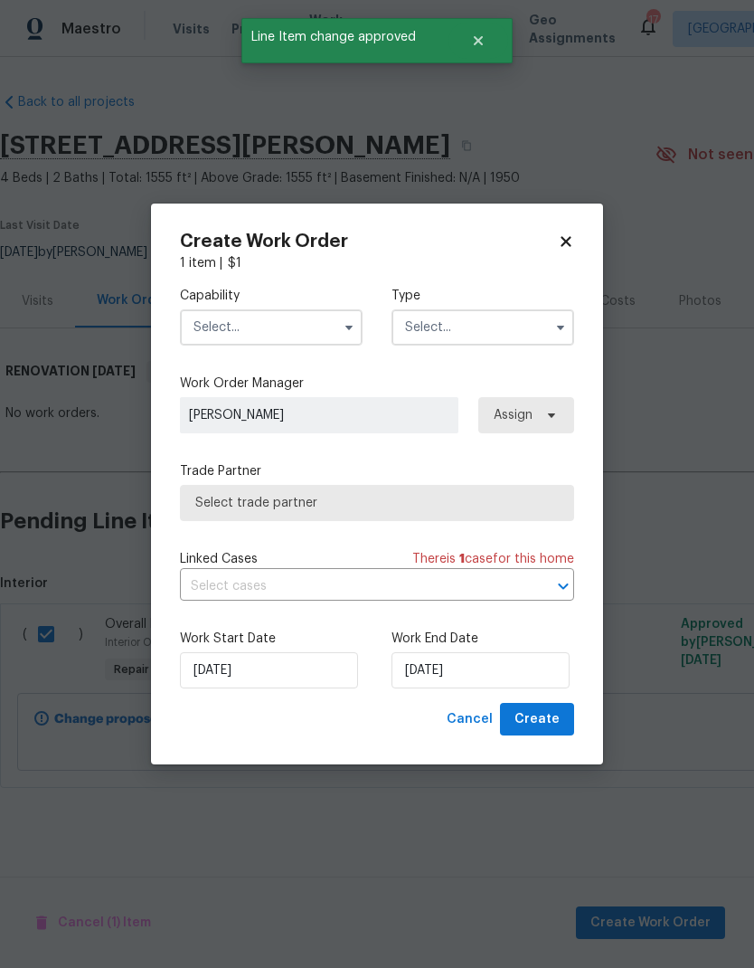
click at [305, 320] on input "text" at bounding box center [271, 327] width 183 height 36
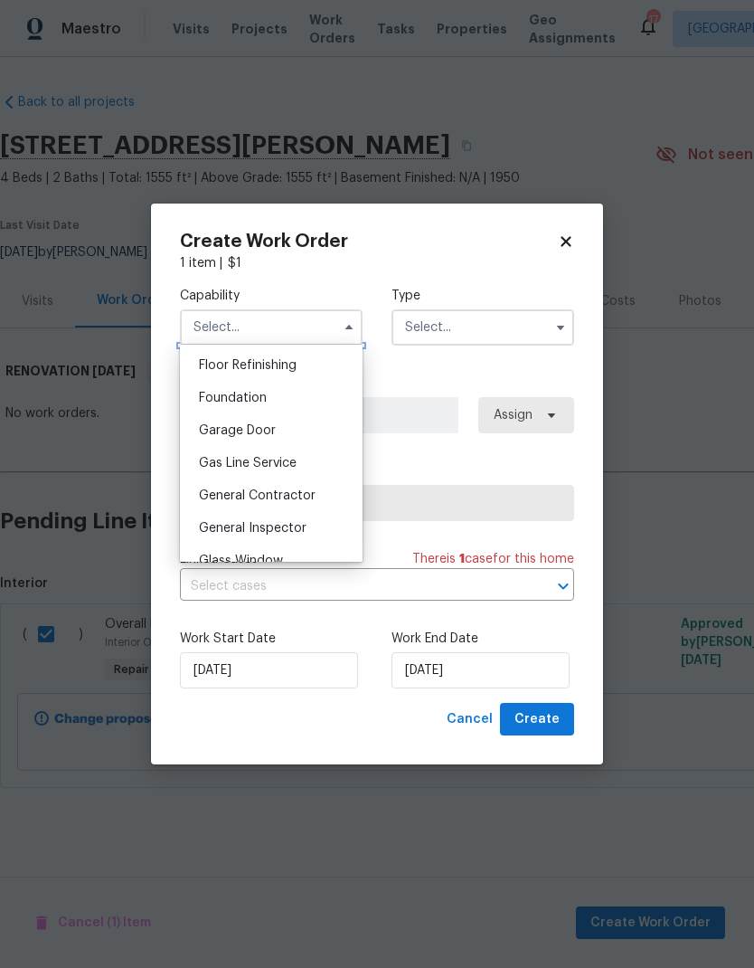
scroll to position [749, 0]
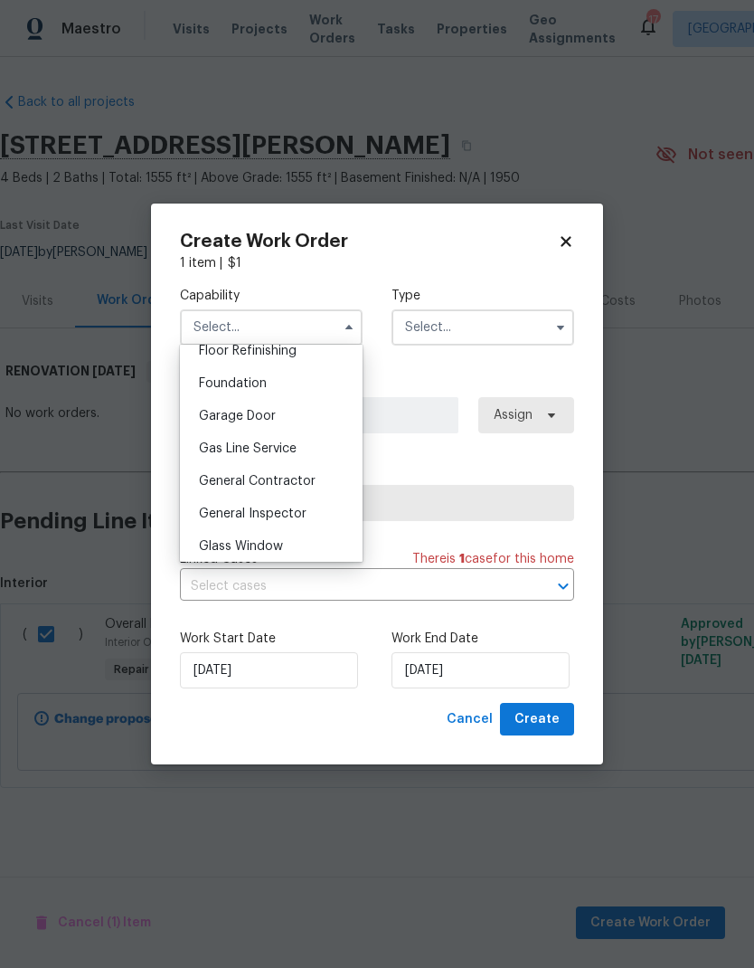
click at [288, 486] on span "General Contractor" at bounding box center [257, 481] width 117 height 13
type input "General Contractor"
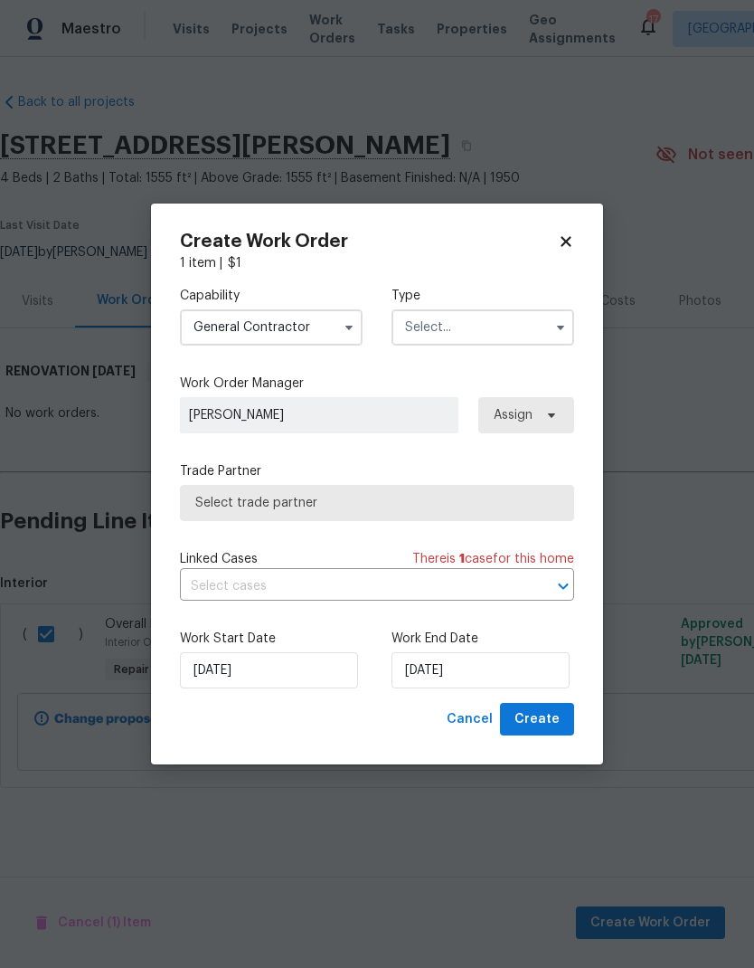
click at [502, 326] on input "text" at bounding box center [483, 327] width 183 height 36
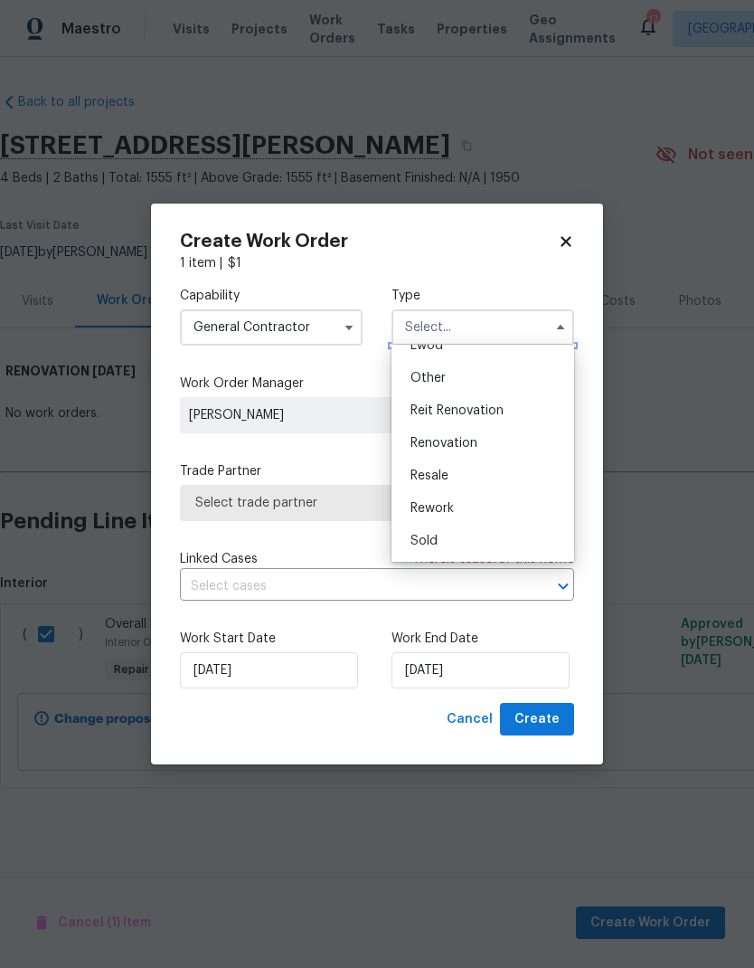
scroll to position [215, 0]
click at [478, 435] on div "Renovation" at bounding box center [483, 443] width 174 height 33
type input "Renovation"
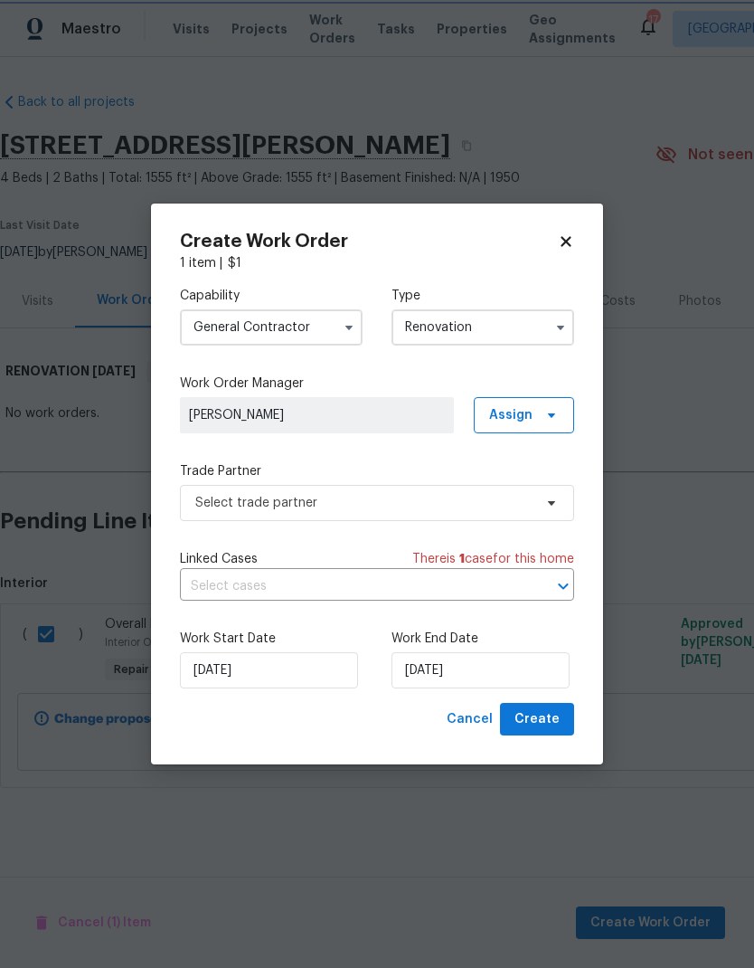
scroll to position [0, 0]
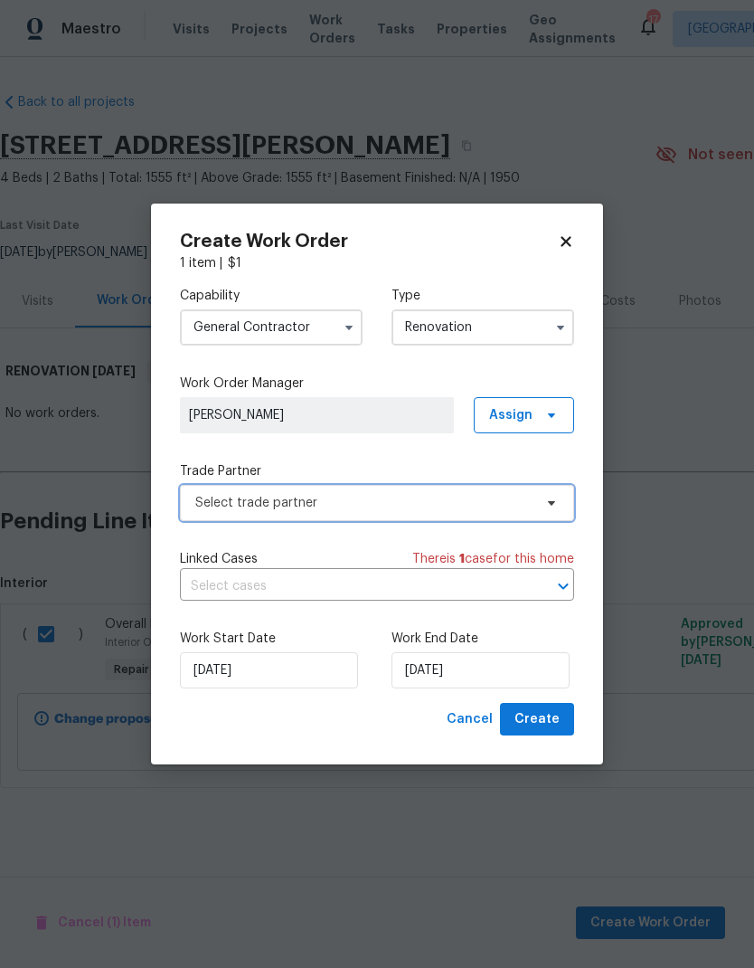
click at [531, 503] on span "Select trade partner" at bounding box center [363, 503] width 337 height 18
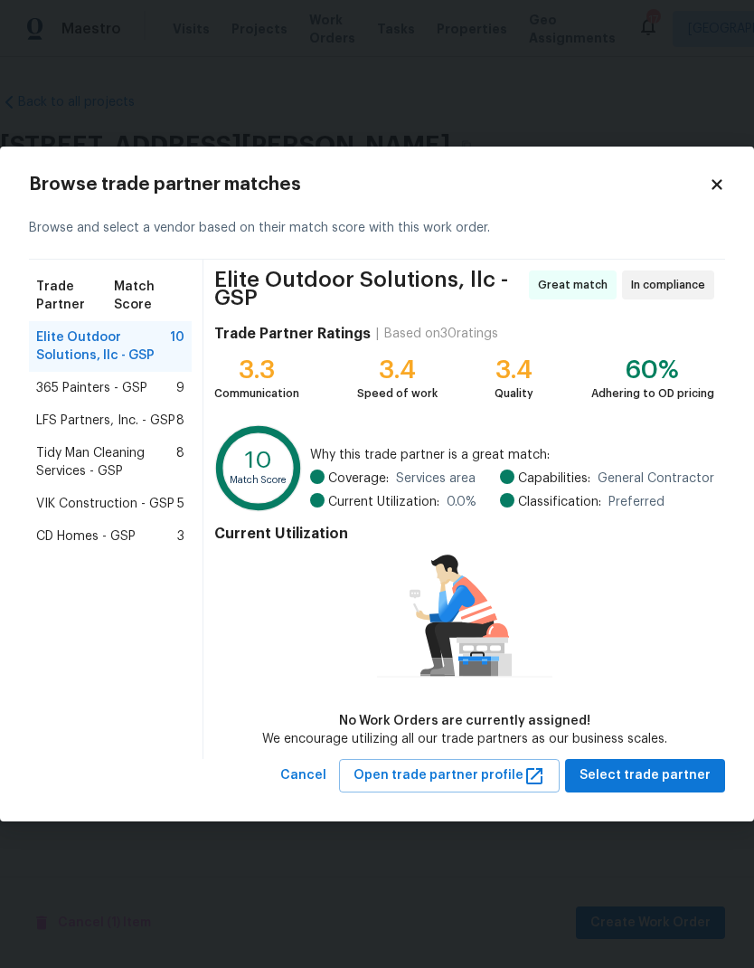
click at [149, 414] on span "LFS Partners, Inc. - GSP" at bounding box center [105, 421] width 139 height 18
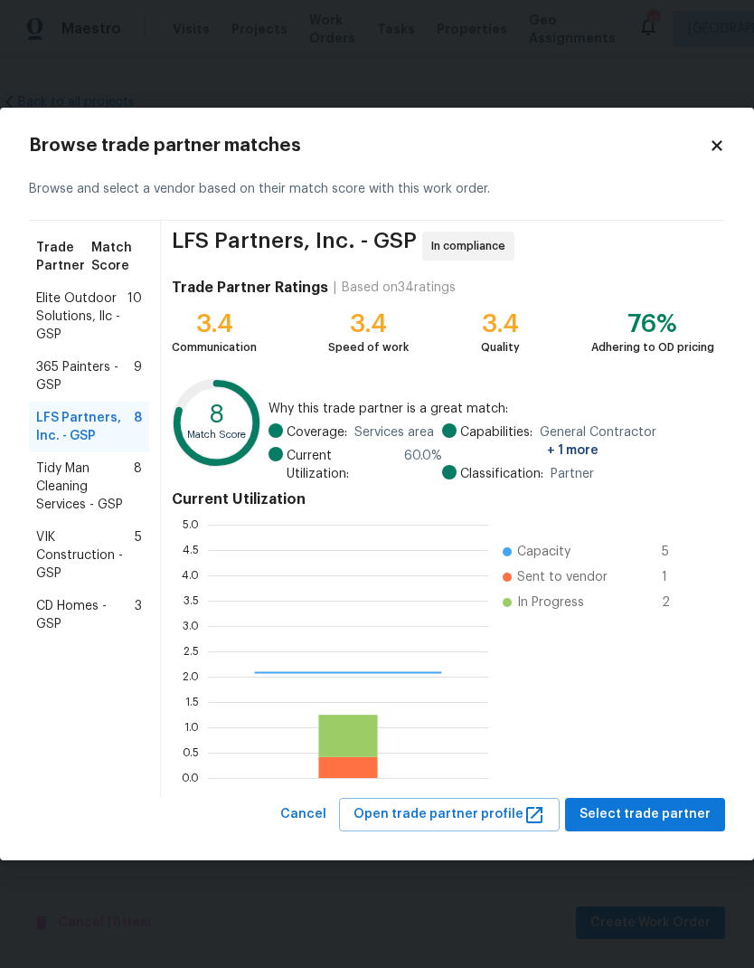
scroll to position [253, 280]
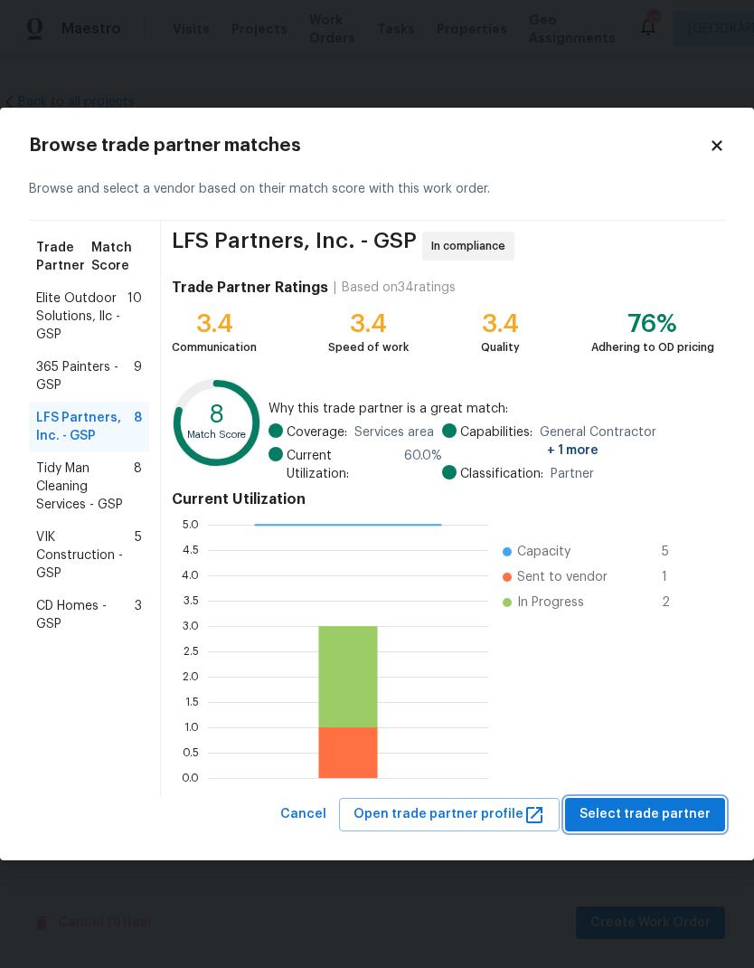
click at [652, 798] on button "Select trade partner" at bounding box center [645, 814] width 160 height 33
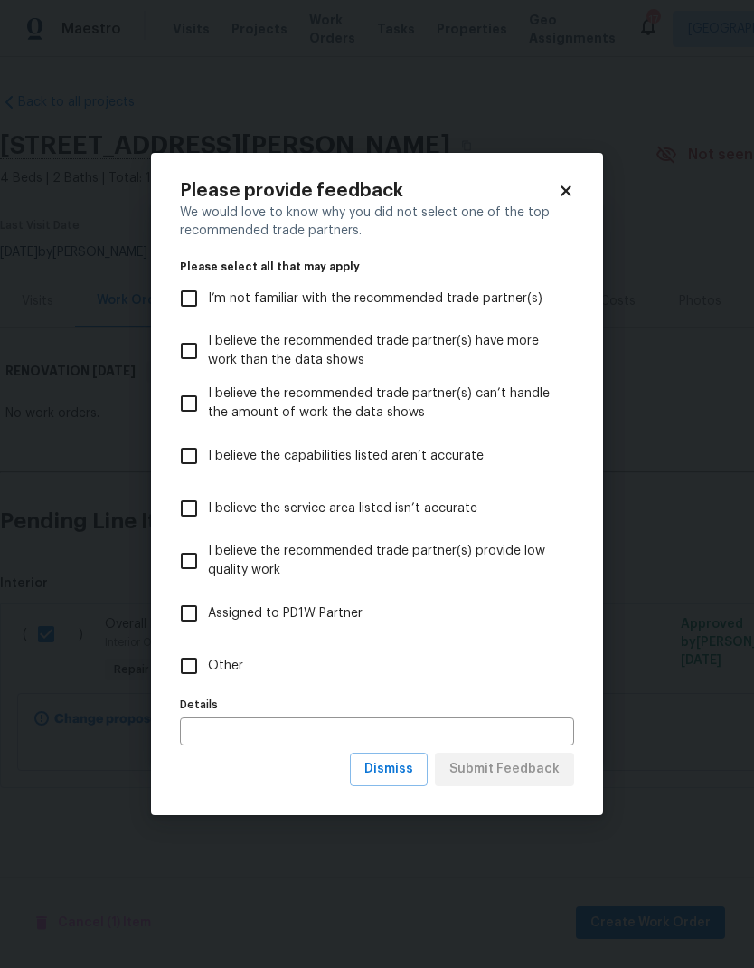
click at [185, 656] on input "Other" at bounding box center [189, 666] width 38 height 38
checkbox input "true"
click at [525, 762] on span "Submit Feedback" at bounding box center [505, 769] width 110 height 23
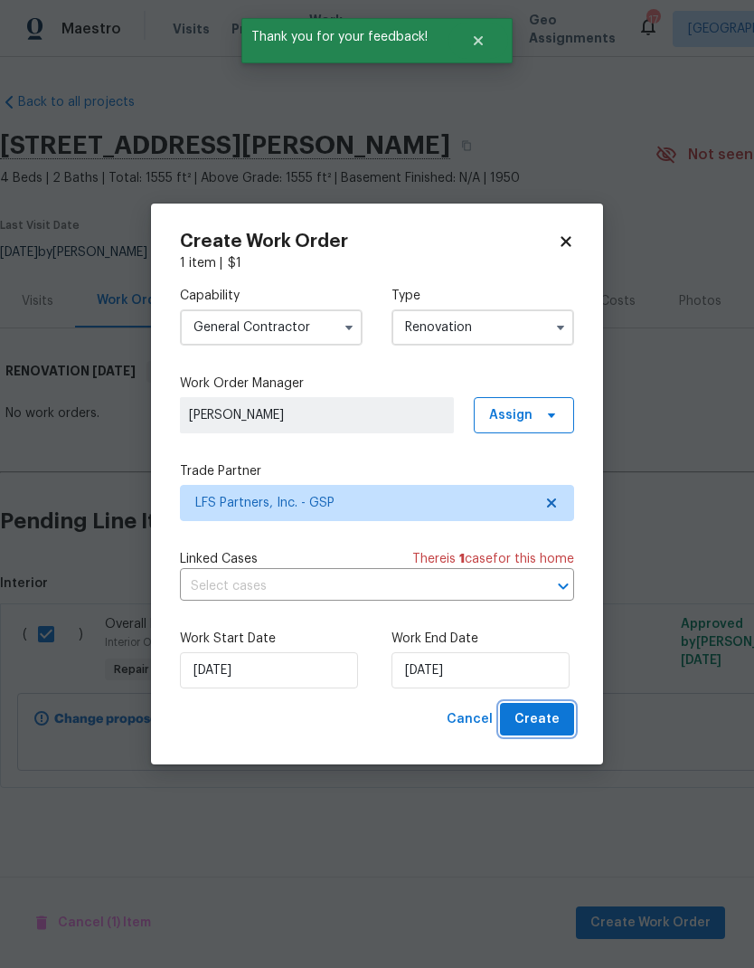
click at [541, 720] on span "Create" at bounding box center [537, 719] width 45 height 23
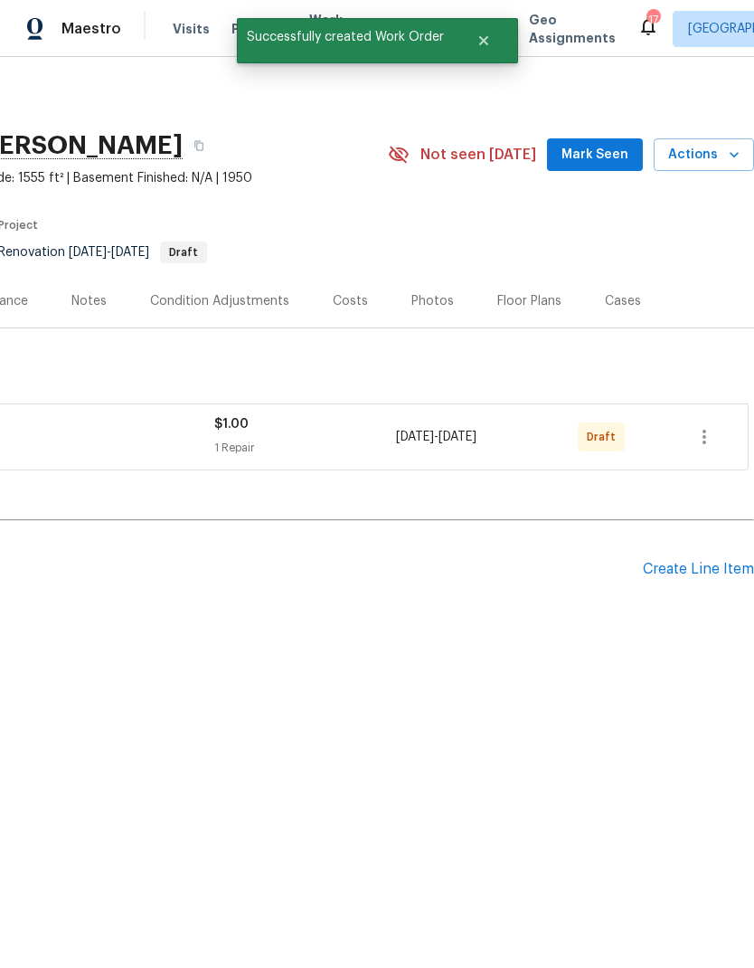
scroll to position [0, 268]
click at [697, 439] on icon "button" at bounding box center [705, 437] width 22 height 22
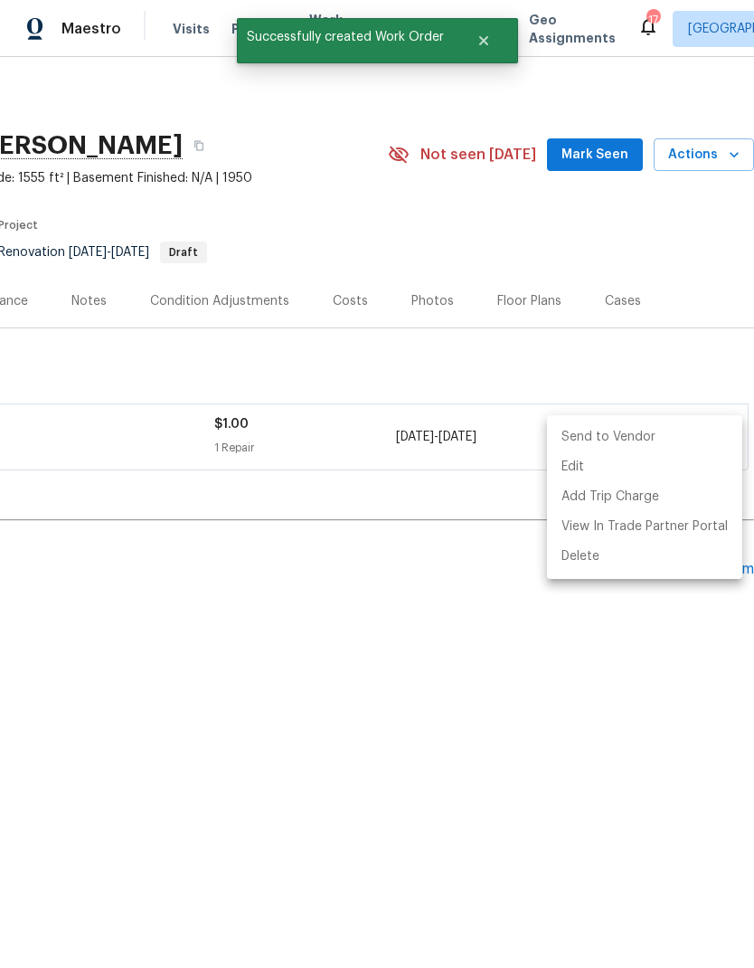
click at [646, 434] on li "Send to Vendor" at bounding box center [644, 437] width 195 height 30
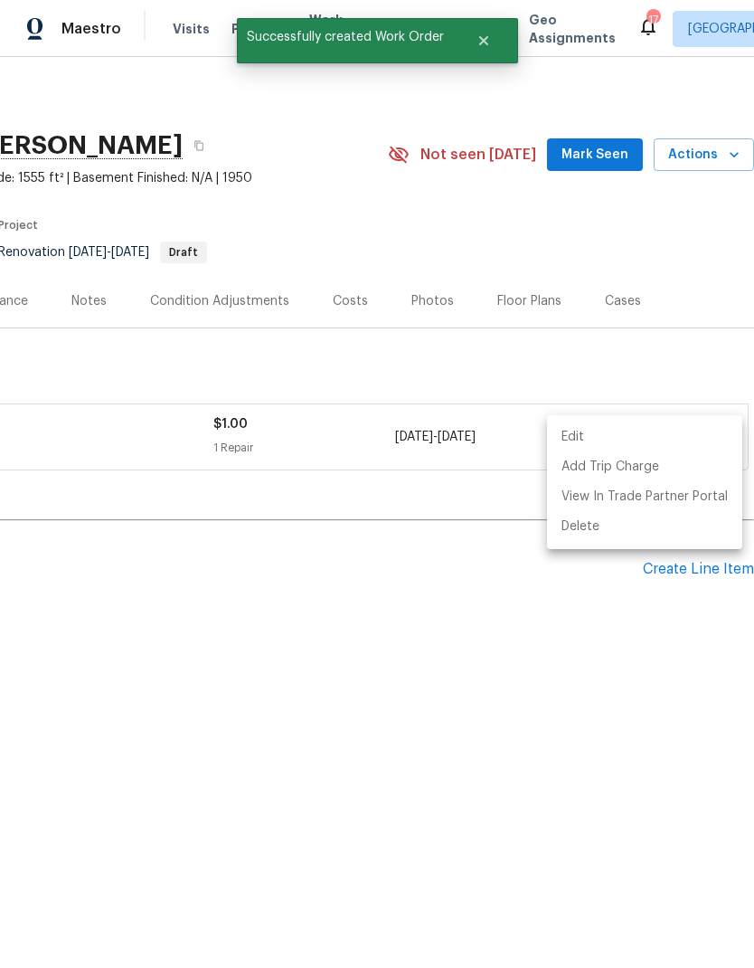
click at [561, 251] on div at bounding box center [377, 484] width 754 height 968
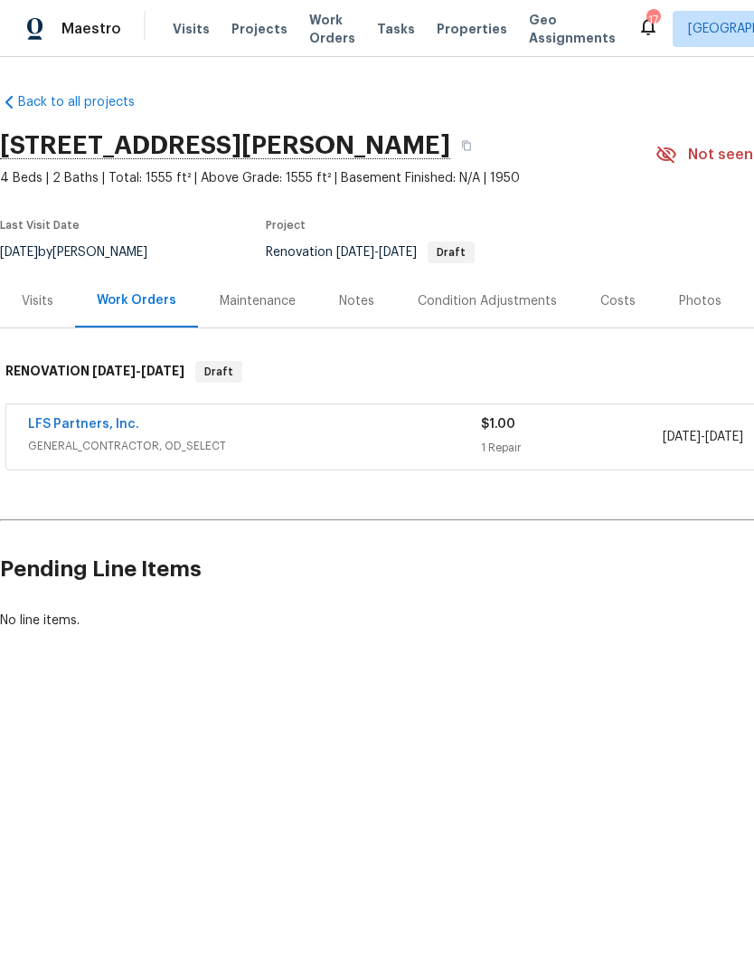
scroll to position [0, 0]
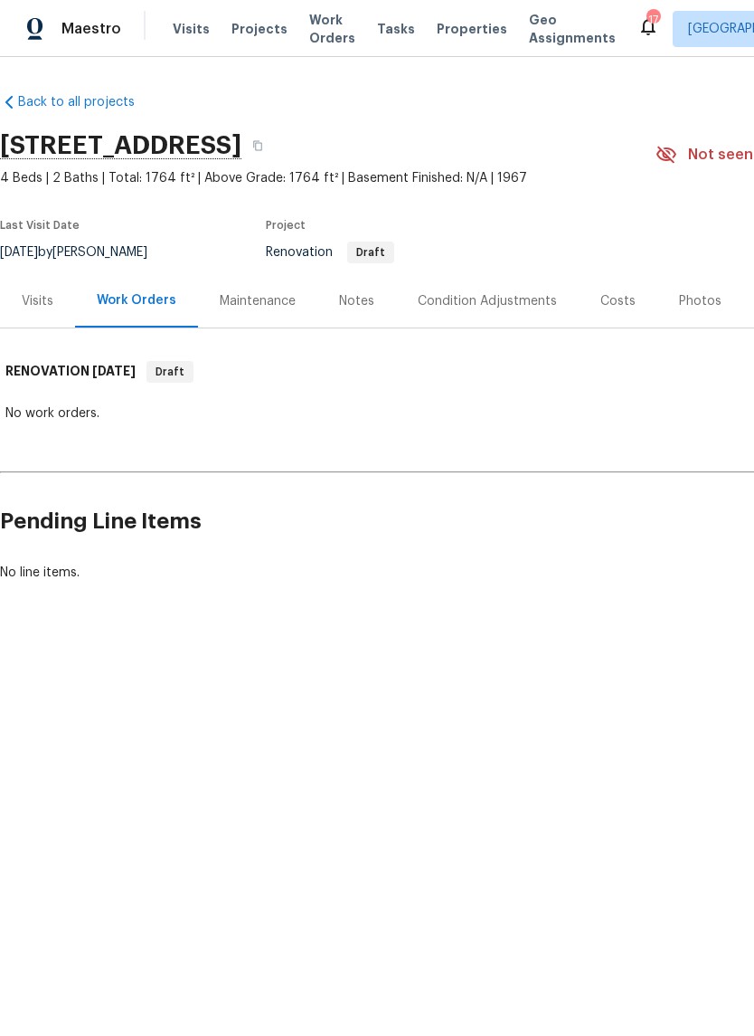
click at [355, 292] on div "Notes" at bounding box center [356, 301] width 35 height 18
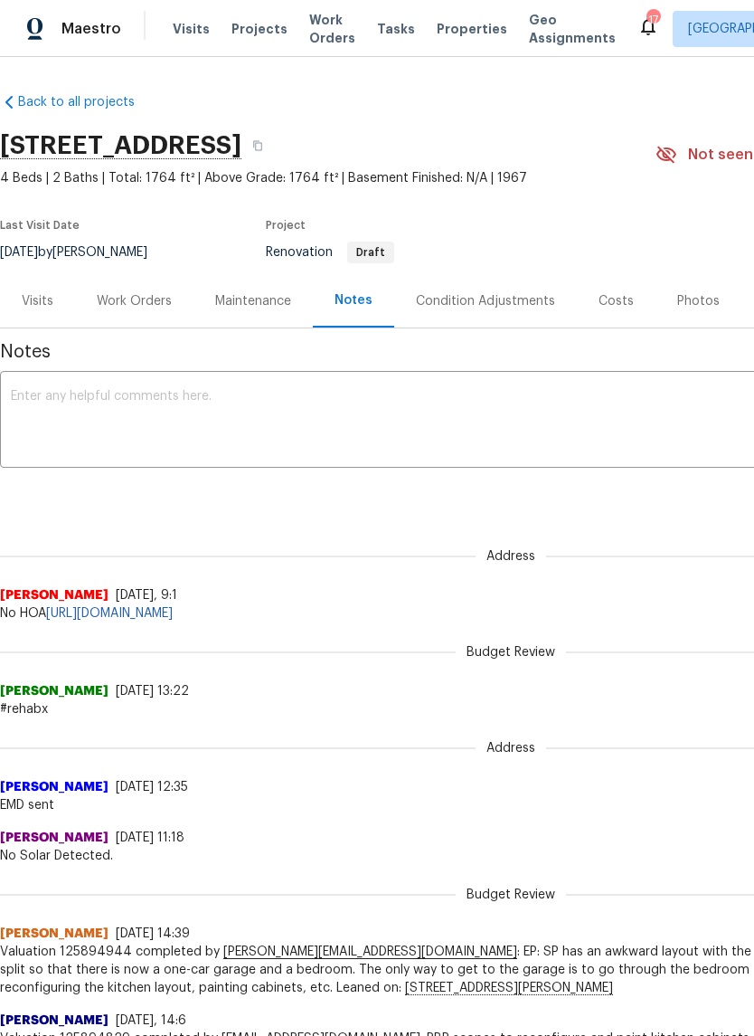
click at [614, 299] on div "Costs" at bounding box center [616, 301] width 35 height 18
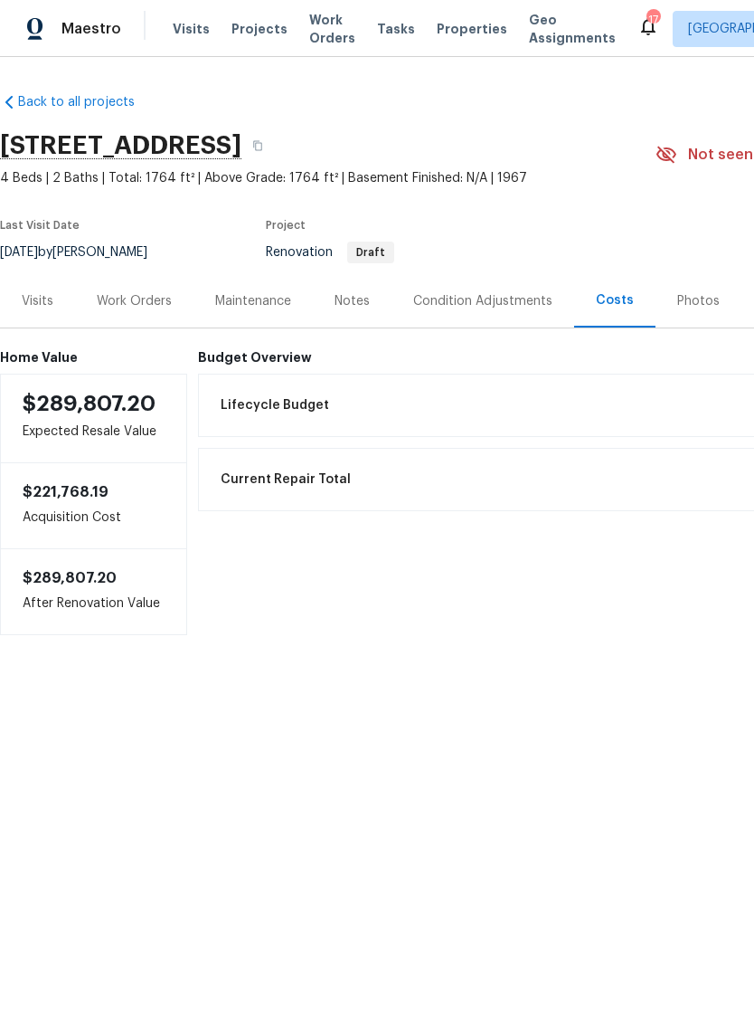
click at [145, 300] on div "Work Orders" at bounding box center [134, 301] width 75 height 18
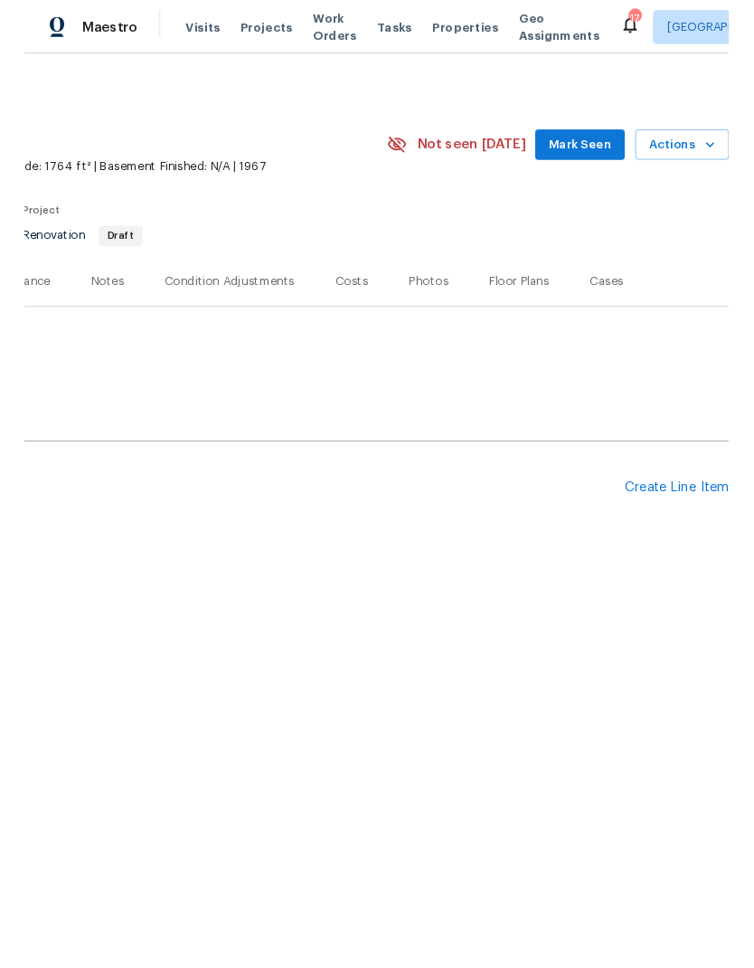
scroll to position [0, 268]
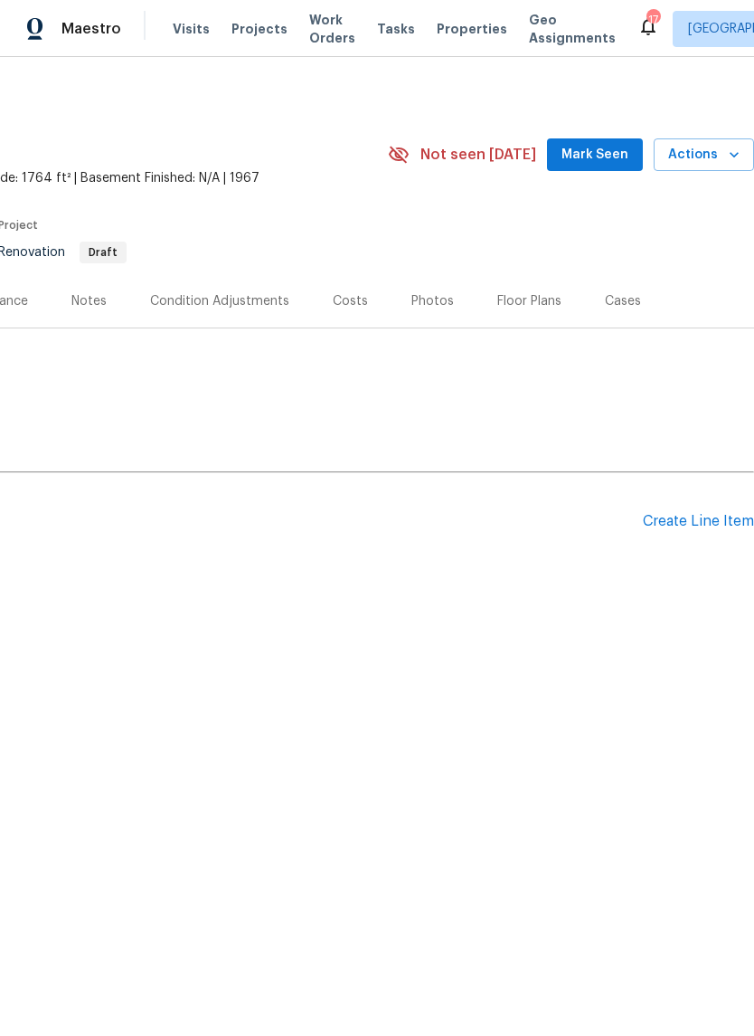
click at [684, 522] on div "Create Line Item" at bounding box center [698, 521] width 111 height 17
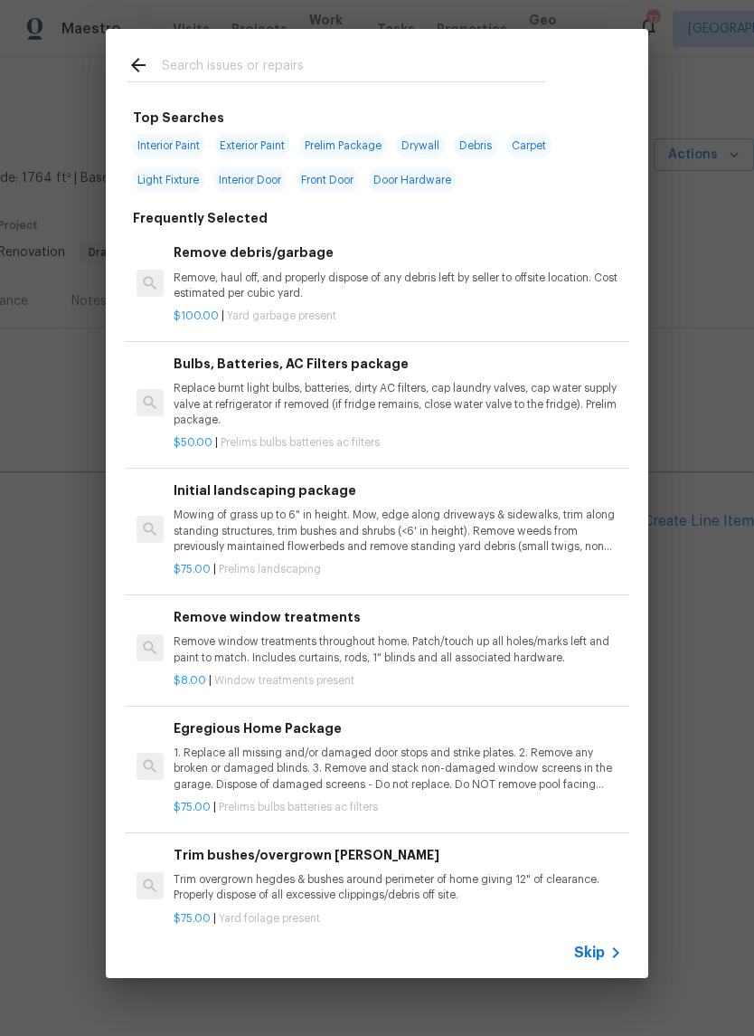
click at [393, 63] on input "text" at bounding box center [353, 67] width 383 height 27
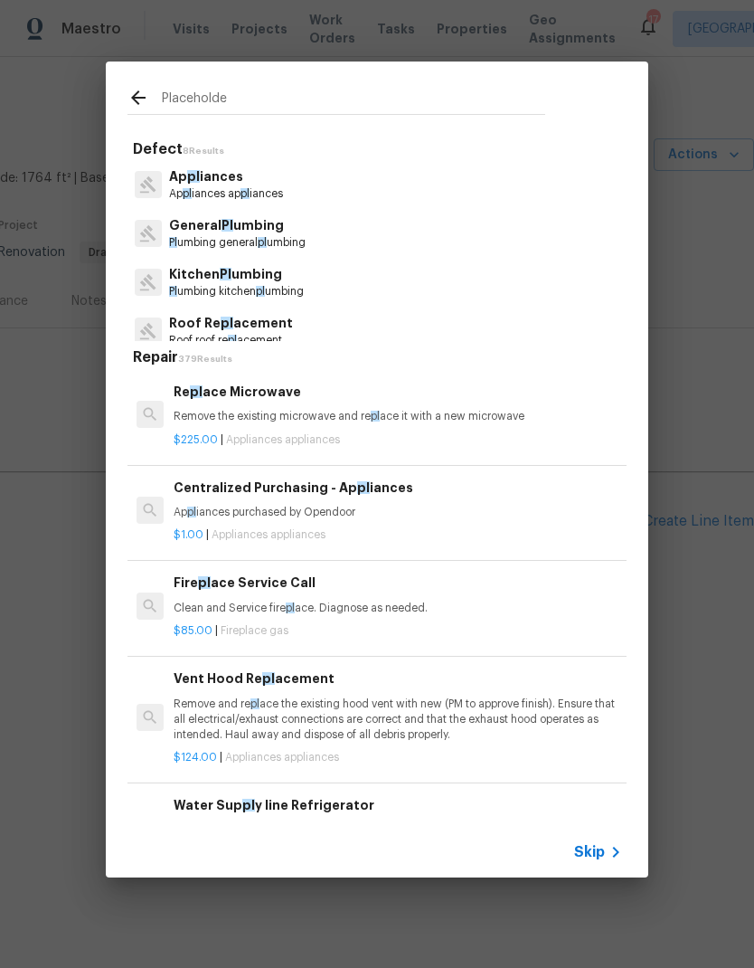
type input "Placeholder"
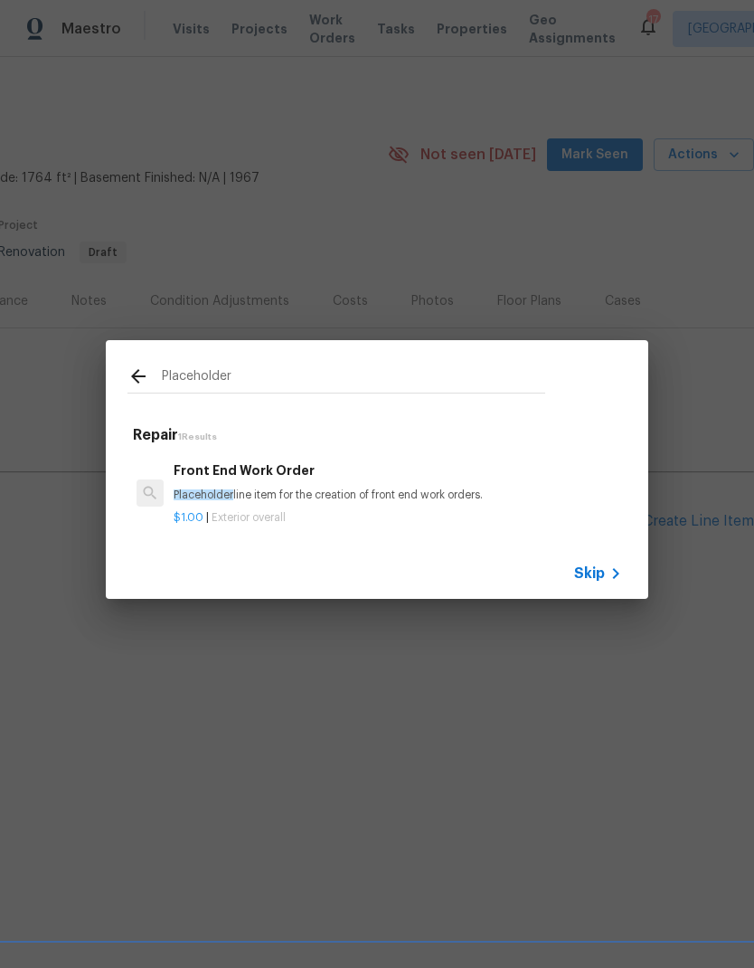
click at [313, 490] on p "Placeholder line item for the creation of front end work orders." at bounding box center [398, 494] width 449 height 15
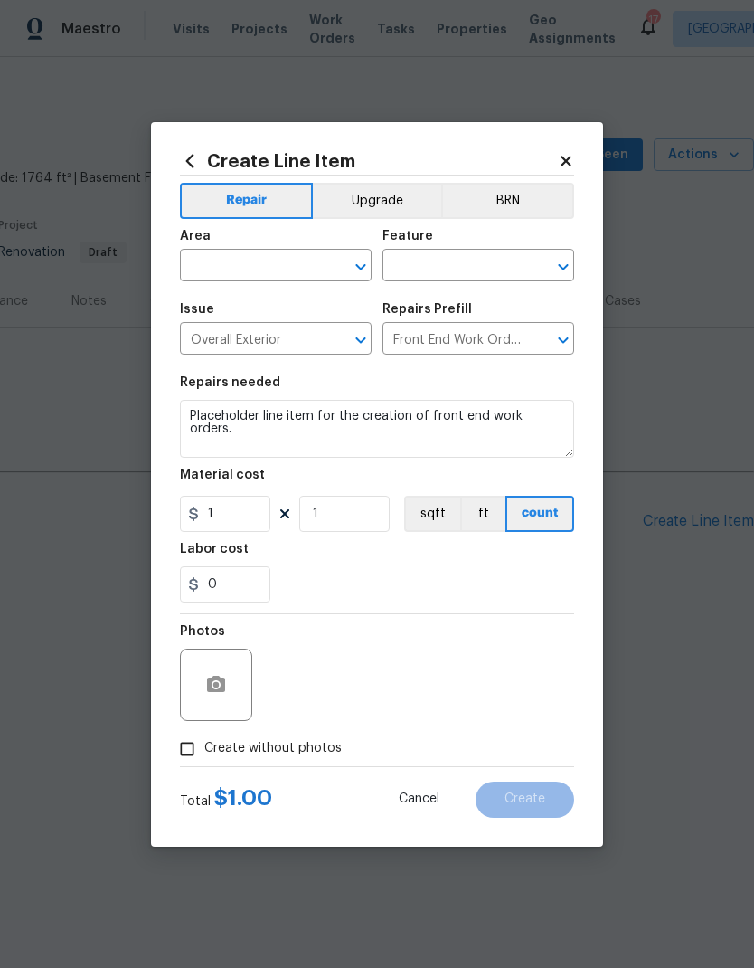
click at [312, 490] on div "Material cost" at bounding box center [377, 480] width 394 height 24
click at [302, 257] on input "text" at bounding box center [250, 267] width 141 height 28
click at [270, 324] on li "Interior Overall" at bounding box center [276, 337] width 192 height 30
type input "Interior Overall"
click at [441, 278] on input "text" at bounding box center [453, 267] width 141 height 28
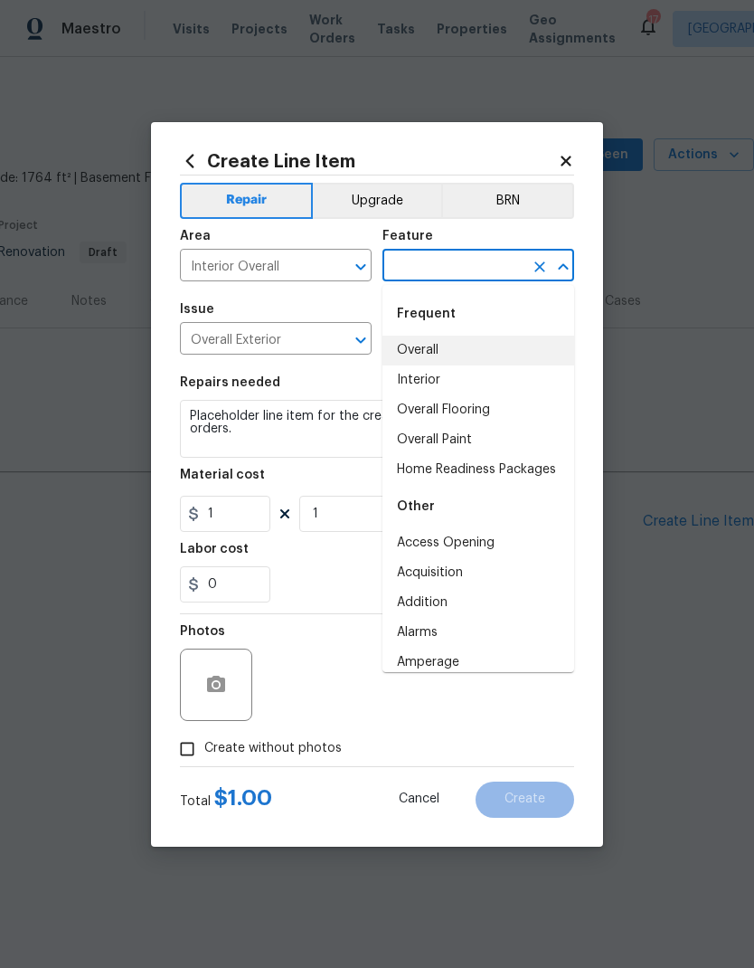
click at [425, 345] on li "Overall" at bounding box center [479, 351] width 192 height 30
type input "Overall"
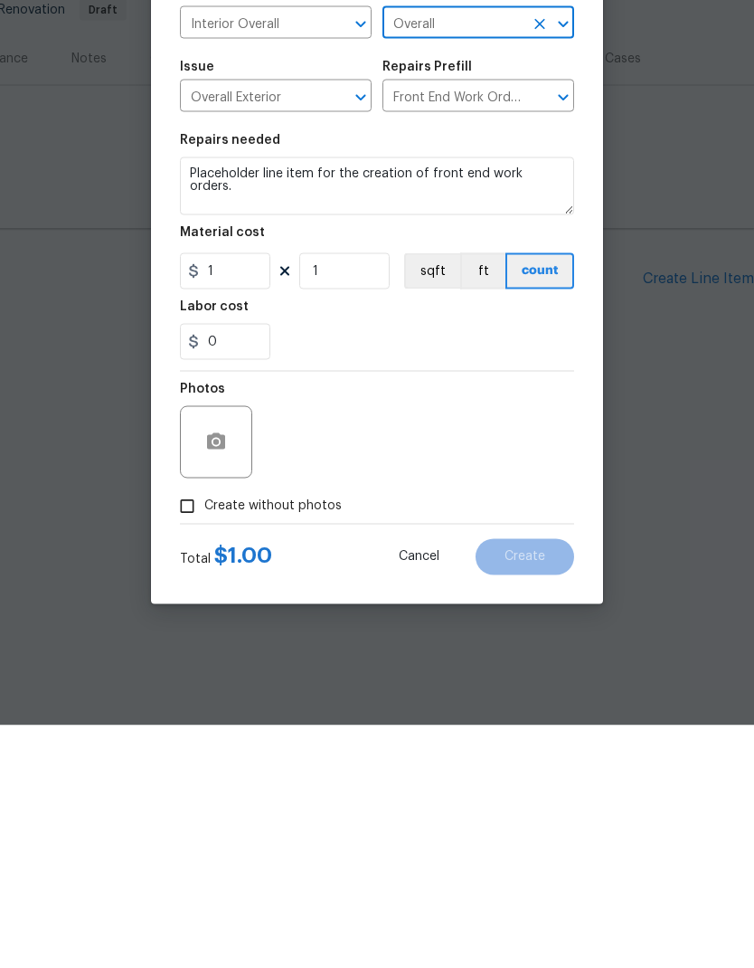
click at [186, 732] on input "Create without photos" at bounding box center [187, 749] width 34 height 34
checkbox input "true"
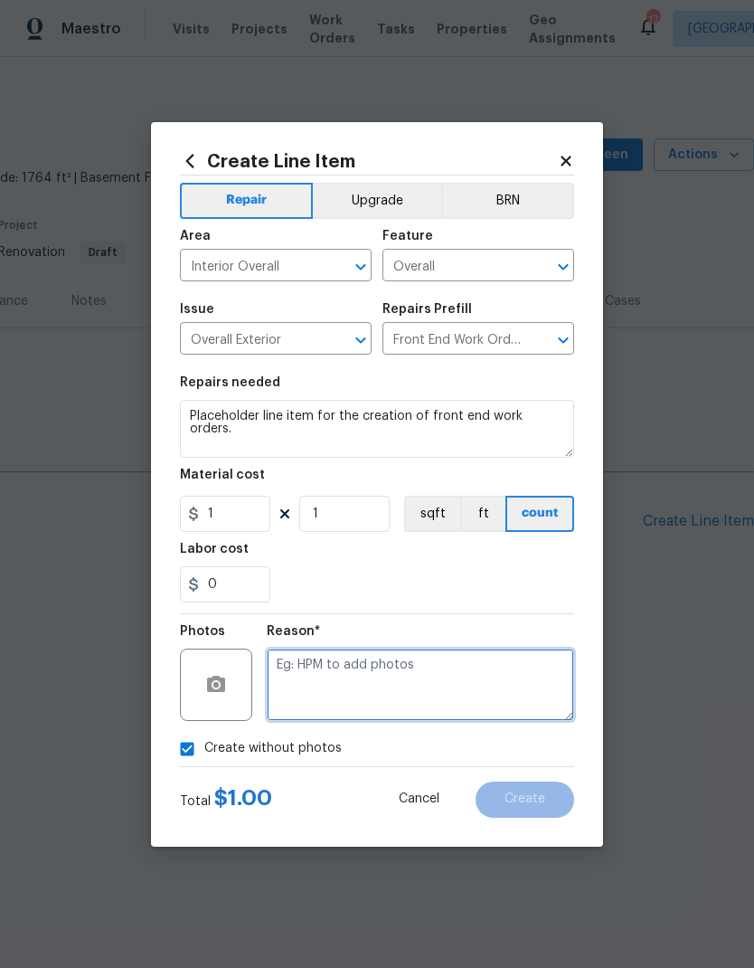
click at [373, 662] on textarea at bounding box center [421, 684] width 308 height 72
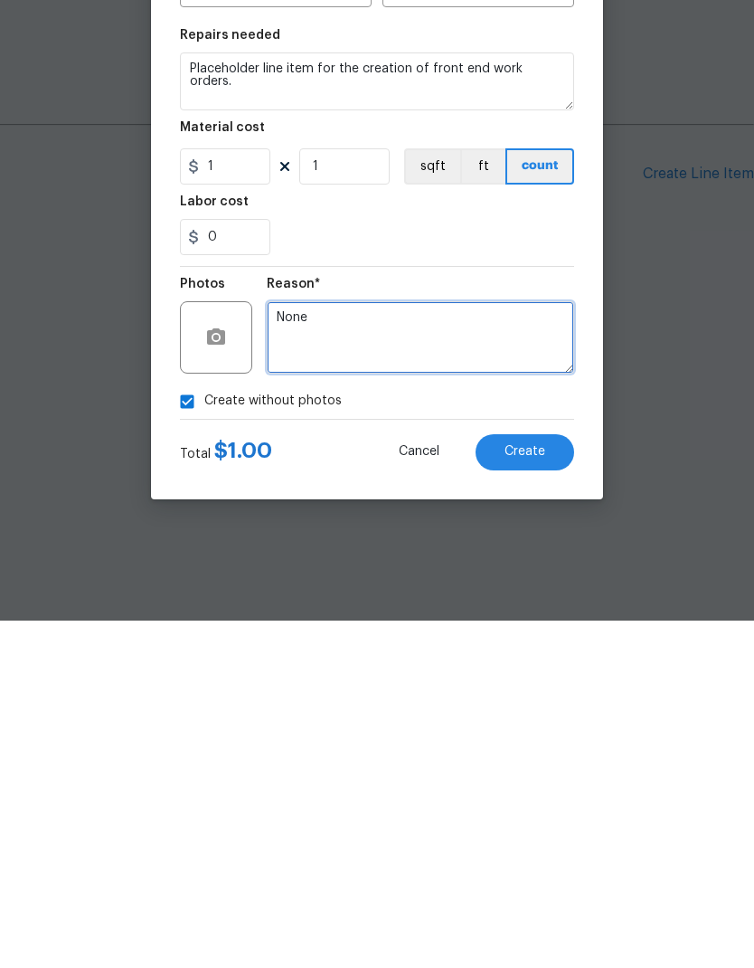
type textarea "None"
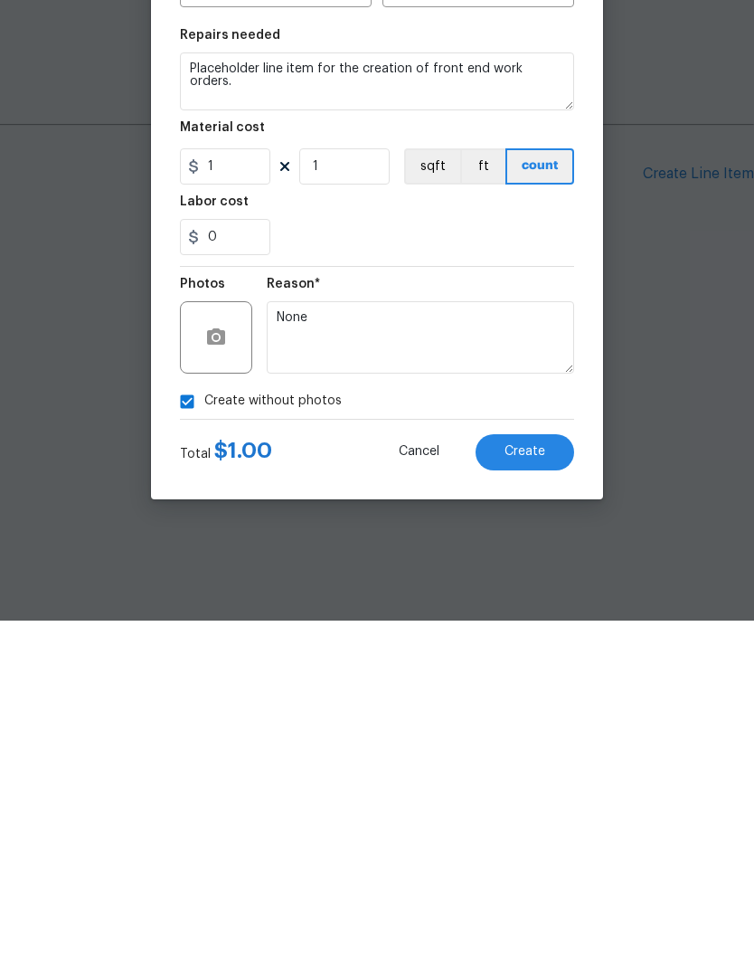
click at [536, 792] on span "Create" at bounding box center [525, 799] width 41 height 14
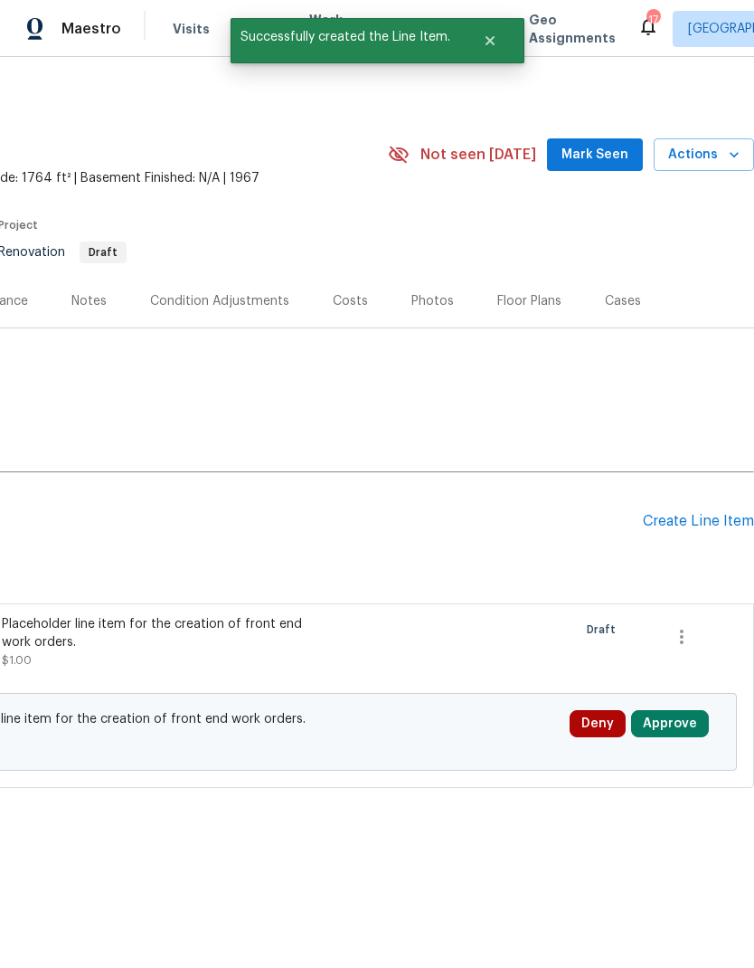
click at [676, 724] on button "Approve" at bounding box center [670, 723] width 78 height 27
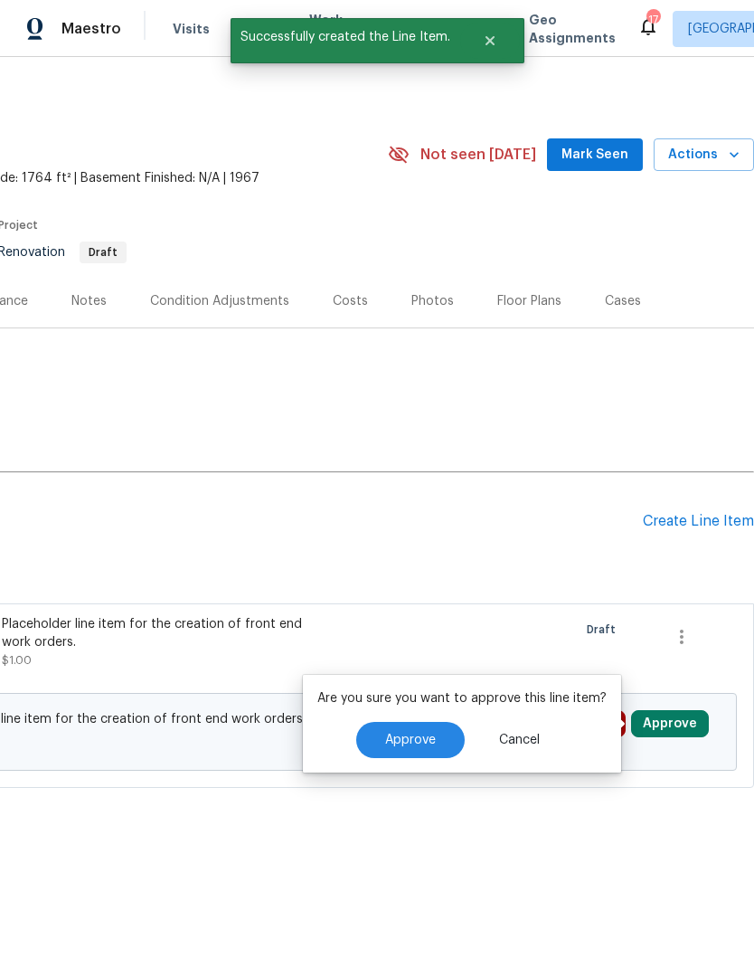
click at [431, 746] on span "Approve" at bounding box center [410, 740] width 51 height 14
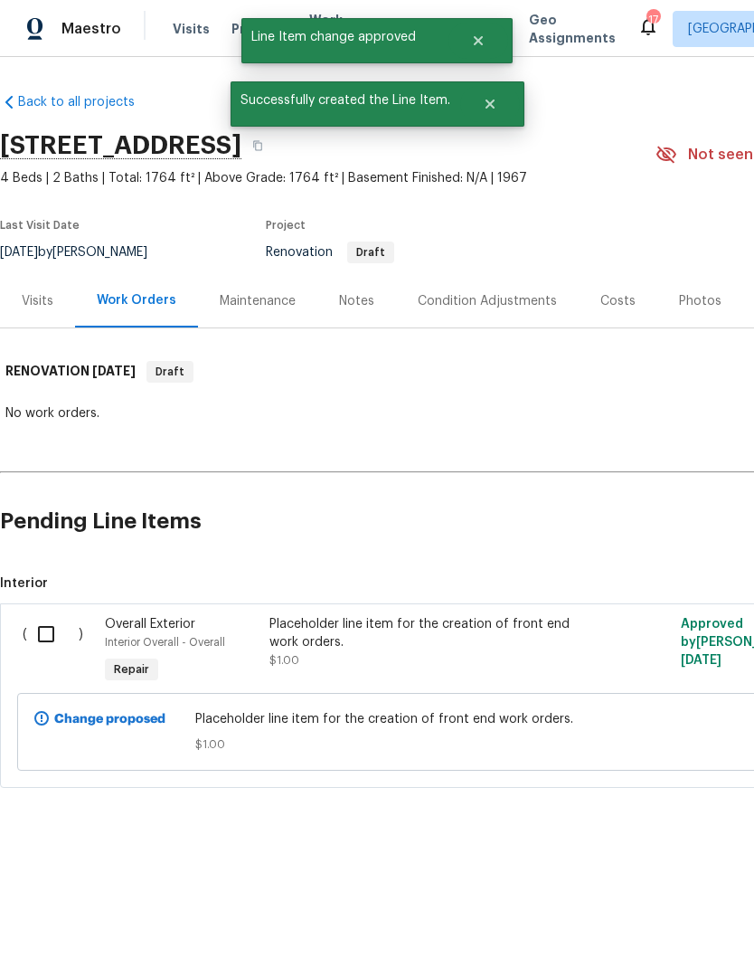
scroll to position [0, 0]
click at [46, 633] on input "checkbox" at bounding box center [53, 634] width 52 height 38
checkbox input "true"
click at [637, 924] on span "Create Work Order" at bounding box center [651, 923] width 120 height 23
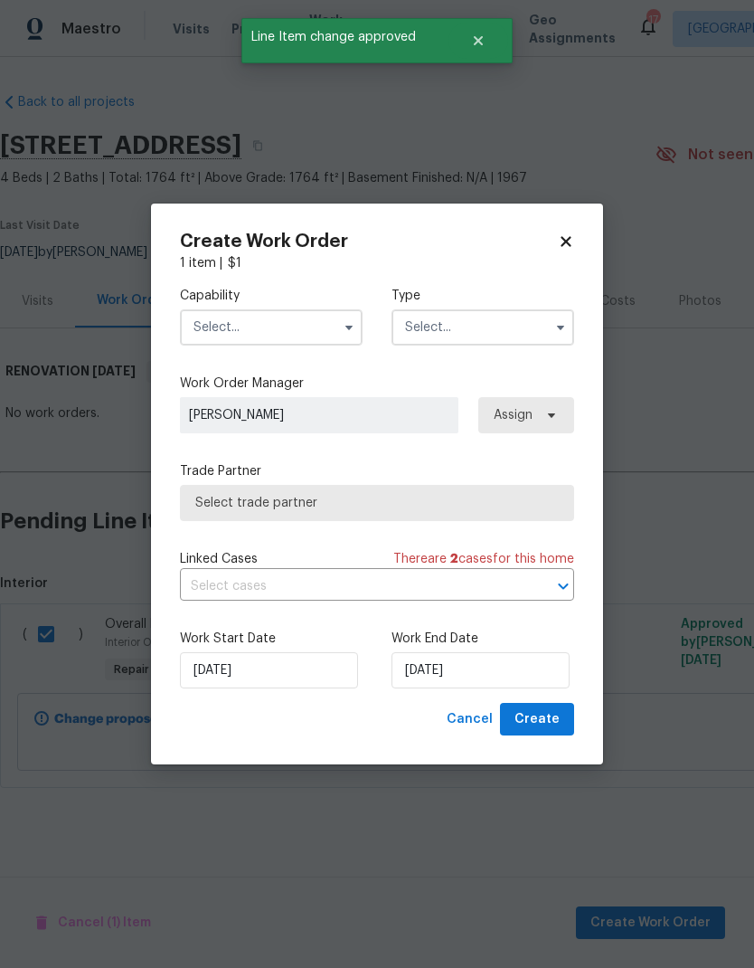
click at [307, 331] on input "text" at bounding box center [271, 327] width 183 height 36
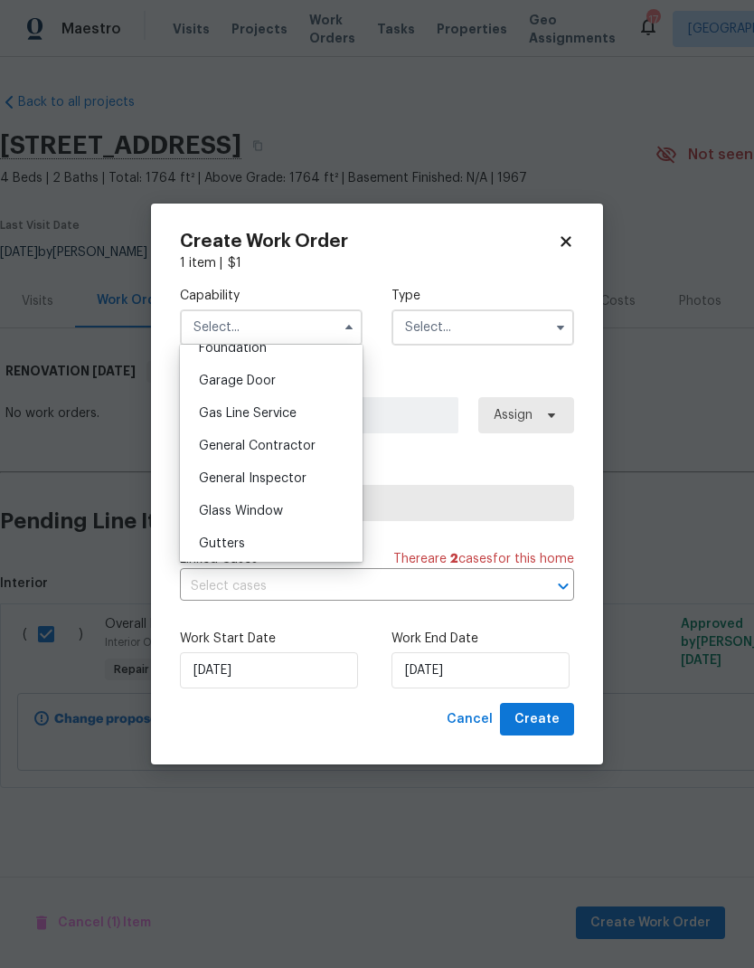
scroll to position [782, 0]
click at [301, 442] on span "General Contractor" at bounding box center [257, 447] width 117 height 13
type input "General Contractor"
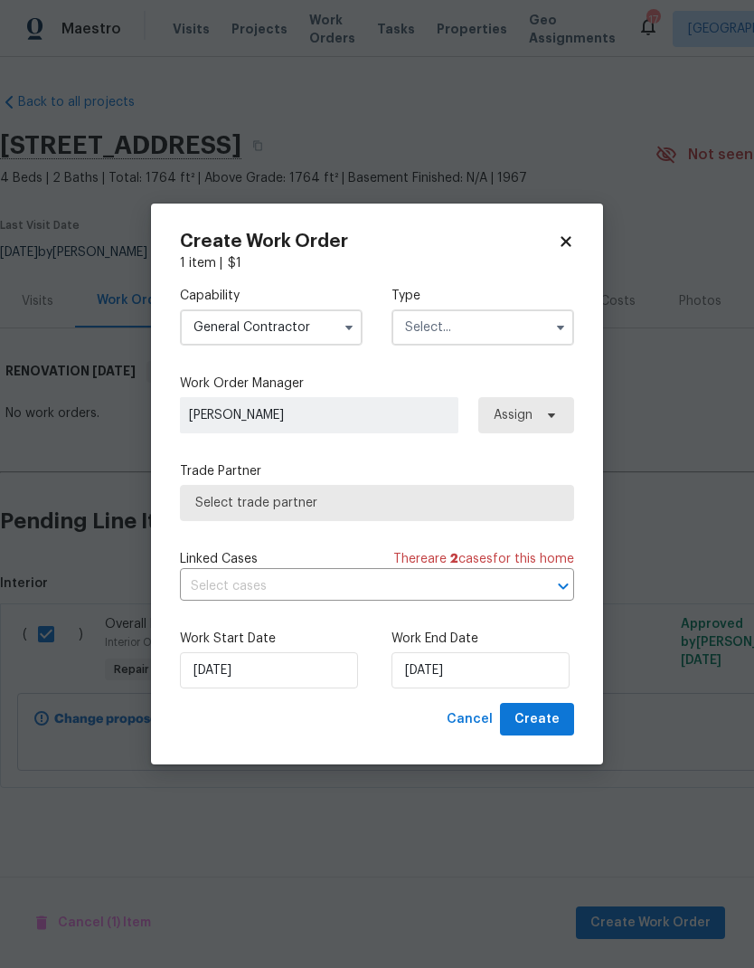
click at [507, 331] on input "text" at bounding box center [483, 327] width 183 height 36
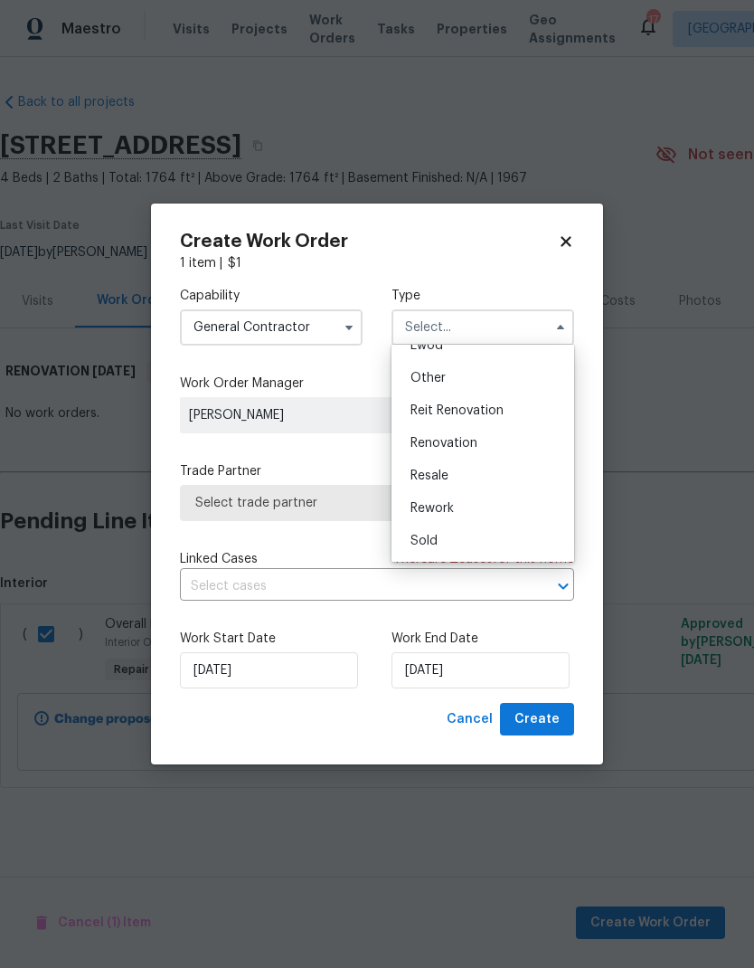
scroll to position [215, 0]
click at [469, 448] on span "Renovation" at bounding box center [444, 443] width 67 height 13
type input "Renovation"
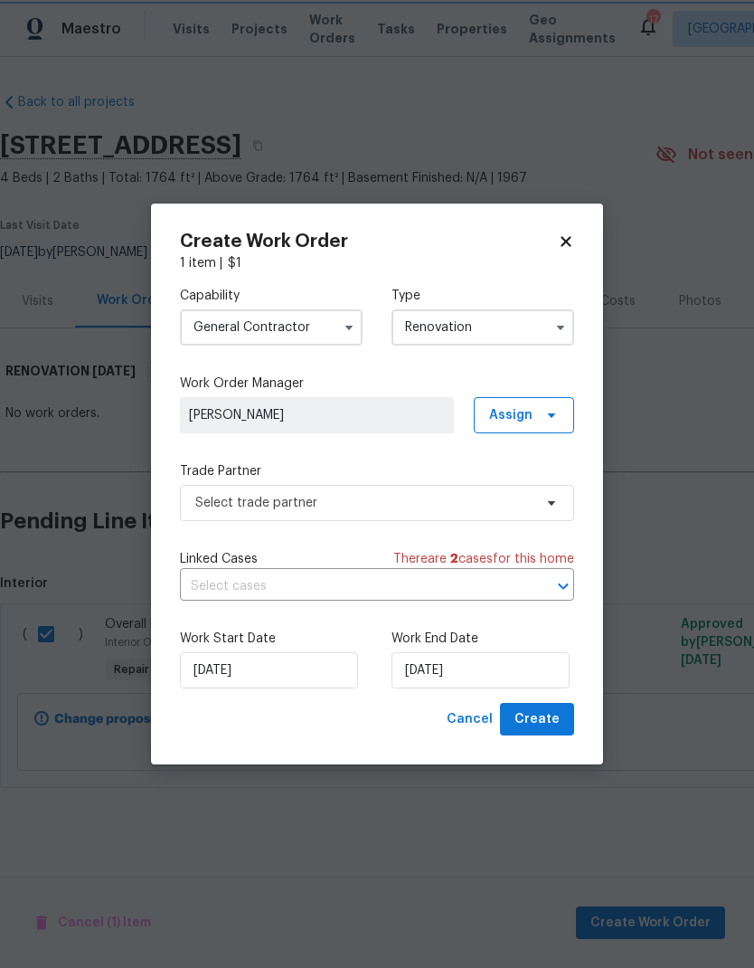
scroll to position [0, 0]
click at [554, 712] on span "Create" at bounding box center [537, 719] width 45 height 23
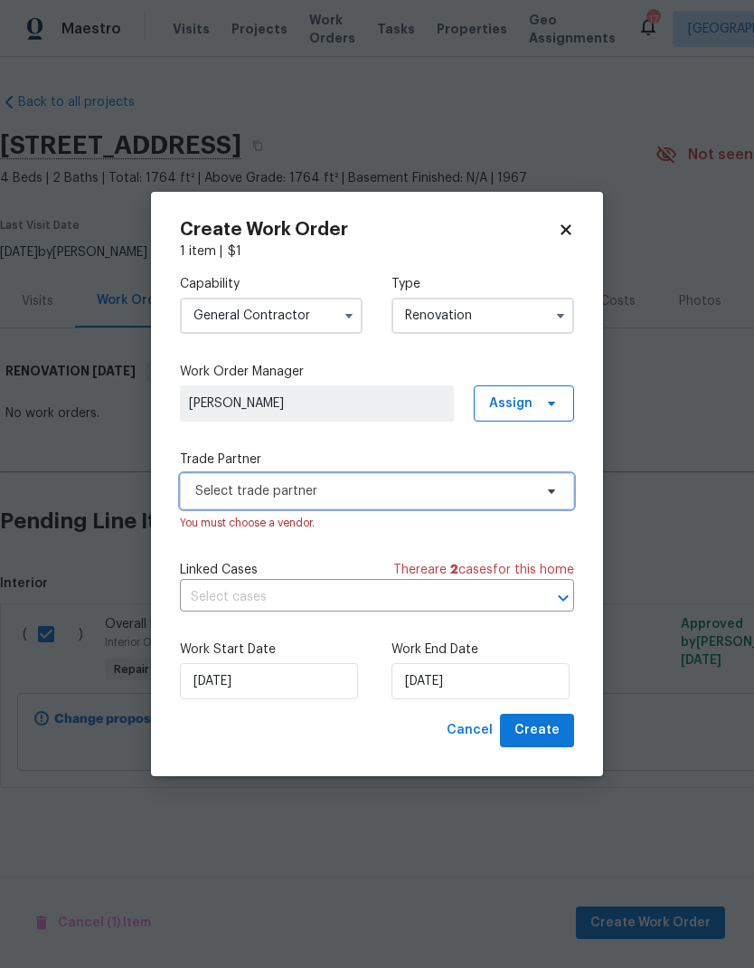
click at [525, 491] on span "Select trade partner" at bounding box center [363, 491] width 337 height 18
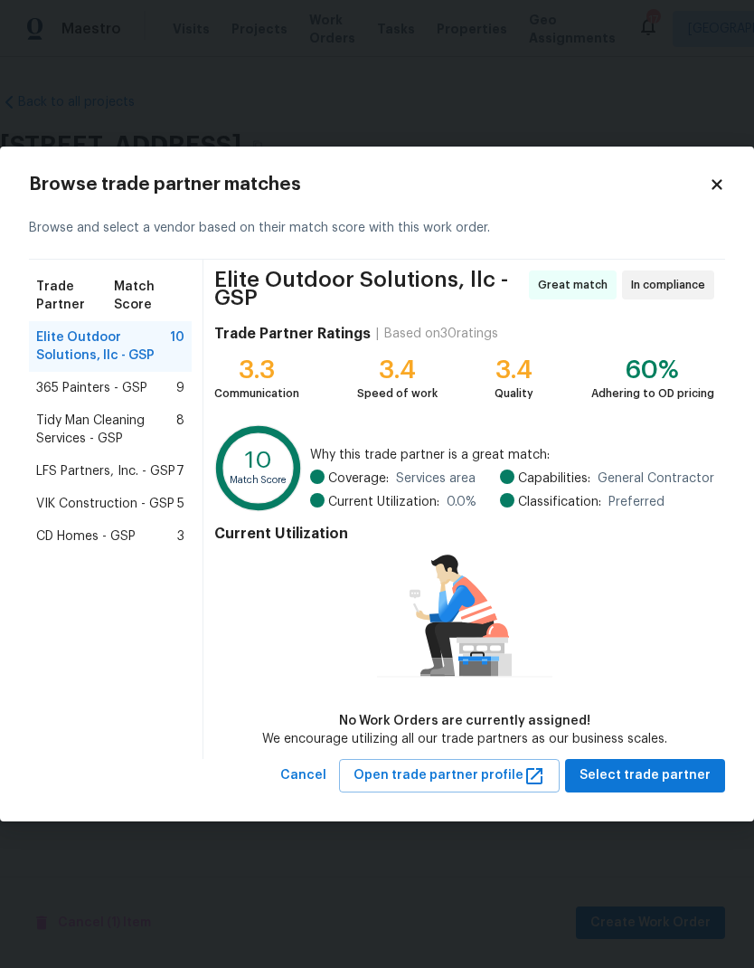
click at [155, 505] on span "VIK Construction - GSP" at bounding box center [105, 504] width 138 height 18
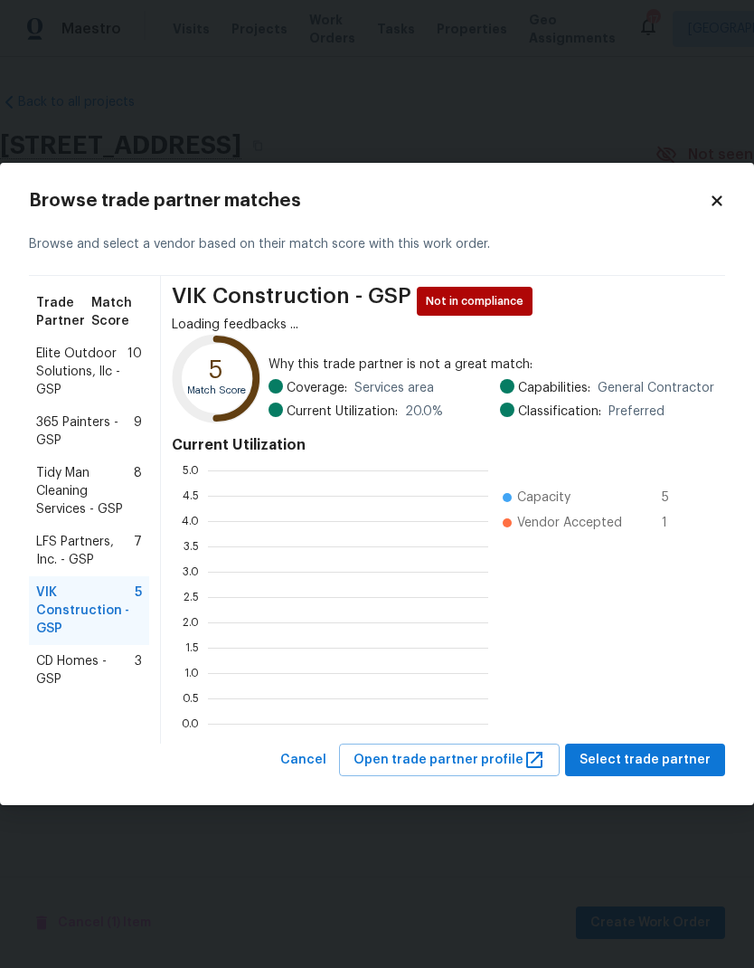
scroll to position [2, 2]
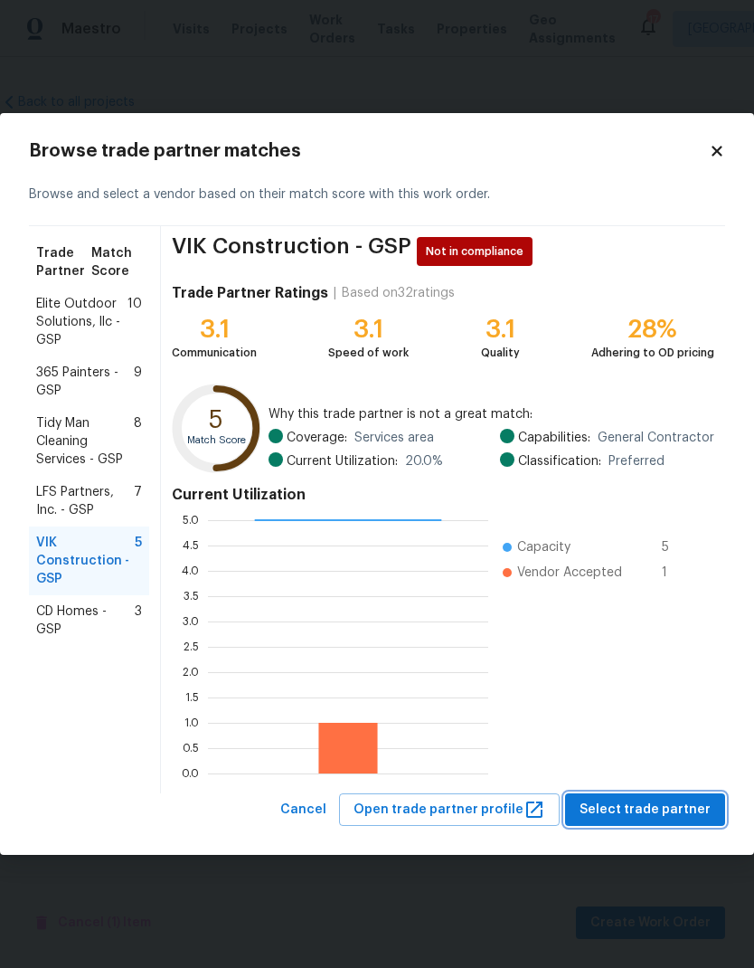
click at [645, 795] on button "Select trade partner" at bounding box center [645, 809] width 160 height 33
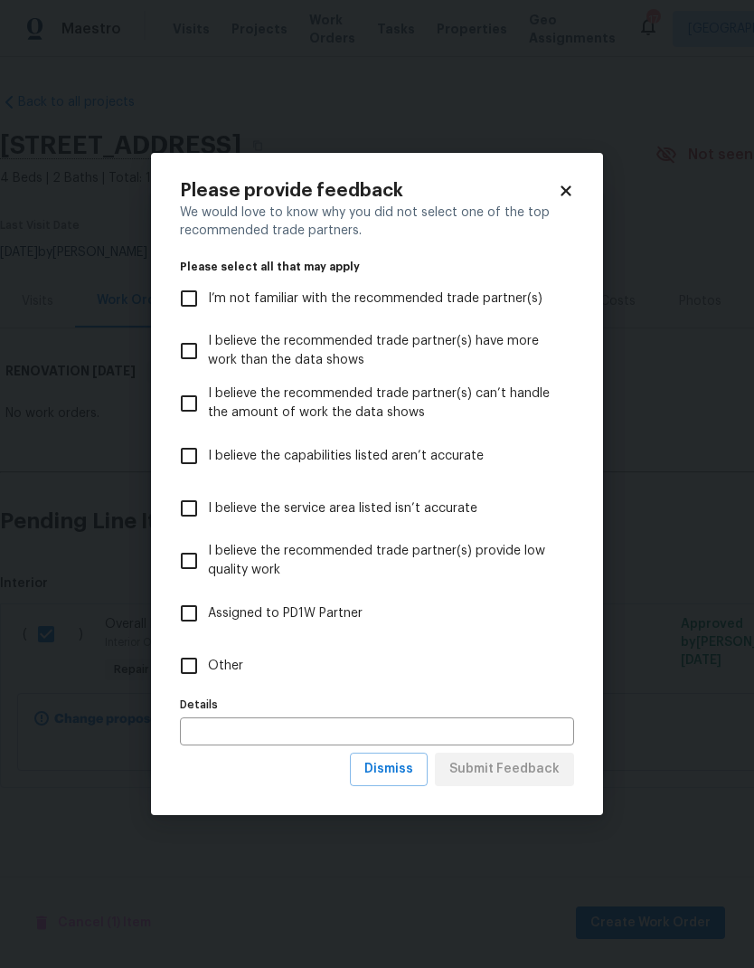
click at [190, 656] on input "Other" at bounding box center [189, 666] width 38 height 38
checkbox input "true"
click at [538, 763] on span "Submit Feedback" at bounding box center [505, 769] width 110 height 23
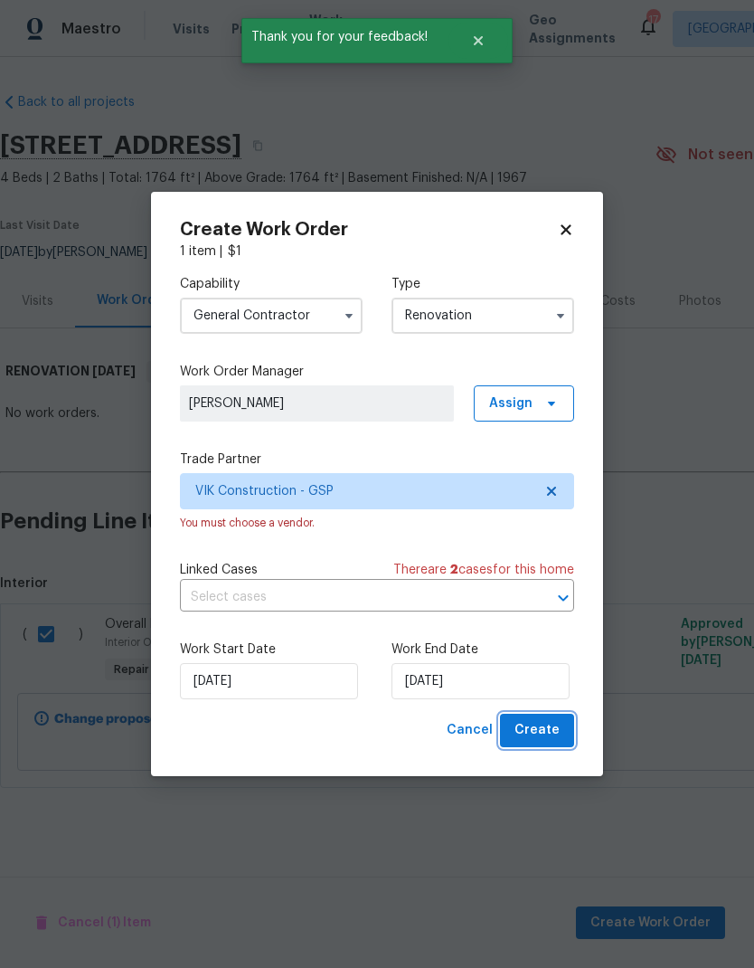
click at [554, 729] on span "Create" at bounding box center [537, 730] width 45 height 23
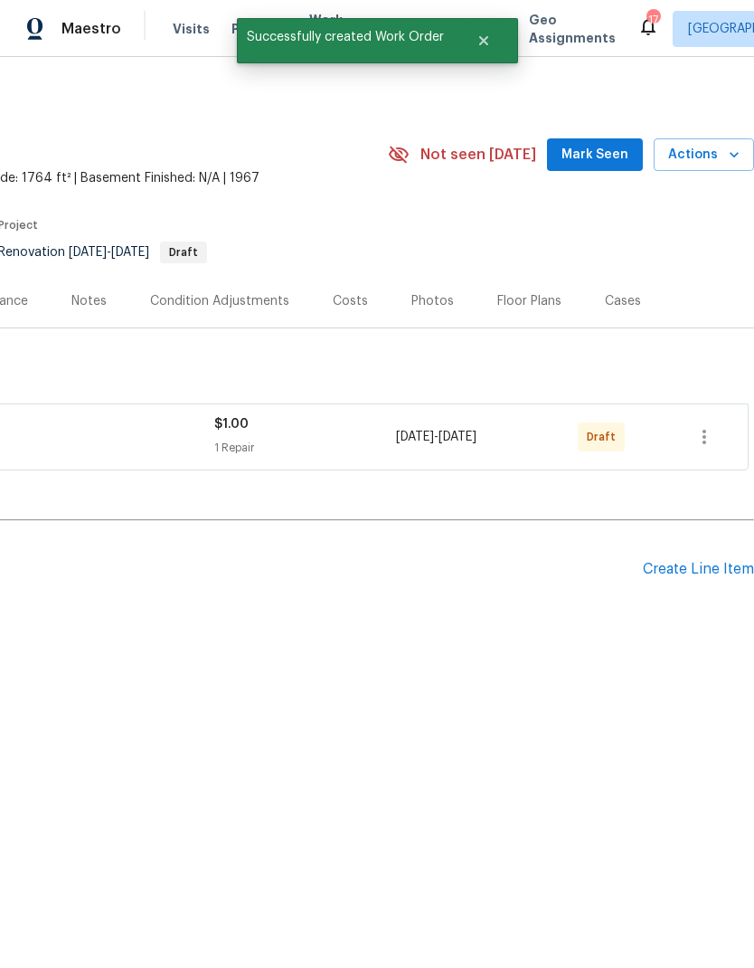
scroll to position [0, 268]
click at [714, 437] on icon "button" at bounding box center [705, 437] width 22 height 22
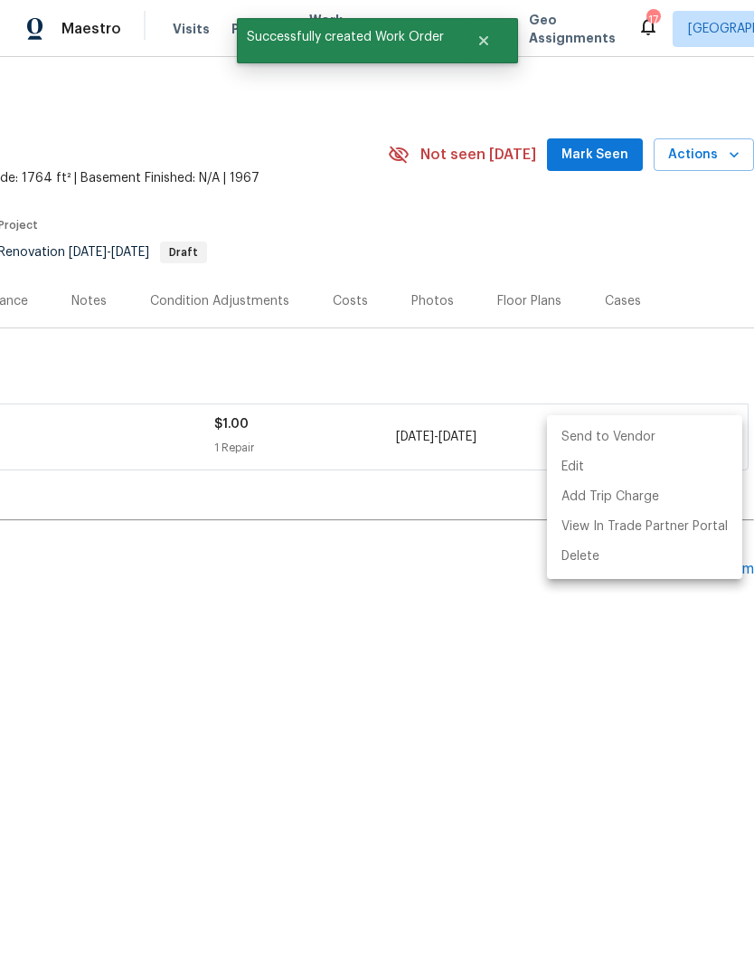
click at [629, 429] on li "Send to Vendor" at bounding box center [644, 437] width 195 height 30
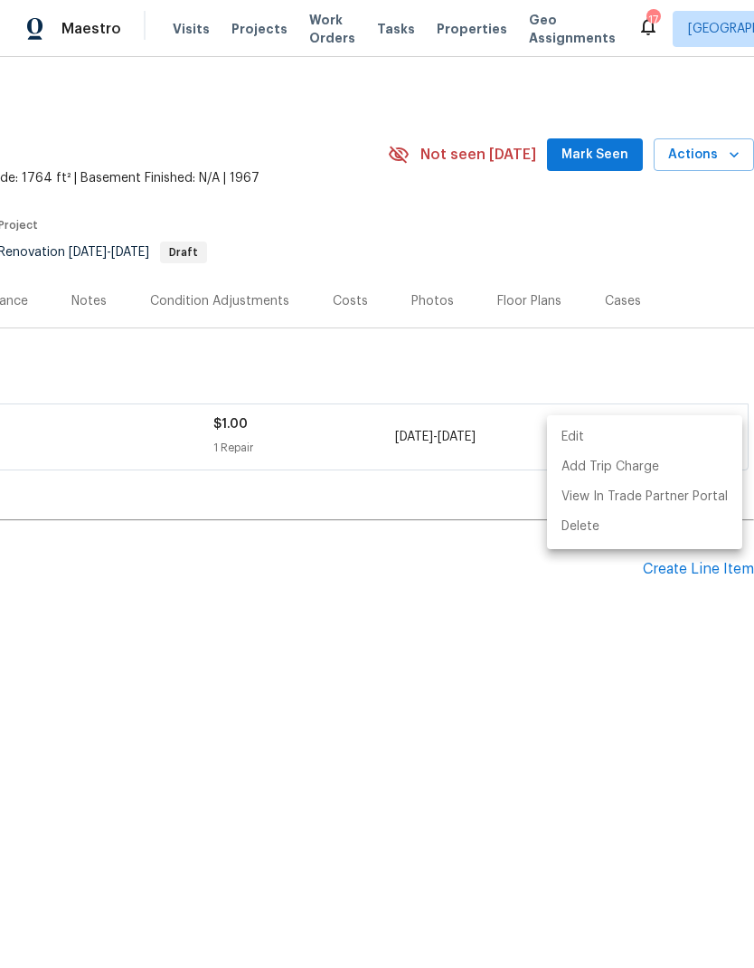
click at [464, 373] on div at bounding box center [377, 484] width 754 height 968
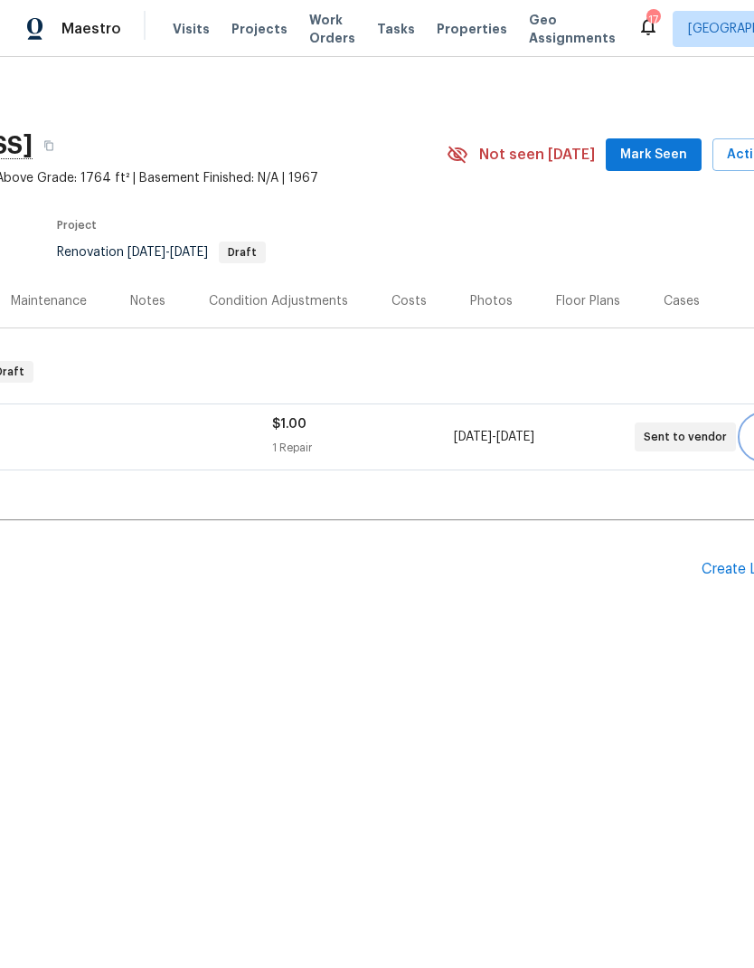
scroll to position [0, 204]
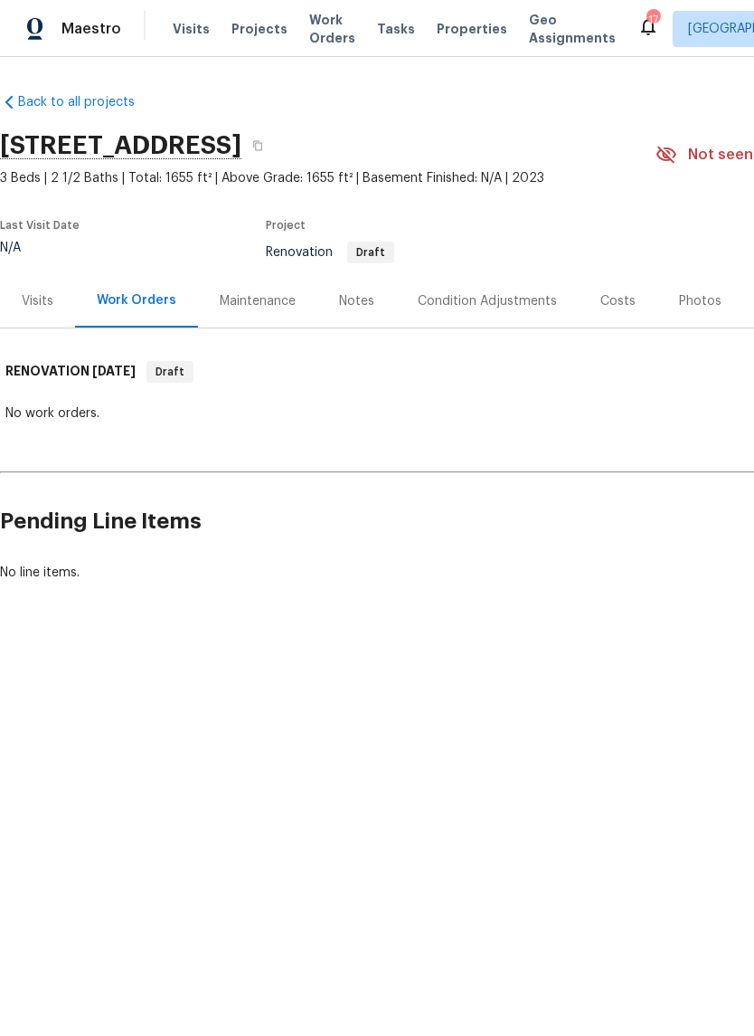
click at [354, 298] on div "Notes" at bounding box center [356, 301] width 35 height 18
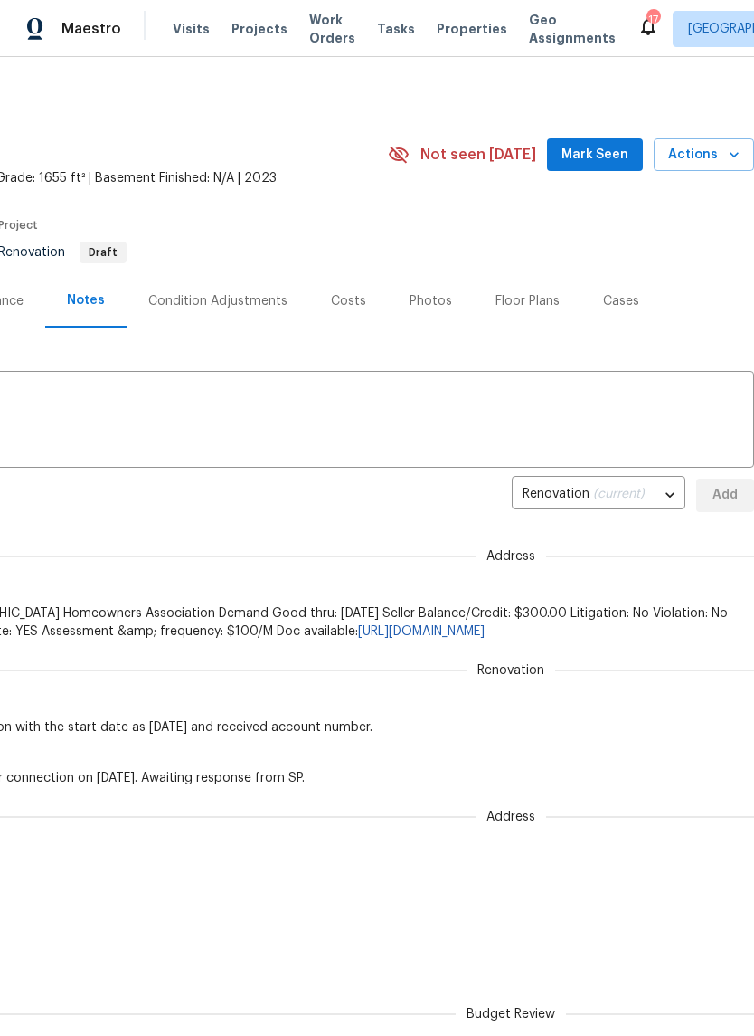
scroll to position [0, 268]
click at [349, 294] on div "Costs" at bounding box center [348, 301] width 35 height 18
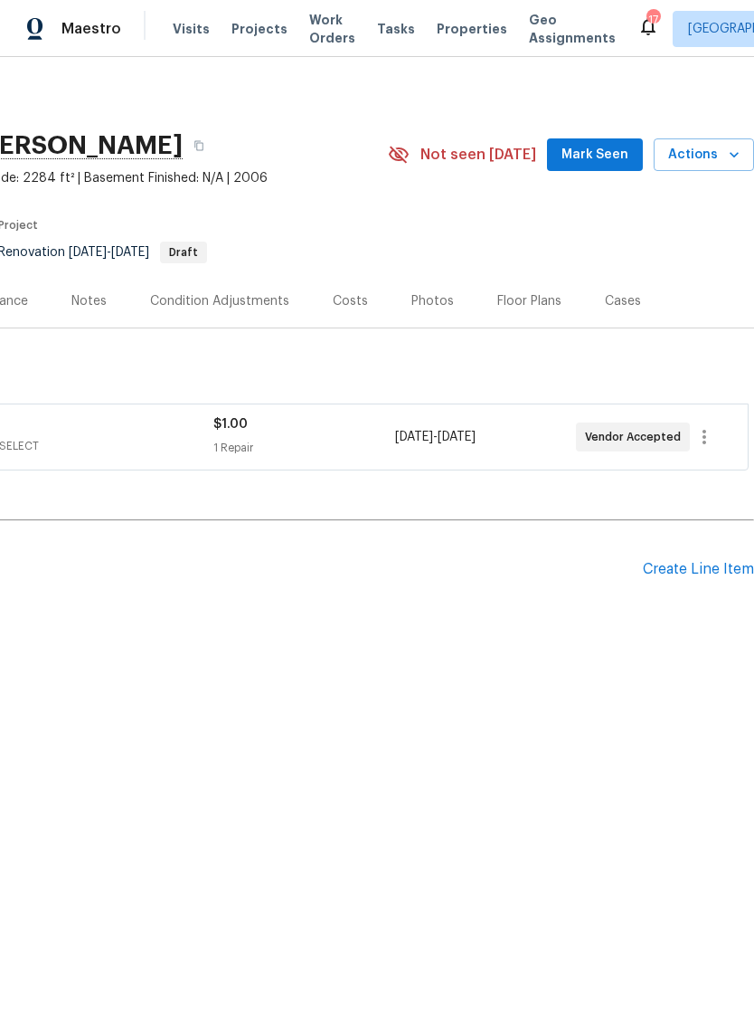
scroll to position [0, 268]
click at [359, 299] on div "Costs" at bounding box center [350, 301] width 35 height 18
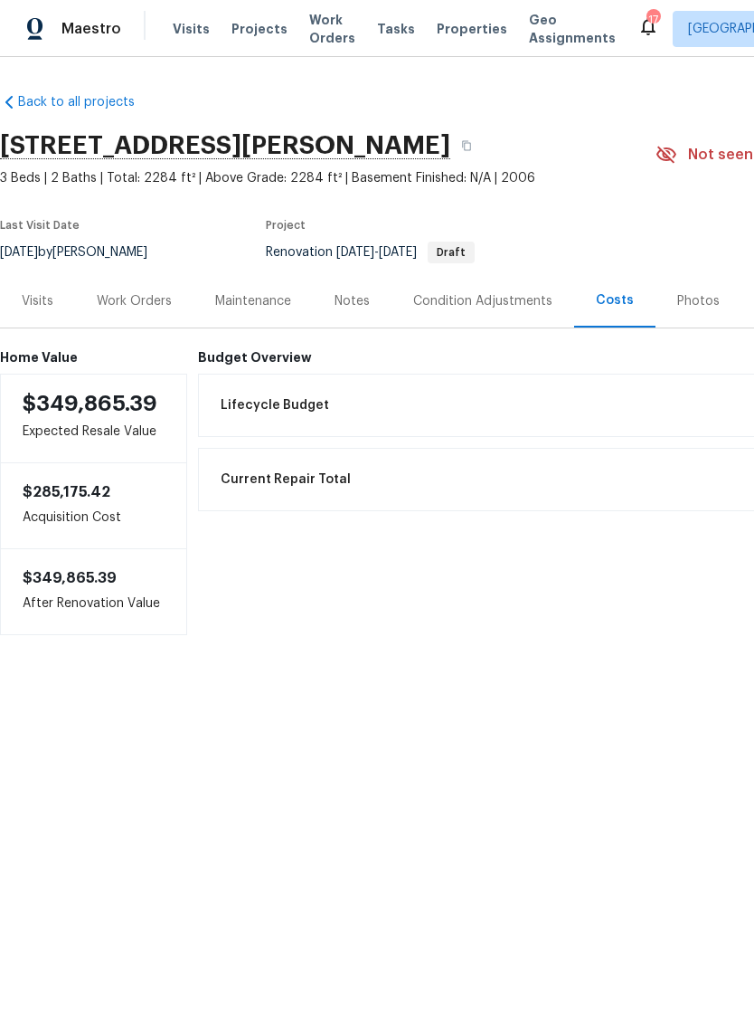
click at [143, 298] on div "Work Orders" at bounding box center [134, 301] width 75 height 18
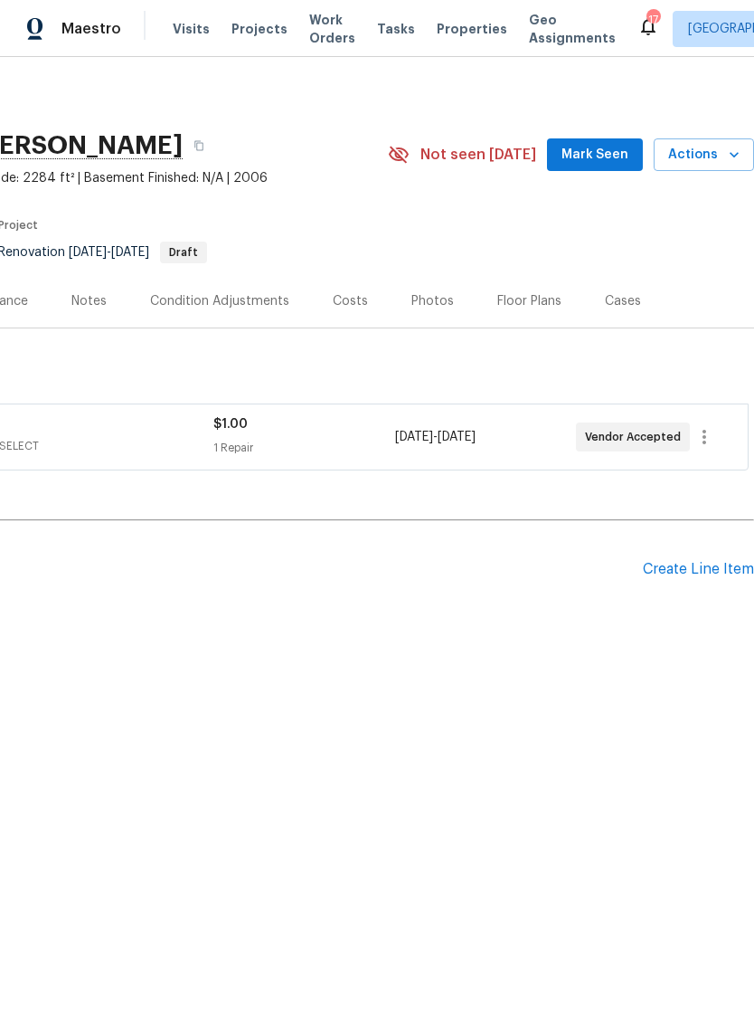
scroll to position [0, 268]
click at [707, 435] on icon "button" at bounding box center [705, 437] width 22 height 22
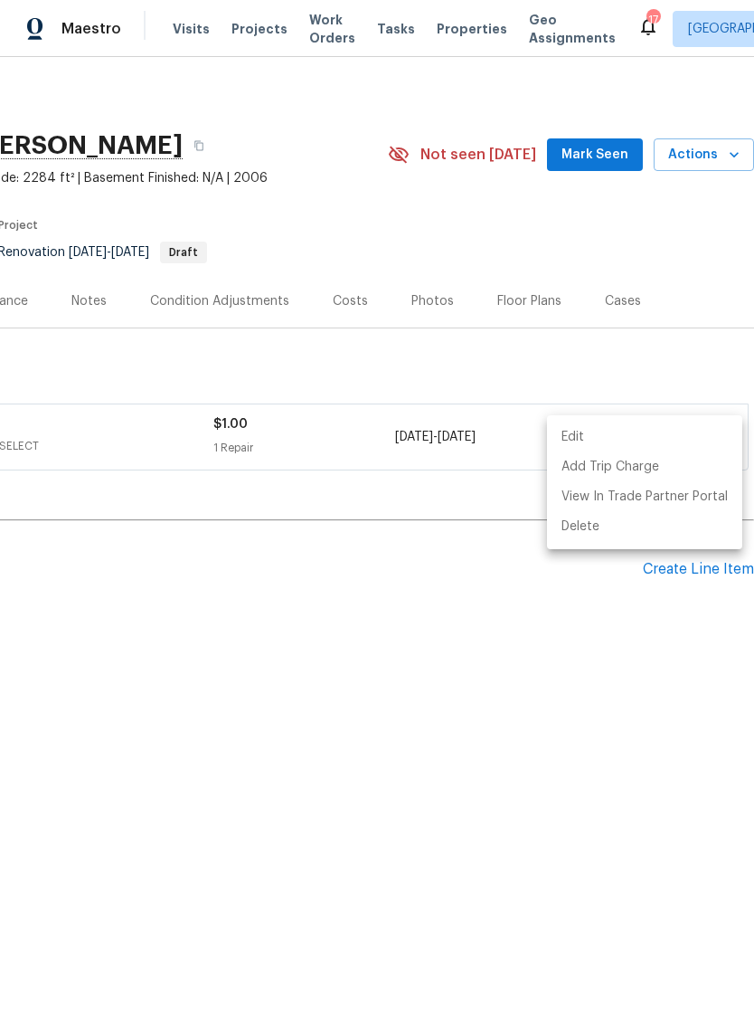
click at [573, 375] on div at bounding box center [377, 518] width 754 height 1036
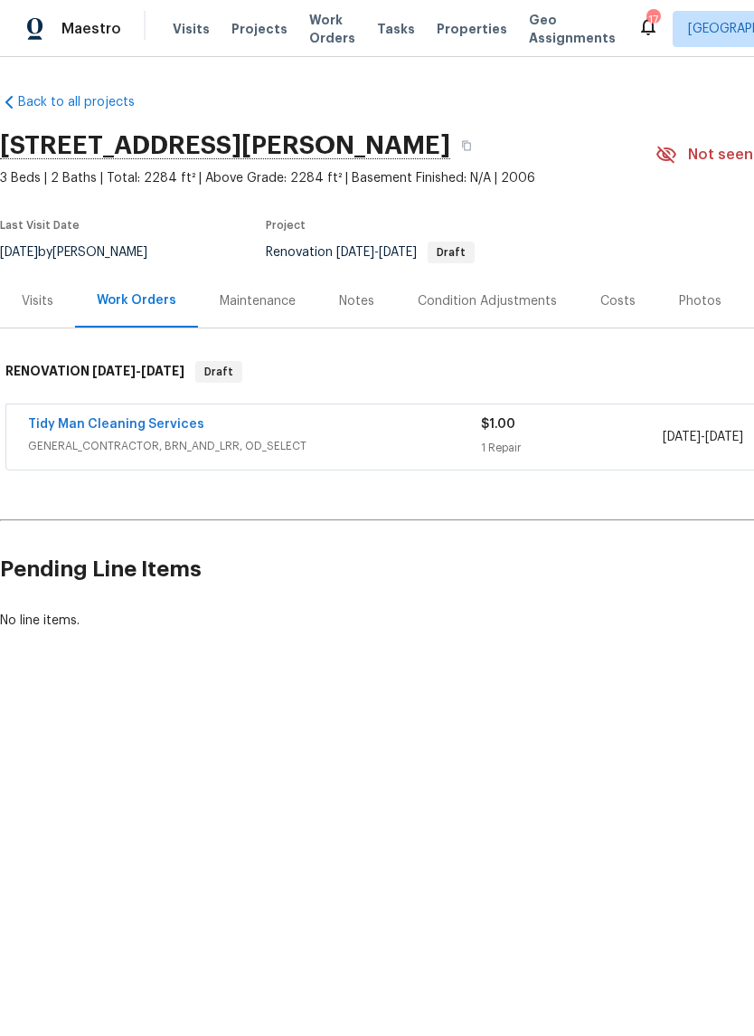
scroll to position [0, 0]
click at [163, 421] on link "Tidy Man Cleaning Services" at bounding box center [116, 424] width 176 height 13
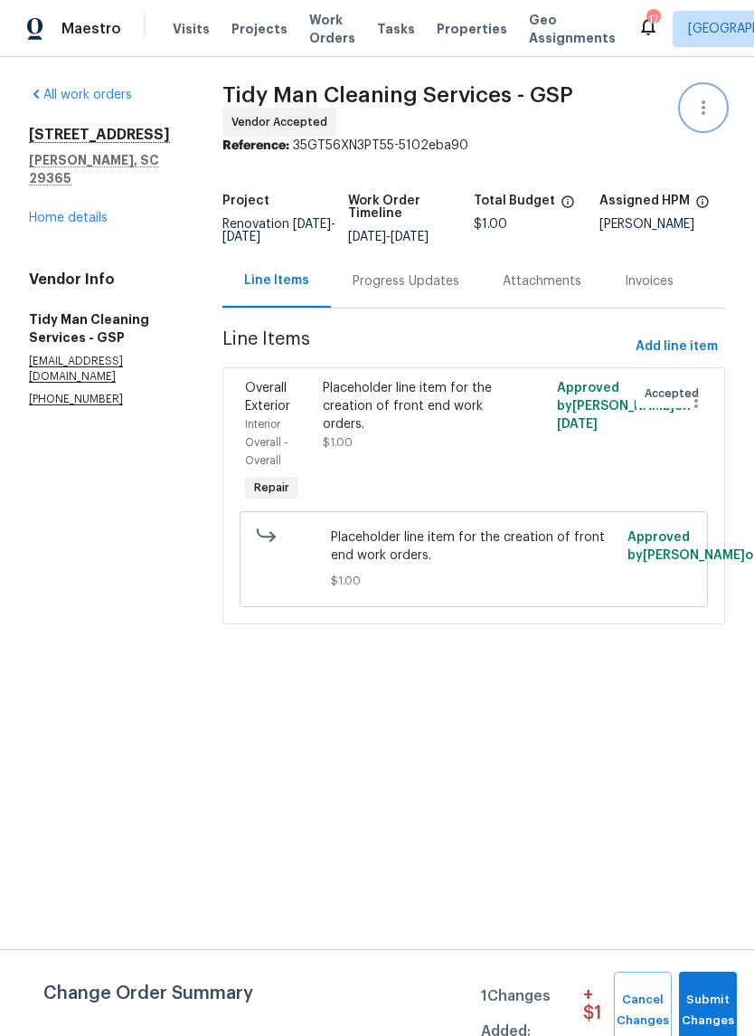
click at [710, 100] on icon "button" at bounding box center [704, 108] width 22 height 22
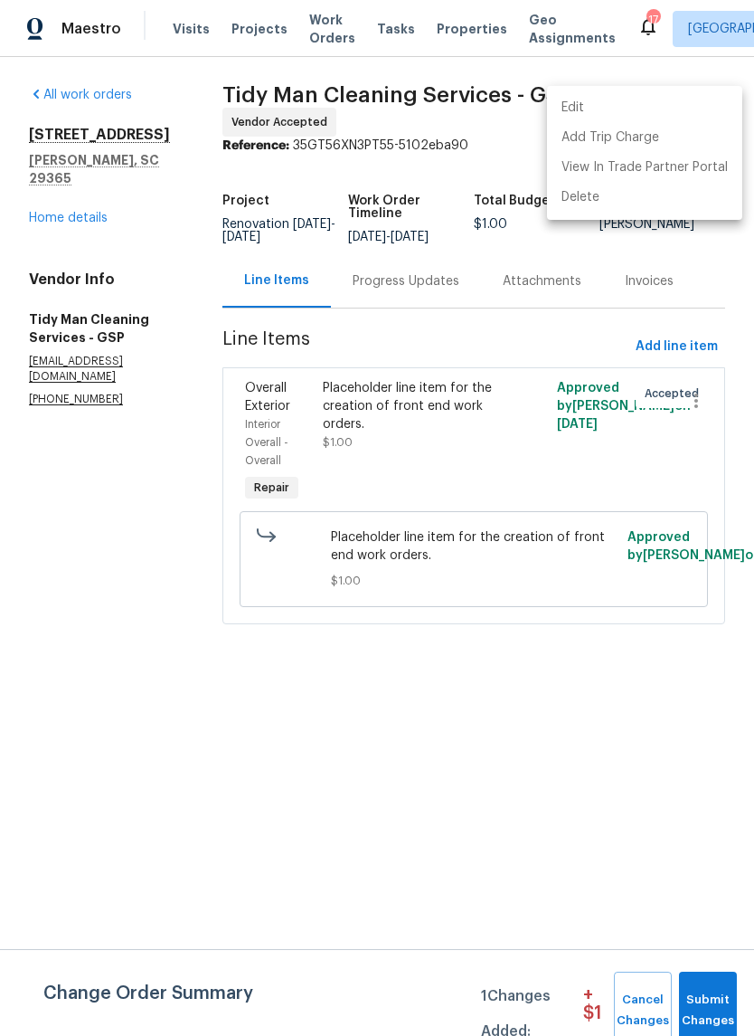
click at [613, 109] on li "Edit" at bounding box center [644, 108] width 195 height 30
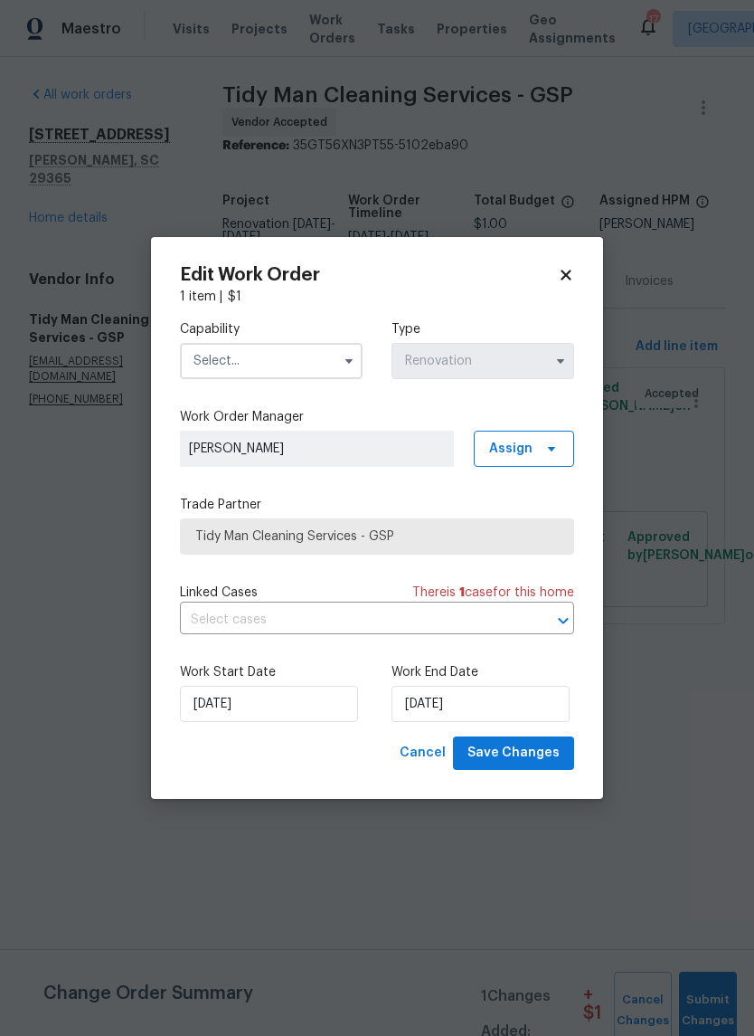
click at [326, 364] on input "text" at bounding box center [271, 361] width 183 height 36
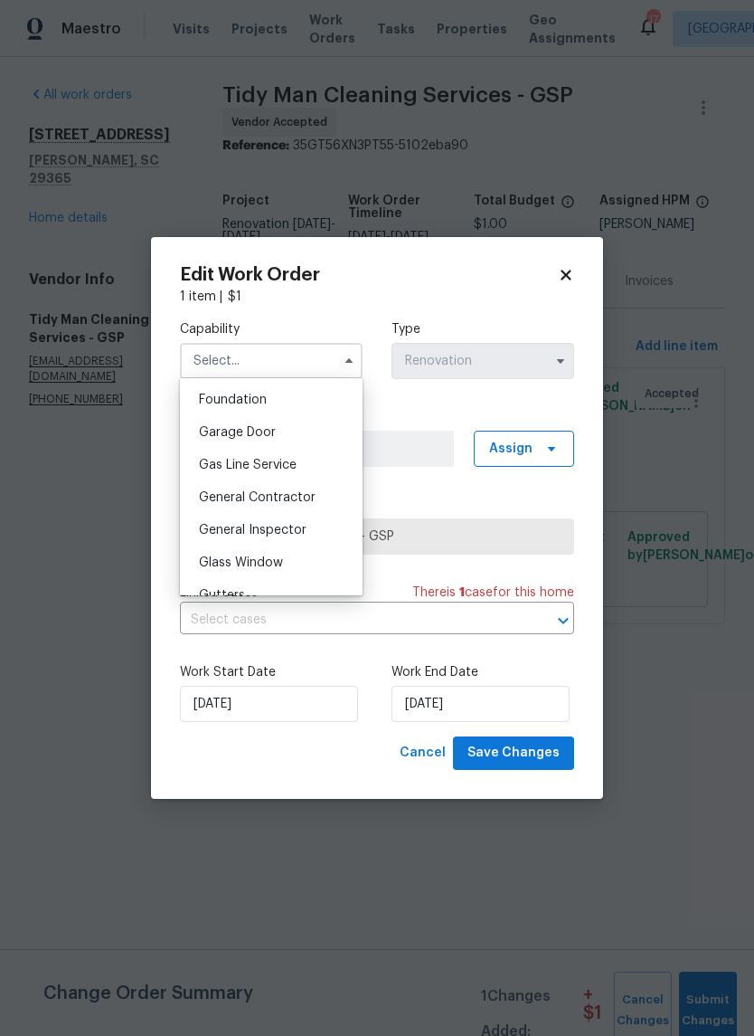
scroll to position [765, 0]
click at [287, 500] on span "General Contractor" at bounding box center [257, 498] width 117 height 13
type input "General Contractor"
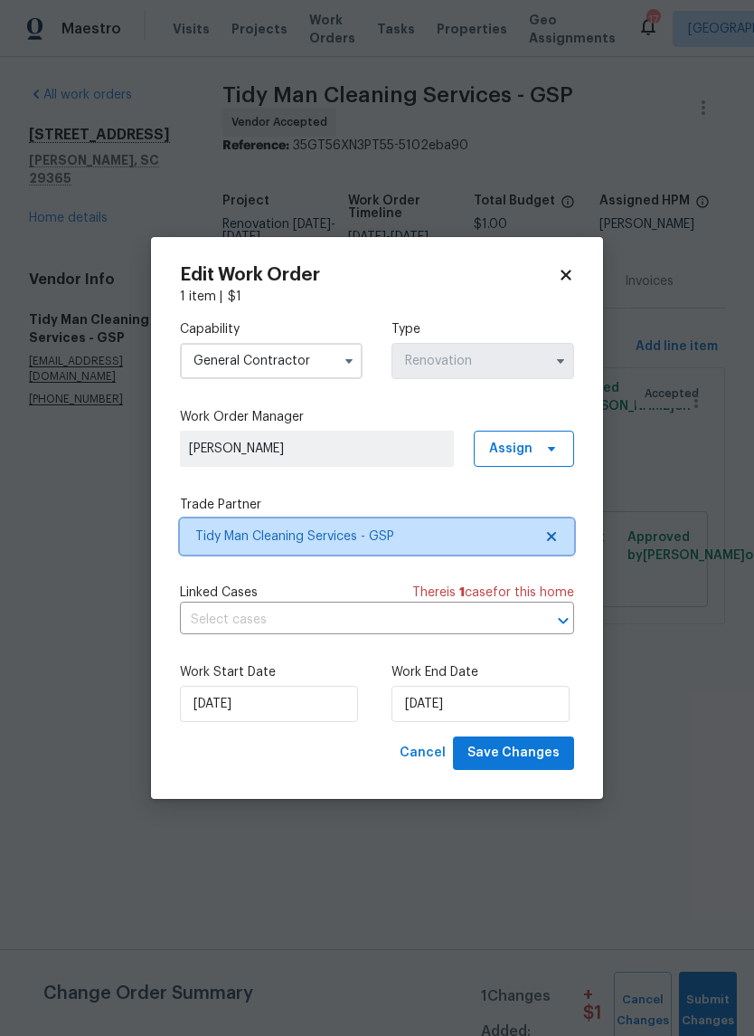
click at [558, 532] on icon at bounding box center [551, 536] width 14 height 14
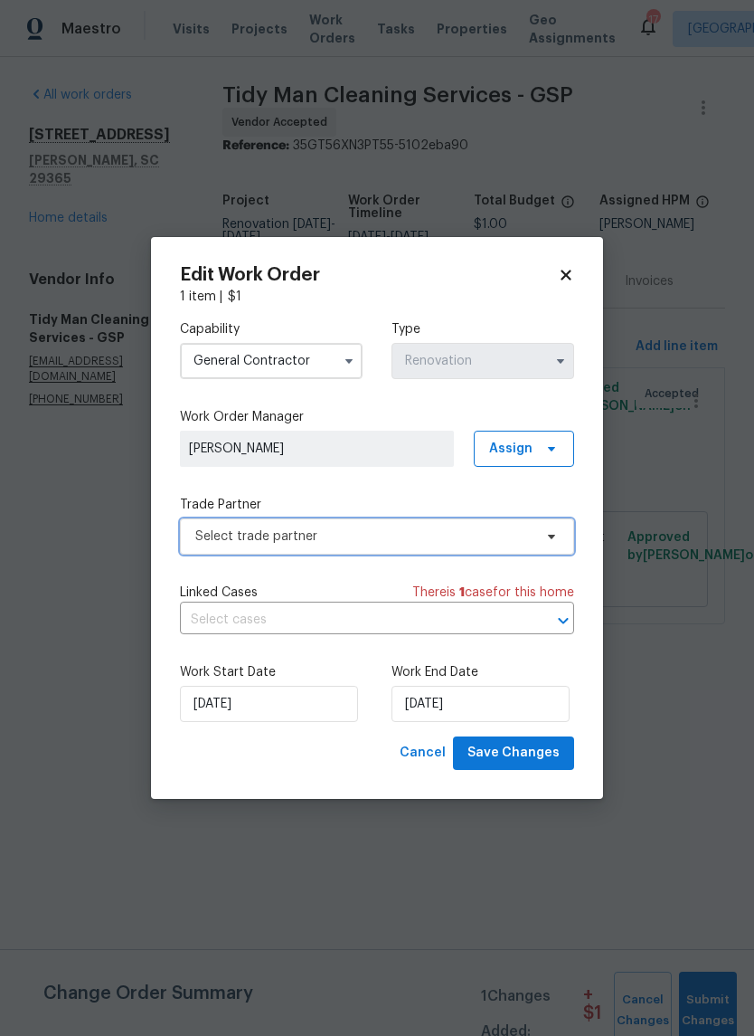
click at [483, 533] on span "Select trade partner" at bounding box center [363, 536] width 337 height 18
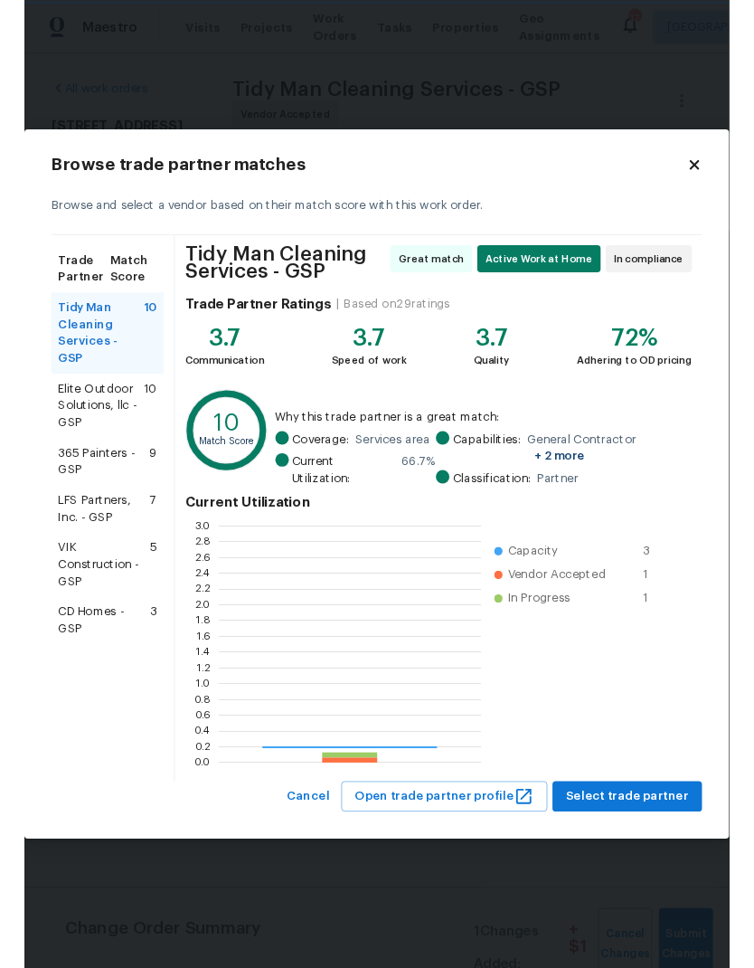
scroll to position [253, 280]
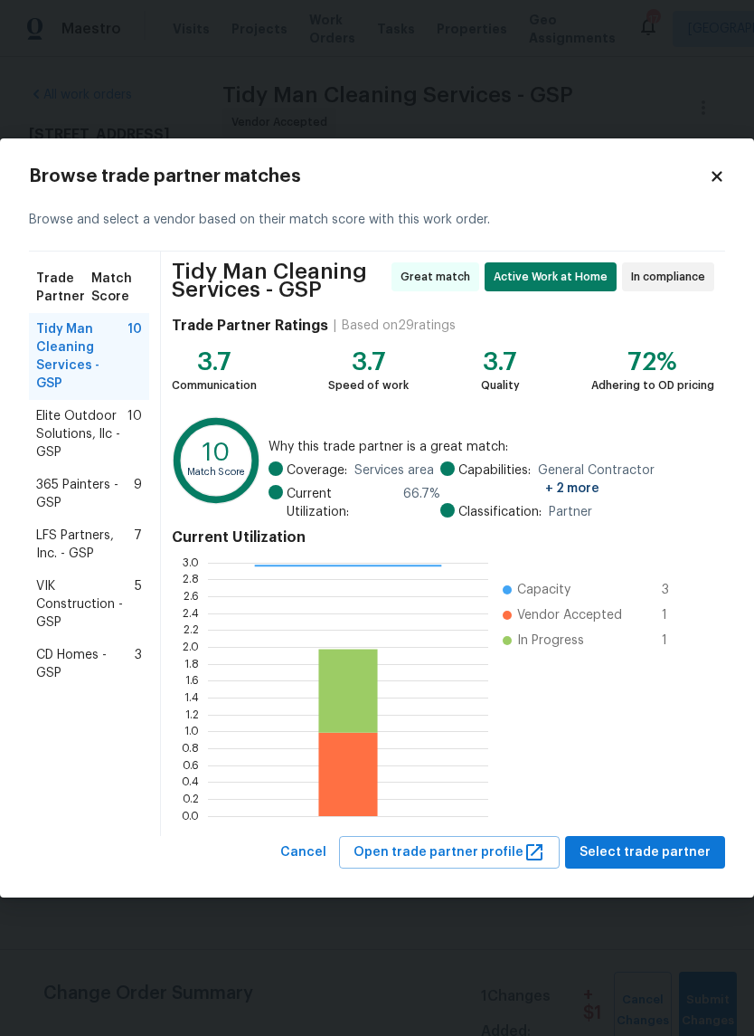
click at [79, 415] on span "Elite Outdoor Solutions, llc - GSP" at bounding box center [81, 434] width 91 height 54
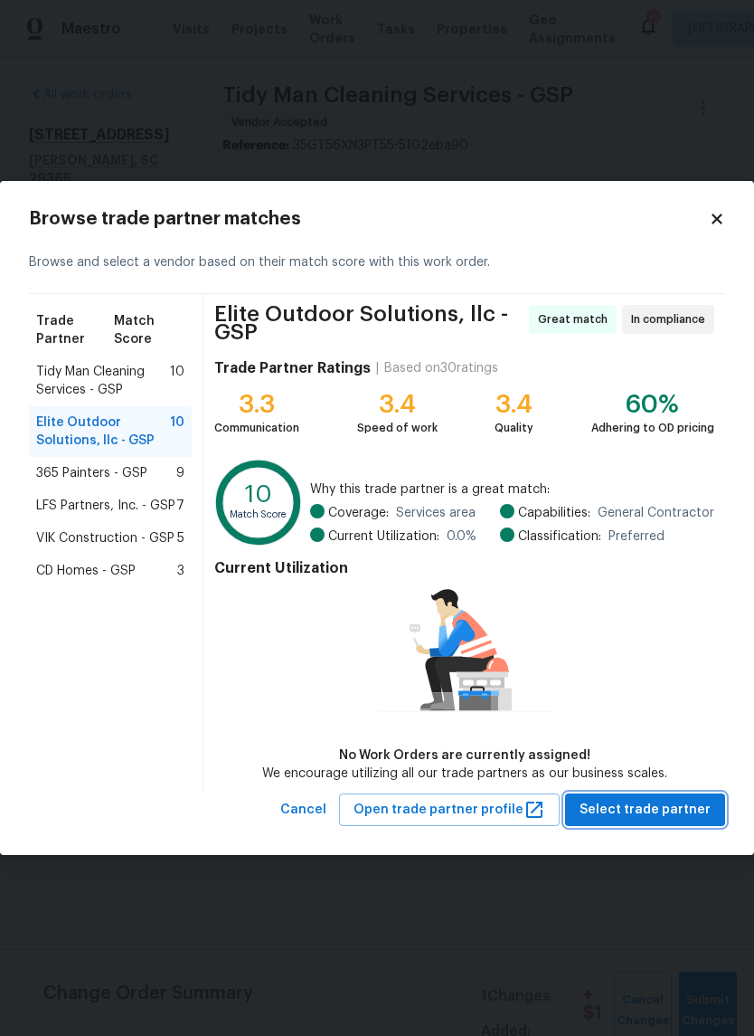
click at [678, 807] on span "Select trade partner" at bounding box center [645, 810] width 131 height 23
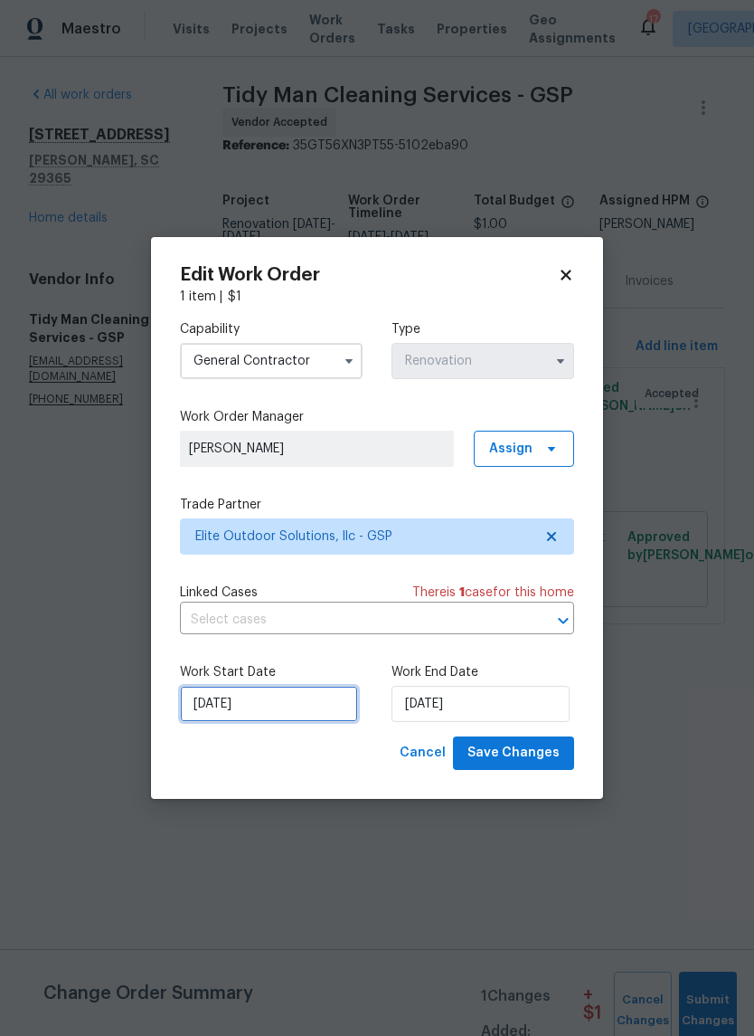
click at [312, 705] on input "[DATE]" at bounding box center [269, 704] width 178 height 36
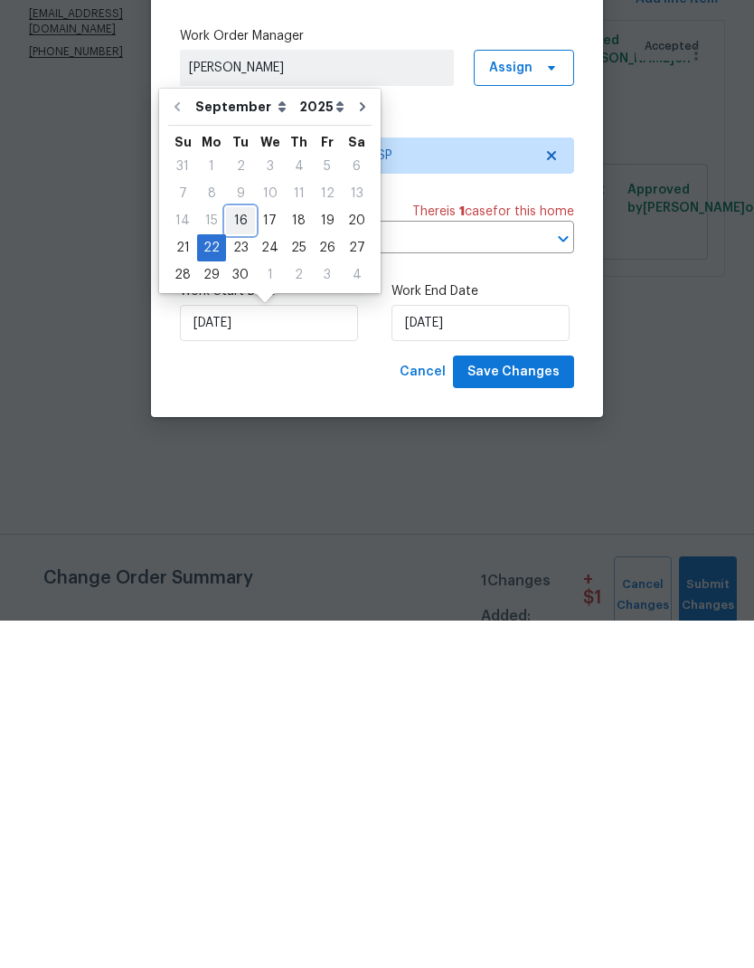
click at [232, 555] on div "16" at bounding box center [240, 567] width 29 height 25
type input "[DATE]"
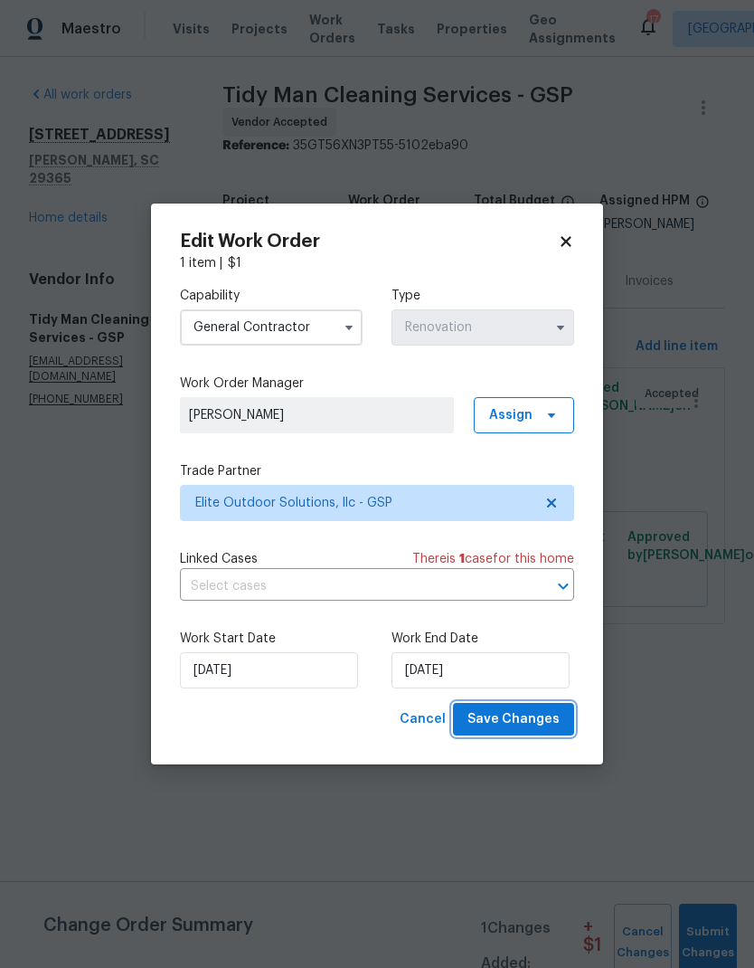
click at [539, 723] on span "Save Changes" at bounding box center [514, 719] width 92 height 23
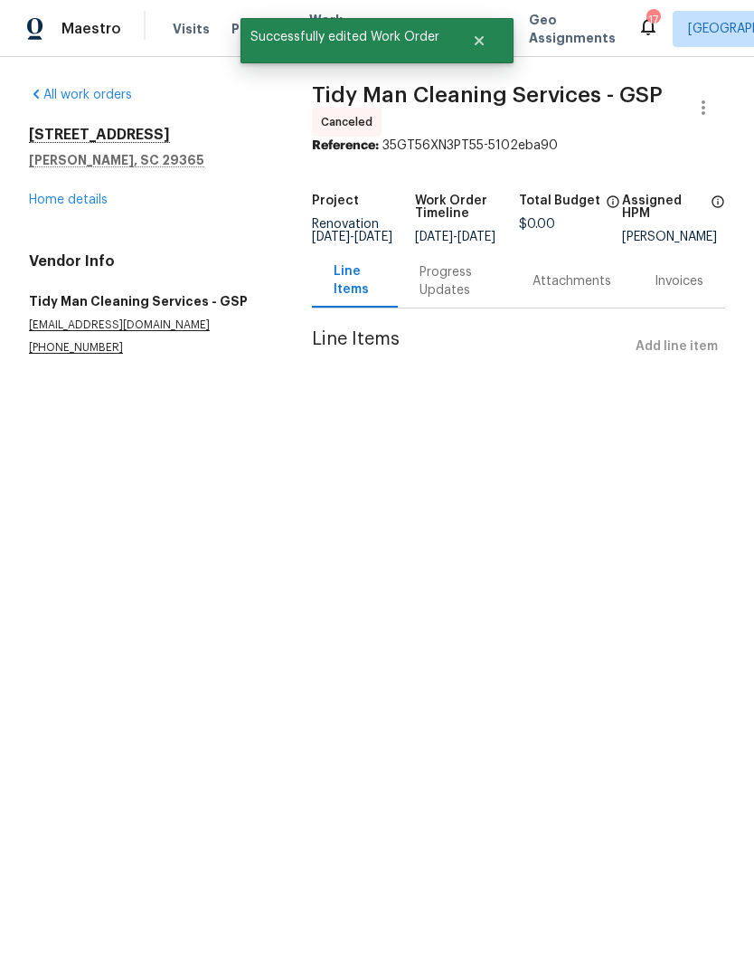
click at [67, 201] on link "Home details" at bounding box center [68, 200] width 79 height 13
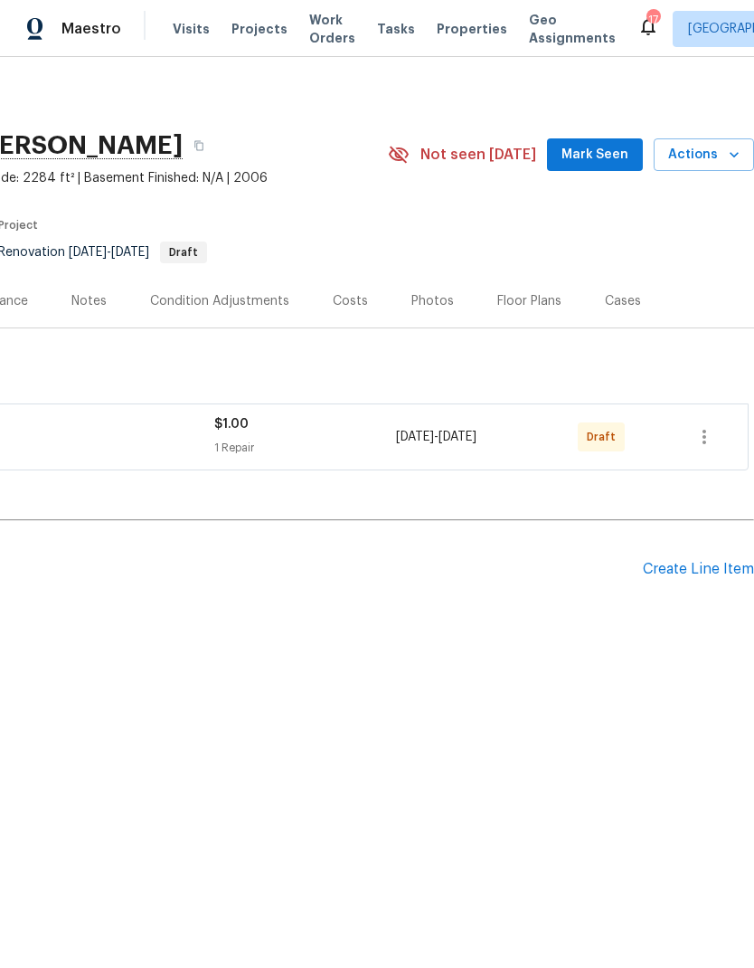
scroll to position [0, 268]
click at [706, 435] on icon "button" at bounding box center [705, 437] width 22 height 22
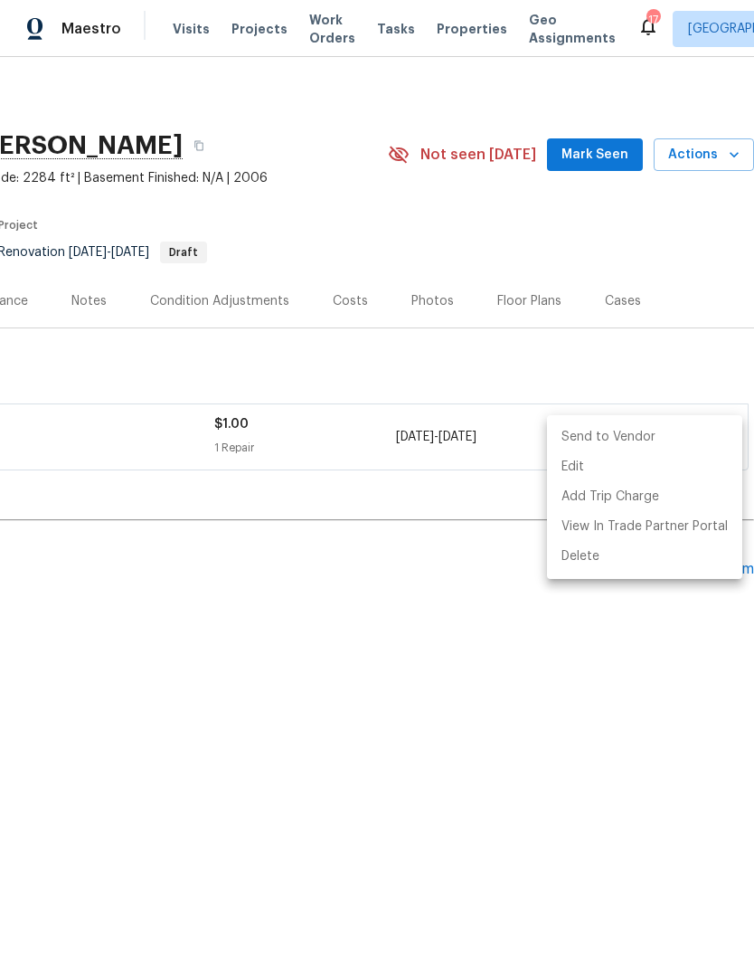
click at [639, 440] on li "Send to Vendor" at bounding box center [644, 437] width 195 height 30
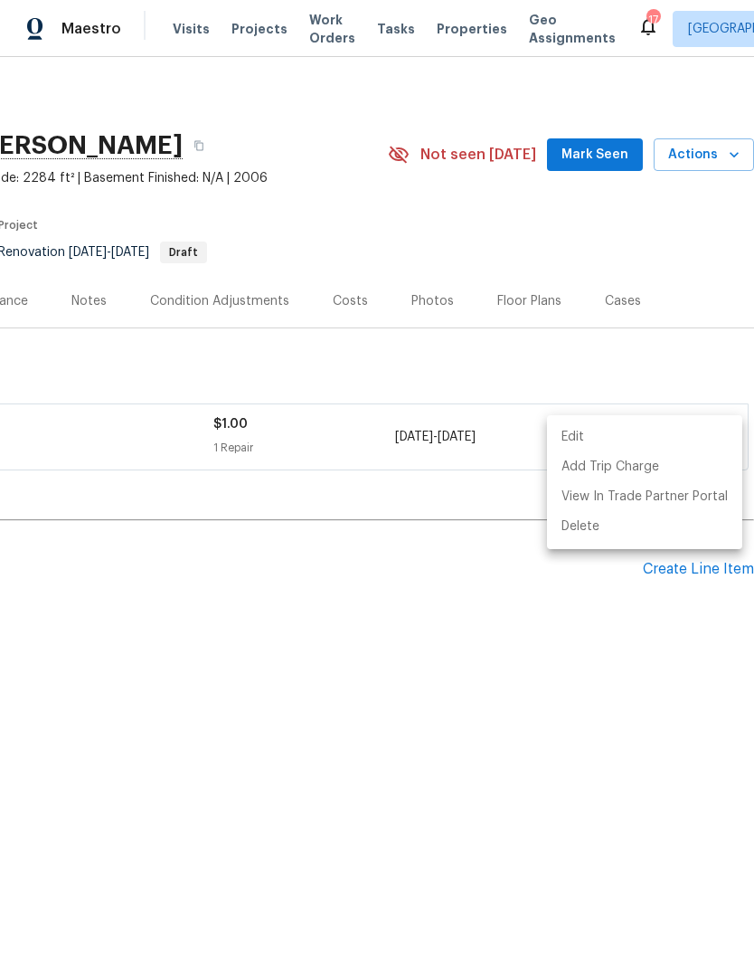
click at [578, 352] on div at bounding box center [377, 484] width 754 height 968
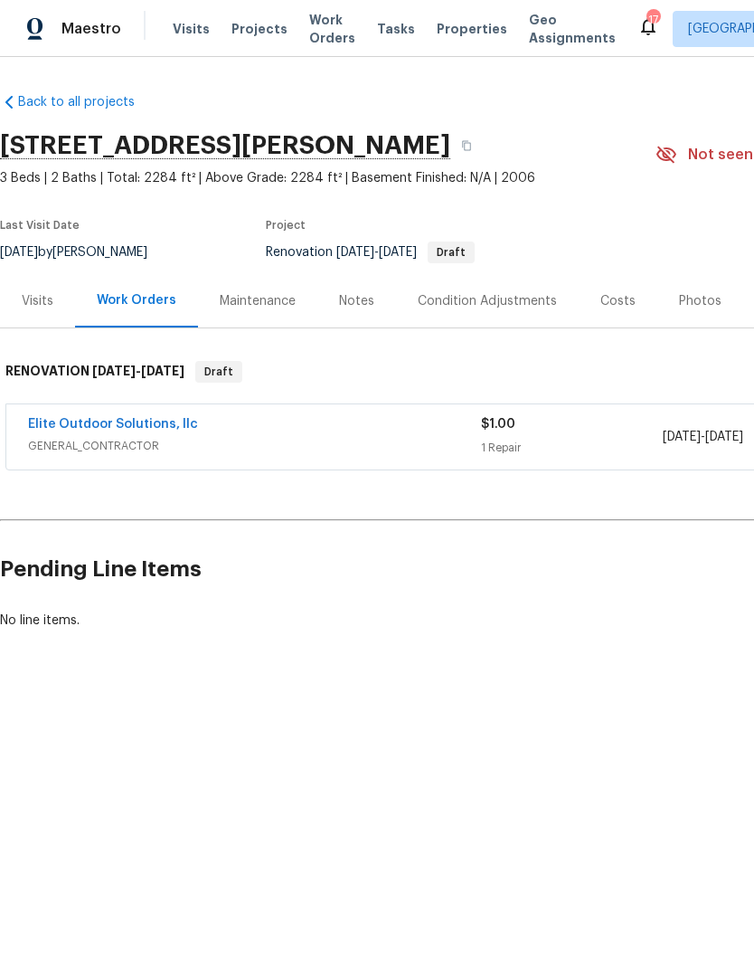
scroll to position [0, 0]
click at [79, 429] on link "Elite Outdoor Solutions, llc" at bounding box center [113, 424] width 170 height 13
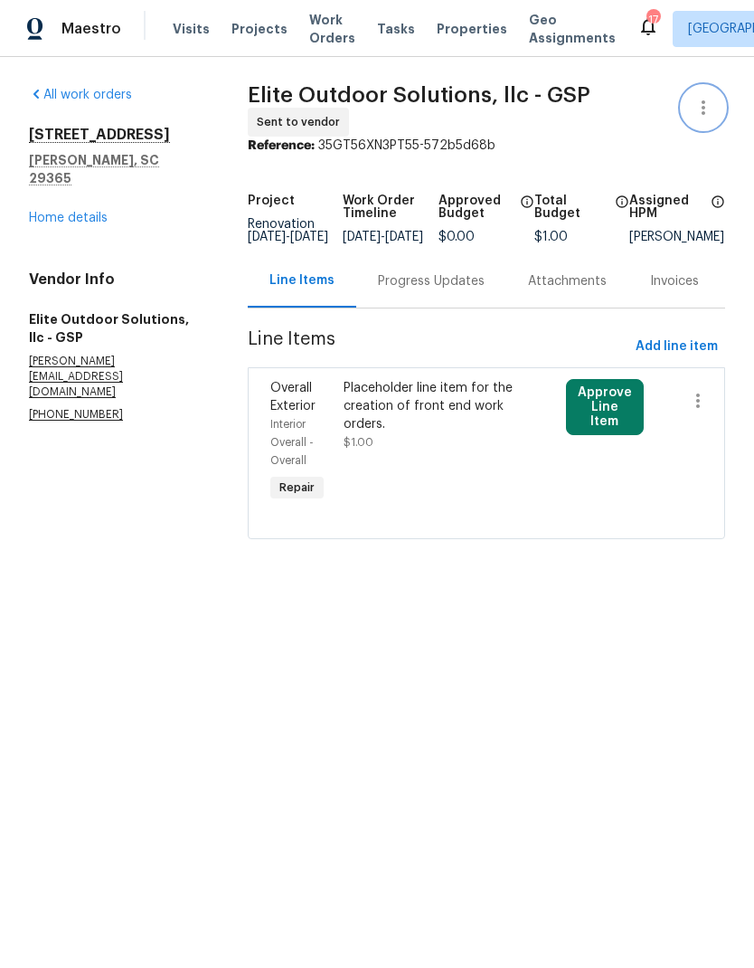
click at [696, 109] on icon "button" at bounding box center [704, 108] width 22 height 22
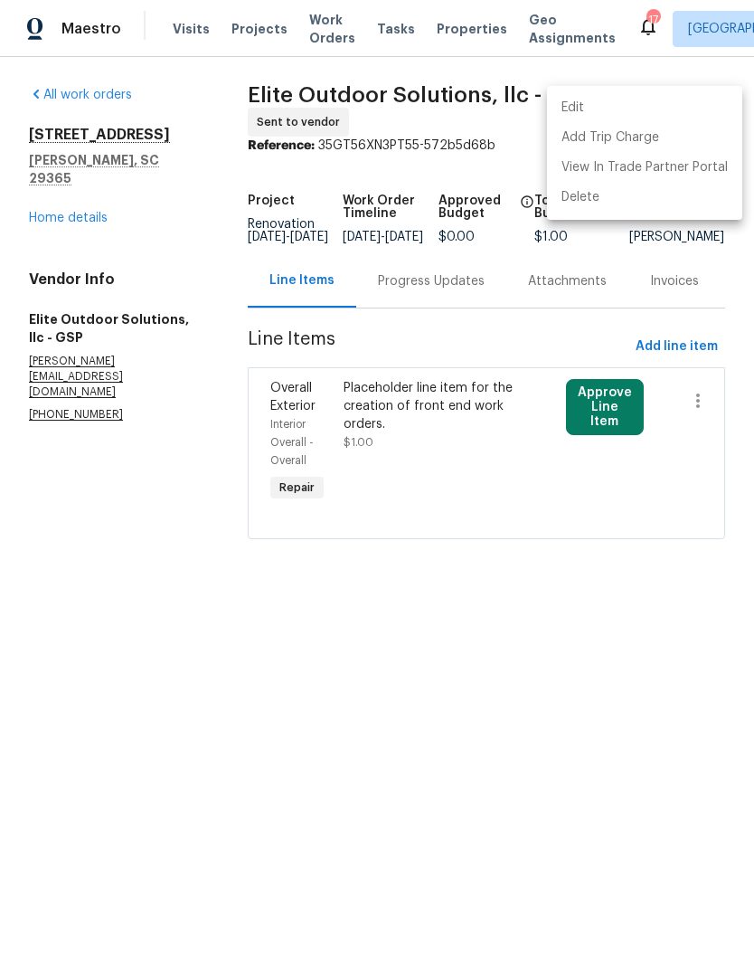
click at [624, 108] on li "Edit" at bounding box center [644, 108] width 195 height 30
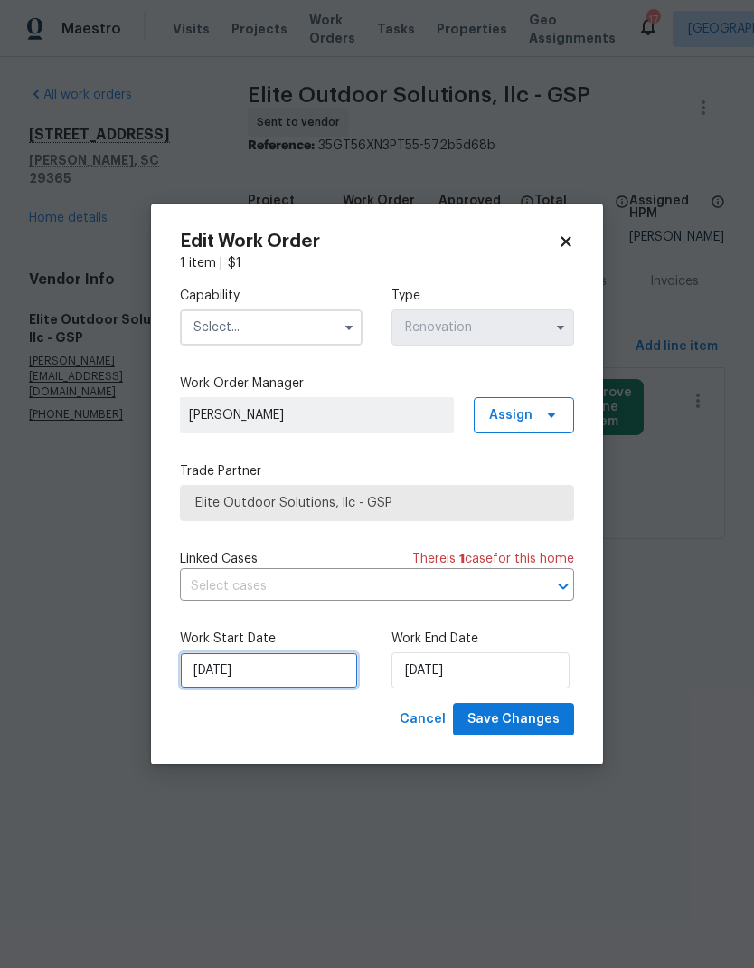
click at [289, 667] on input "[DATE]" at bounding box center [269, 670] width 178 height 36
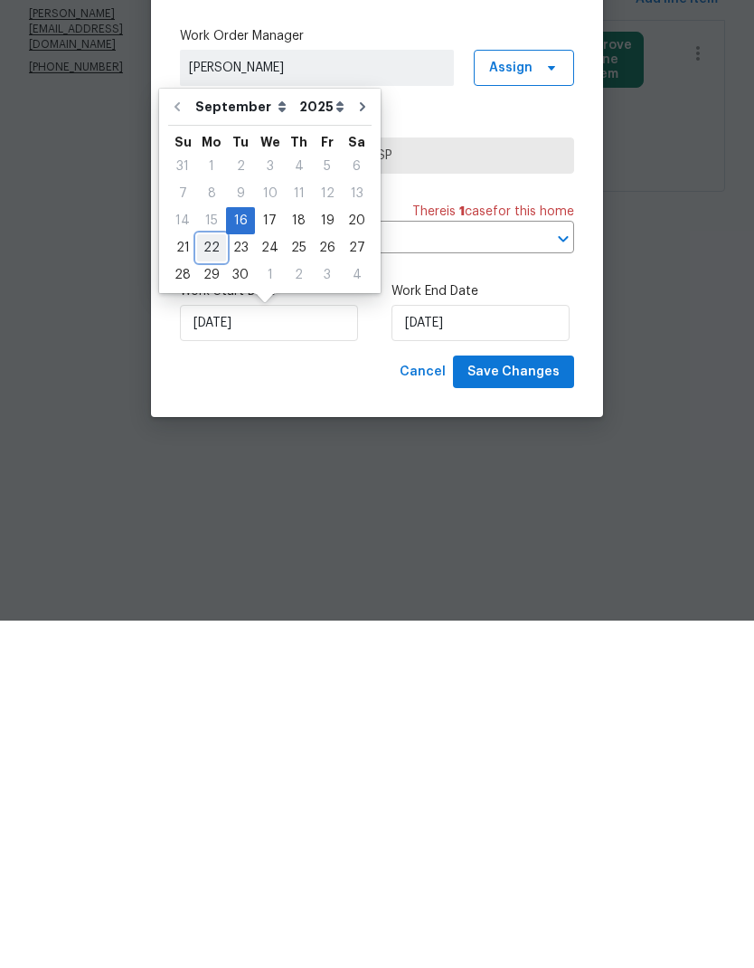
click at [205, 582] on div "22" at bounding box center [211, 594] width 29 height 25
type input "[DATE]"
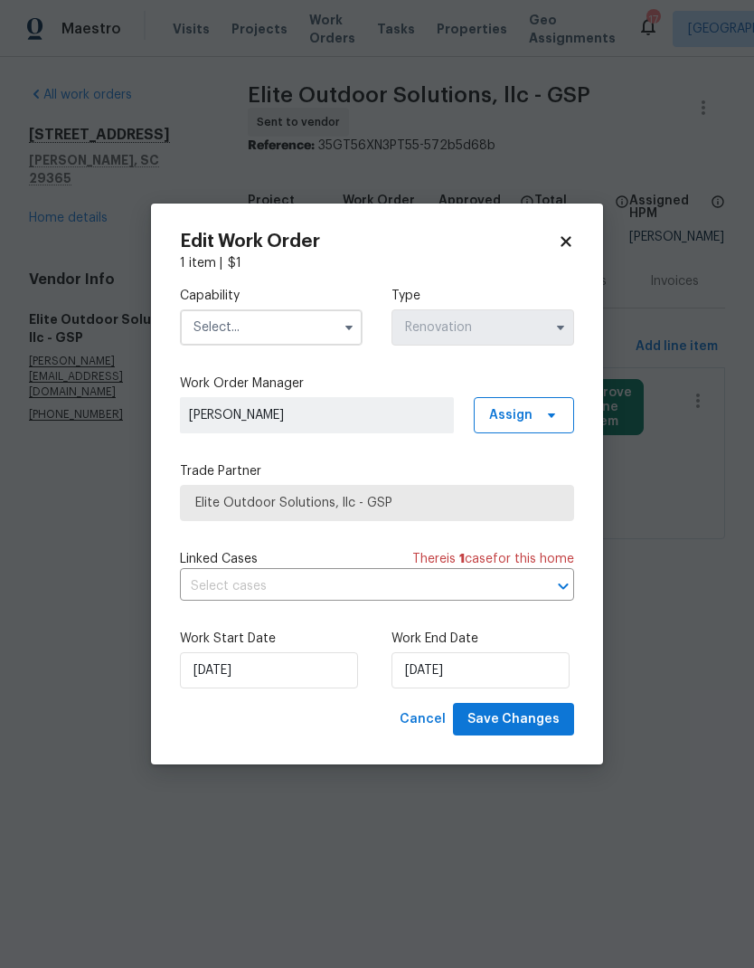
click at [234, 324] on input "text" at bounding box center [271, 327] width 183 height 36
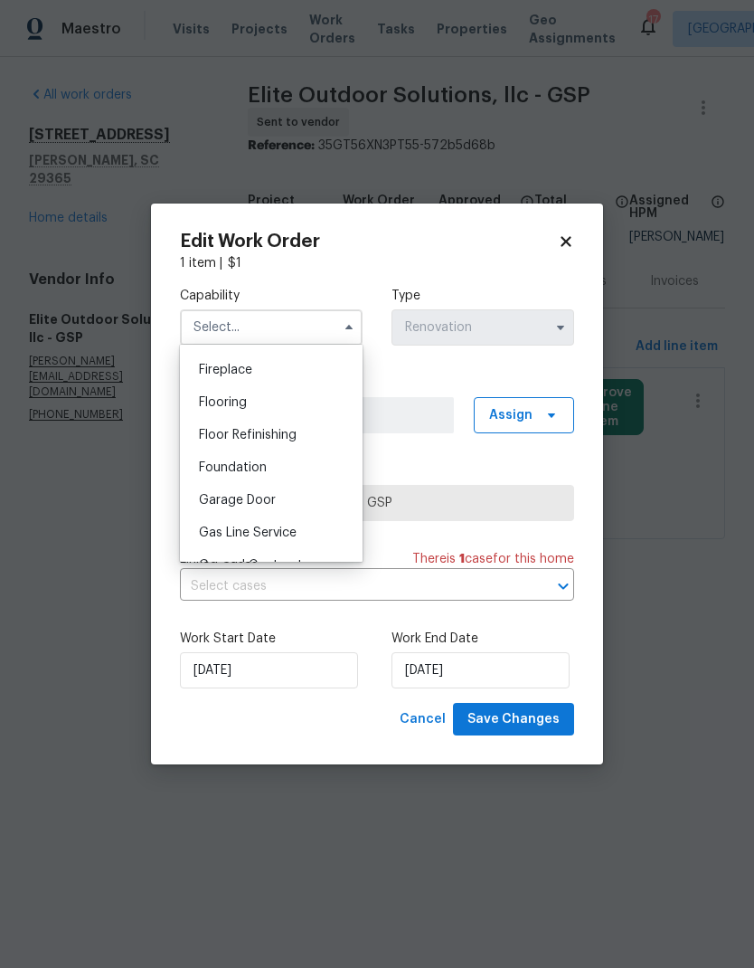
scroll to position [704, 0]
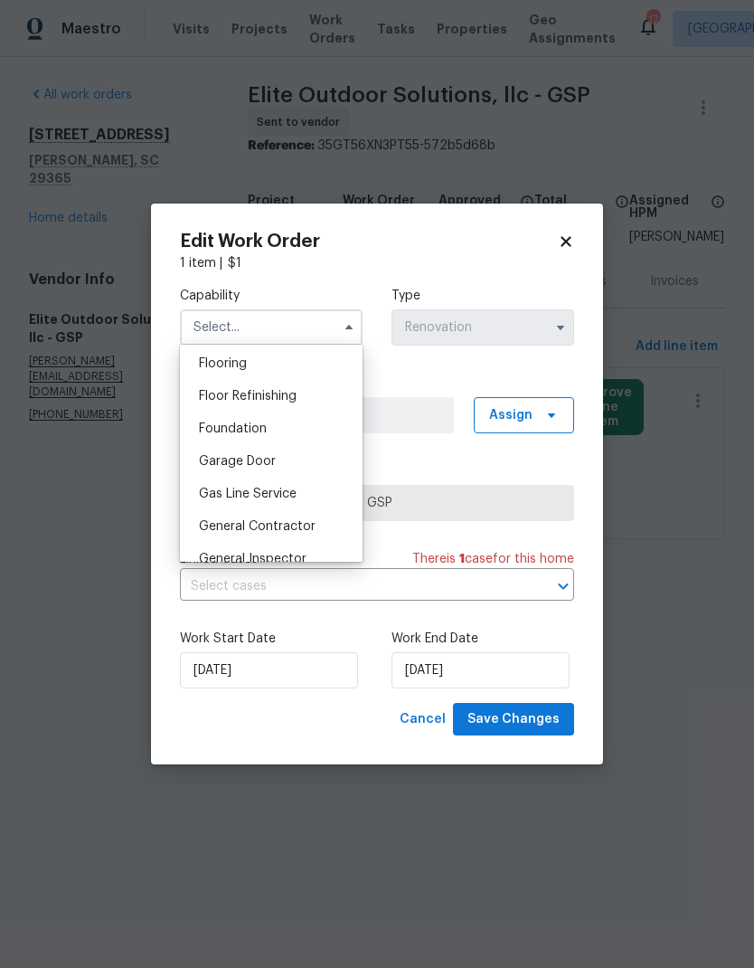
click at [222, 526] on span "General Contractor" at bounding box center [257, 526] width 117 height 13
type input "General Contractor"
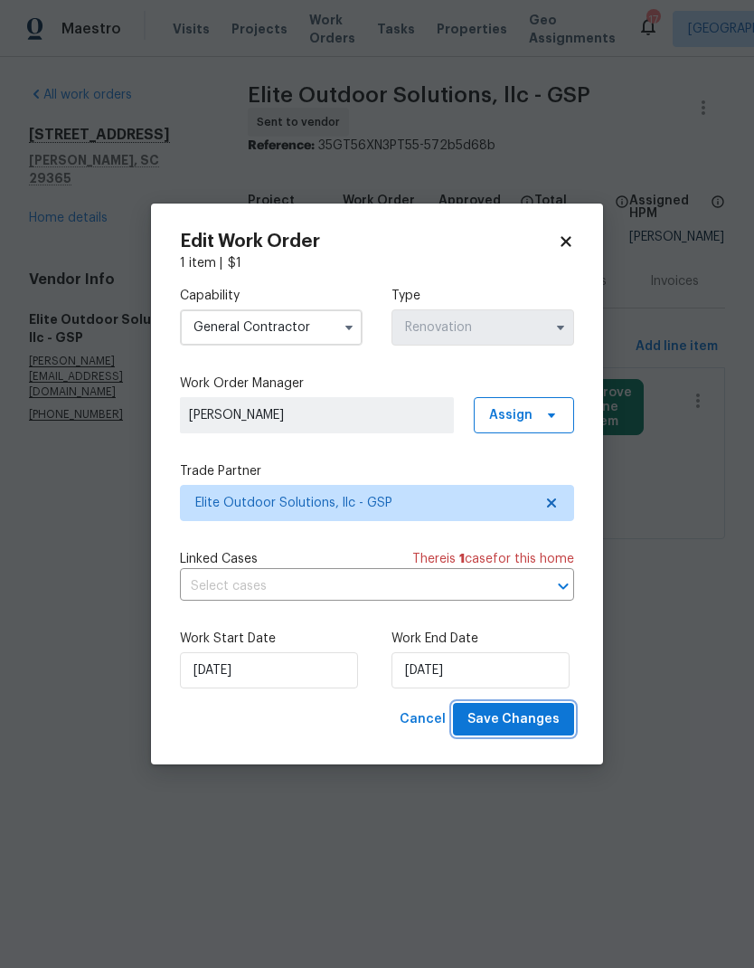
click at [518, 720] on span "Save Changes" at bounding box center [514, 719] width 92 height 23
